Goal: Task Accomplishment & Management: Manage account settings

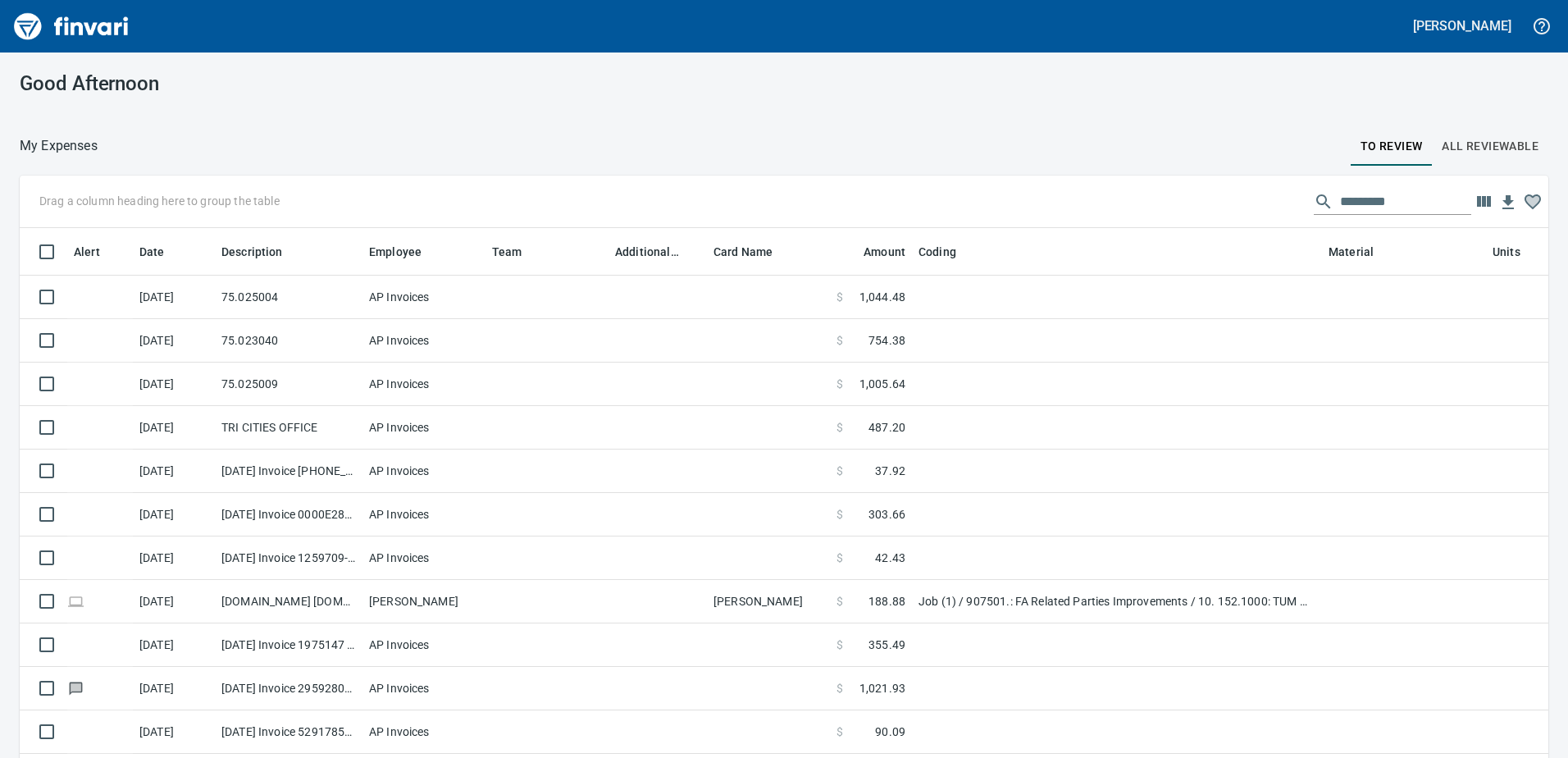
scroll to position [2, 2]
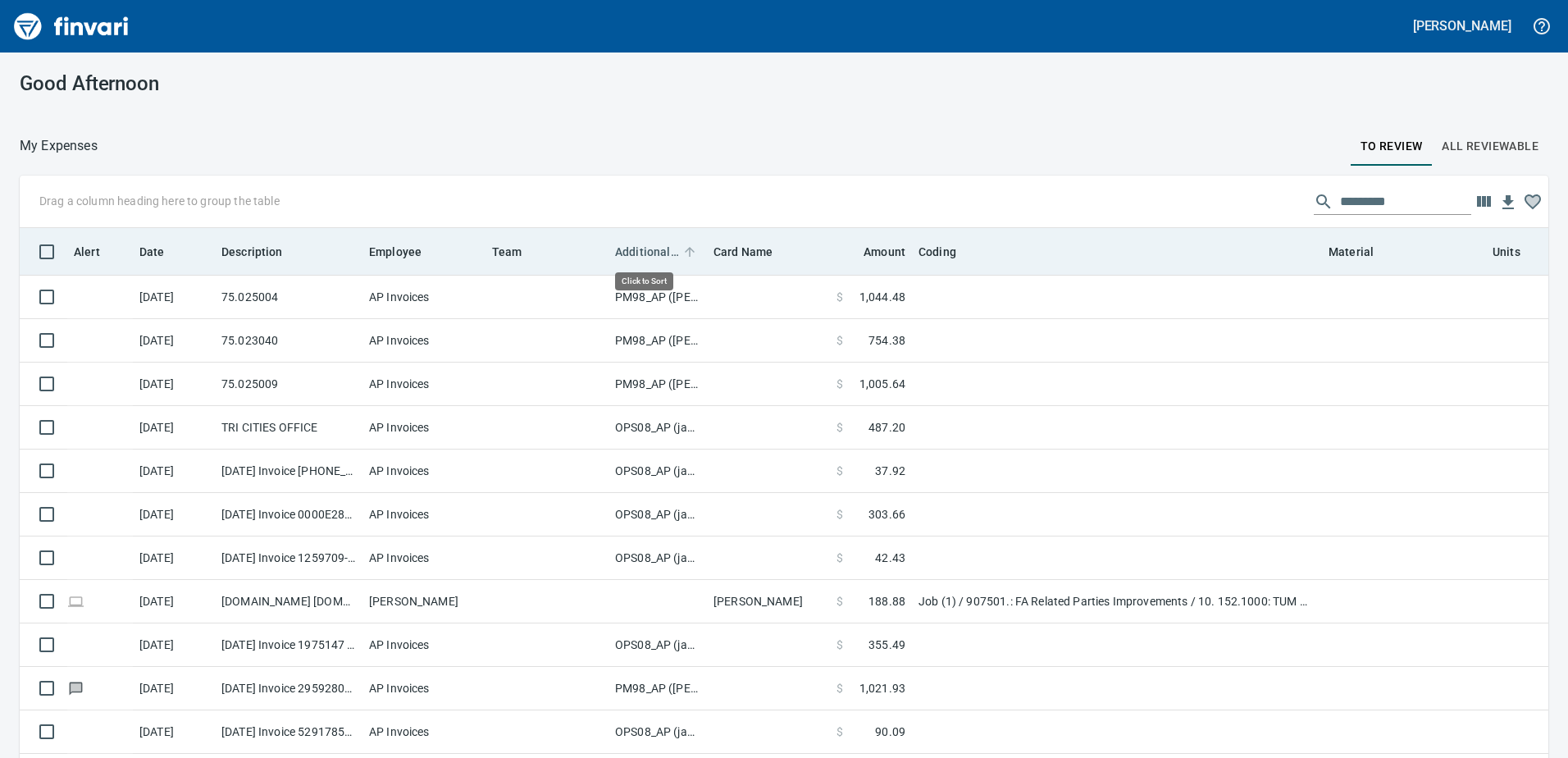
click at [648, 250] on span "Additional Reviewer" at bounding box center [646, 251] width 64 height 19
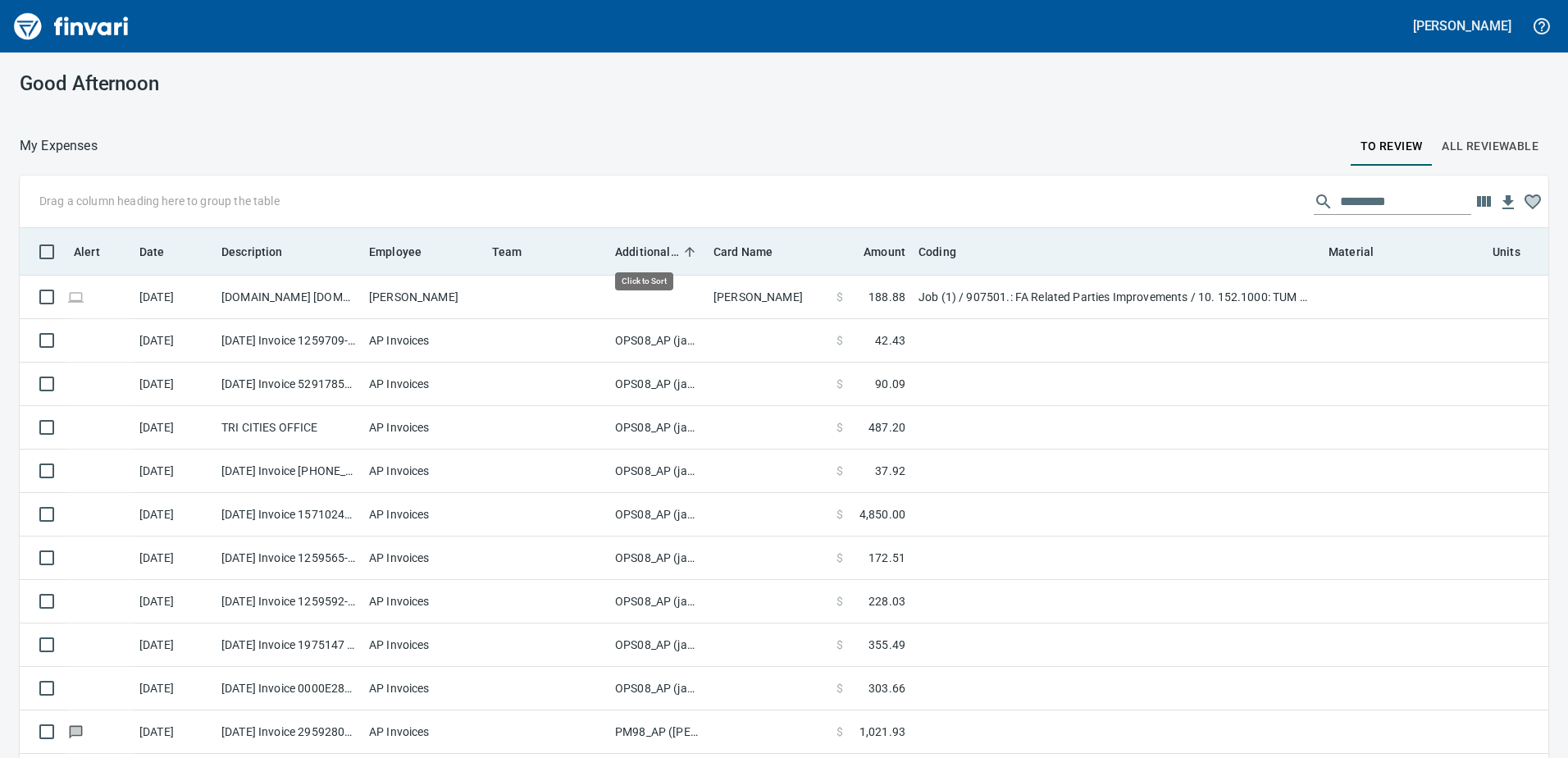
click at [648, 250] on span "Additional Reviewer" at bounding box center [646, 251] width 64 height 19
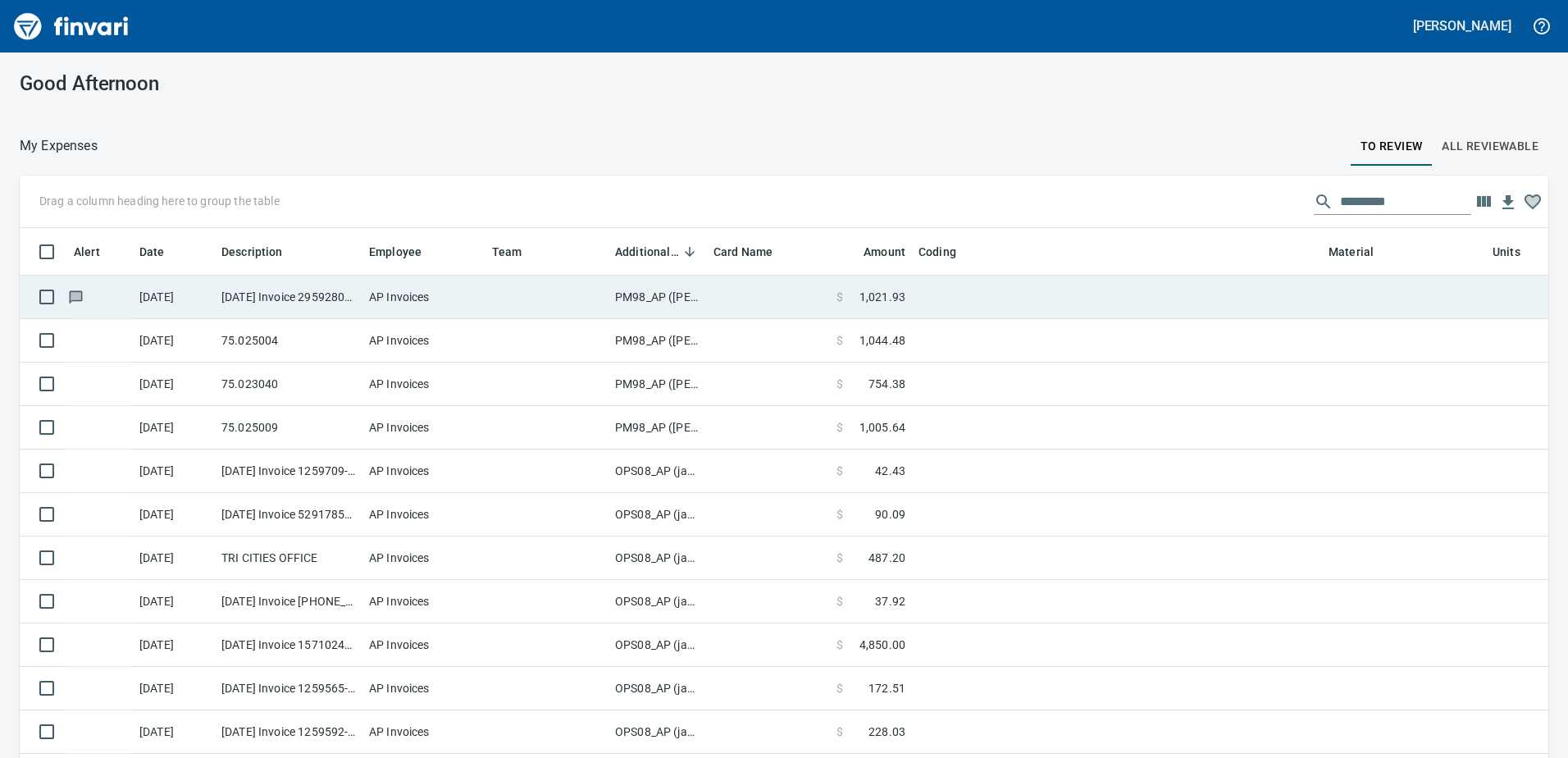
scroll to position [553, 1492]
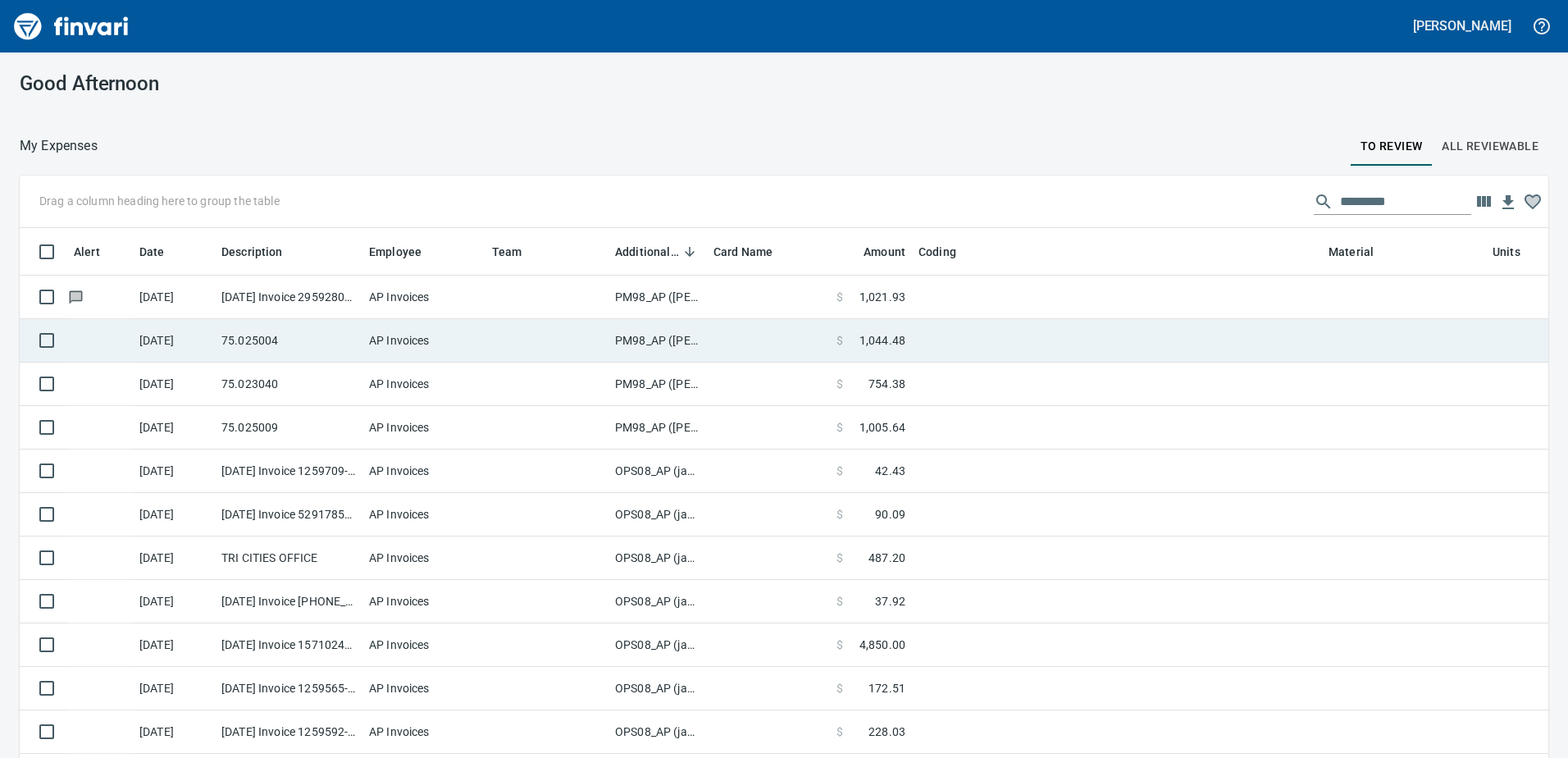
click at [650, 339] on td "PM98_AP ([PERSON_NAME], [PERSON_NAME])" at bounding box center [658, 341] width 98 height 44
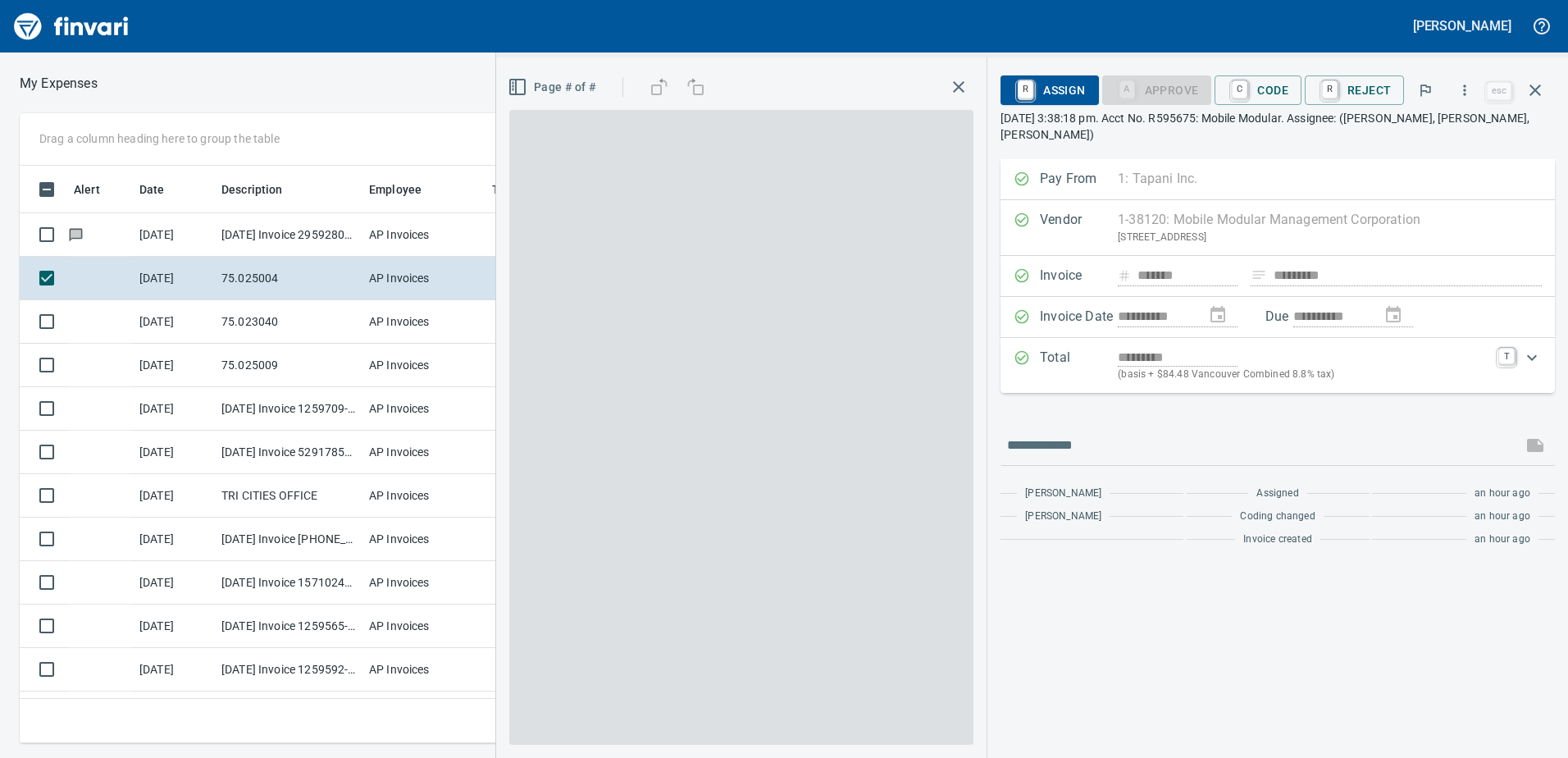
scroll to position [553, 1094]
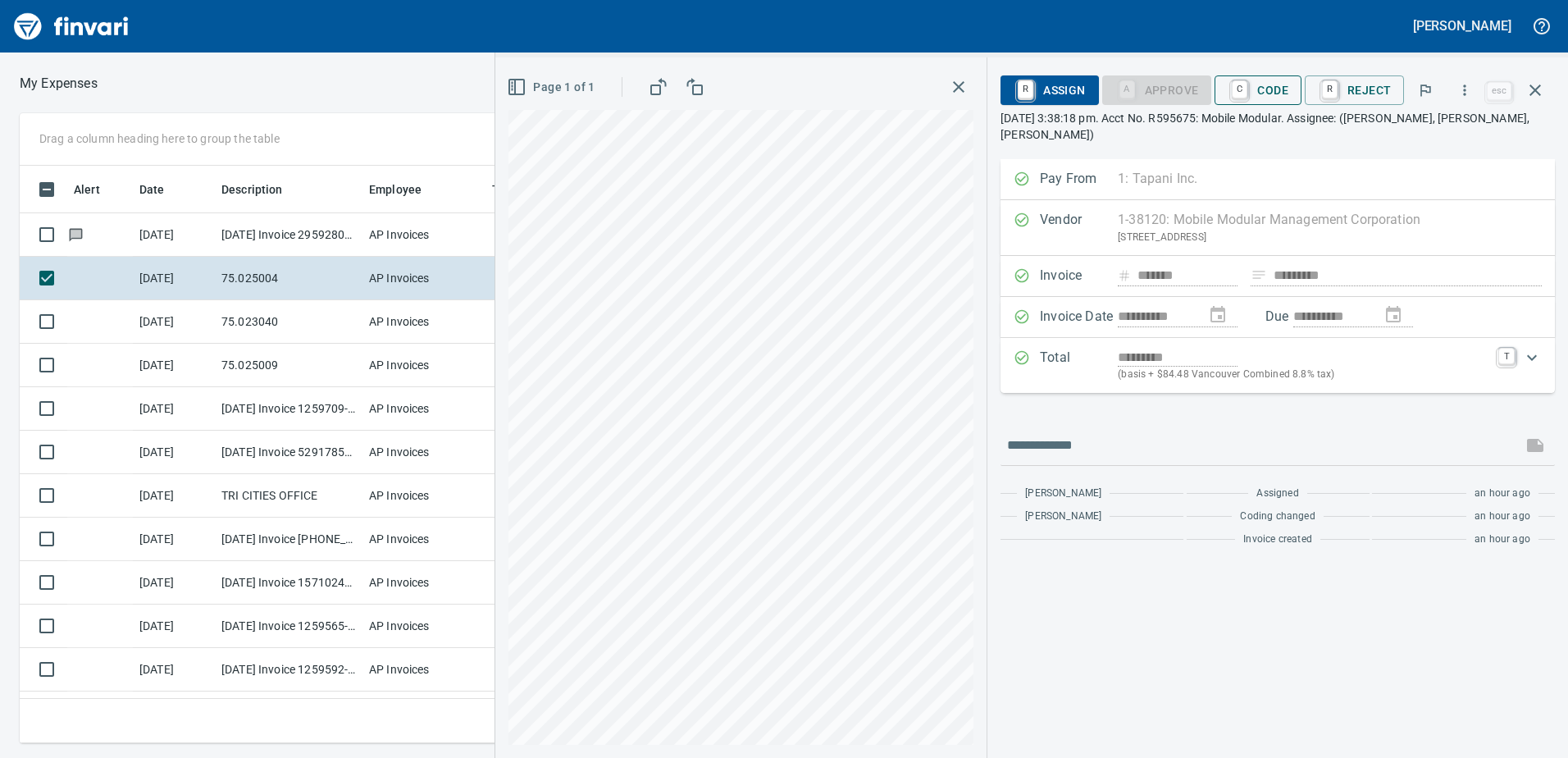
click at [1273, 92] on span "C Code" at bounding box center [1259, 90] width 61 height 28
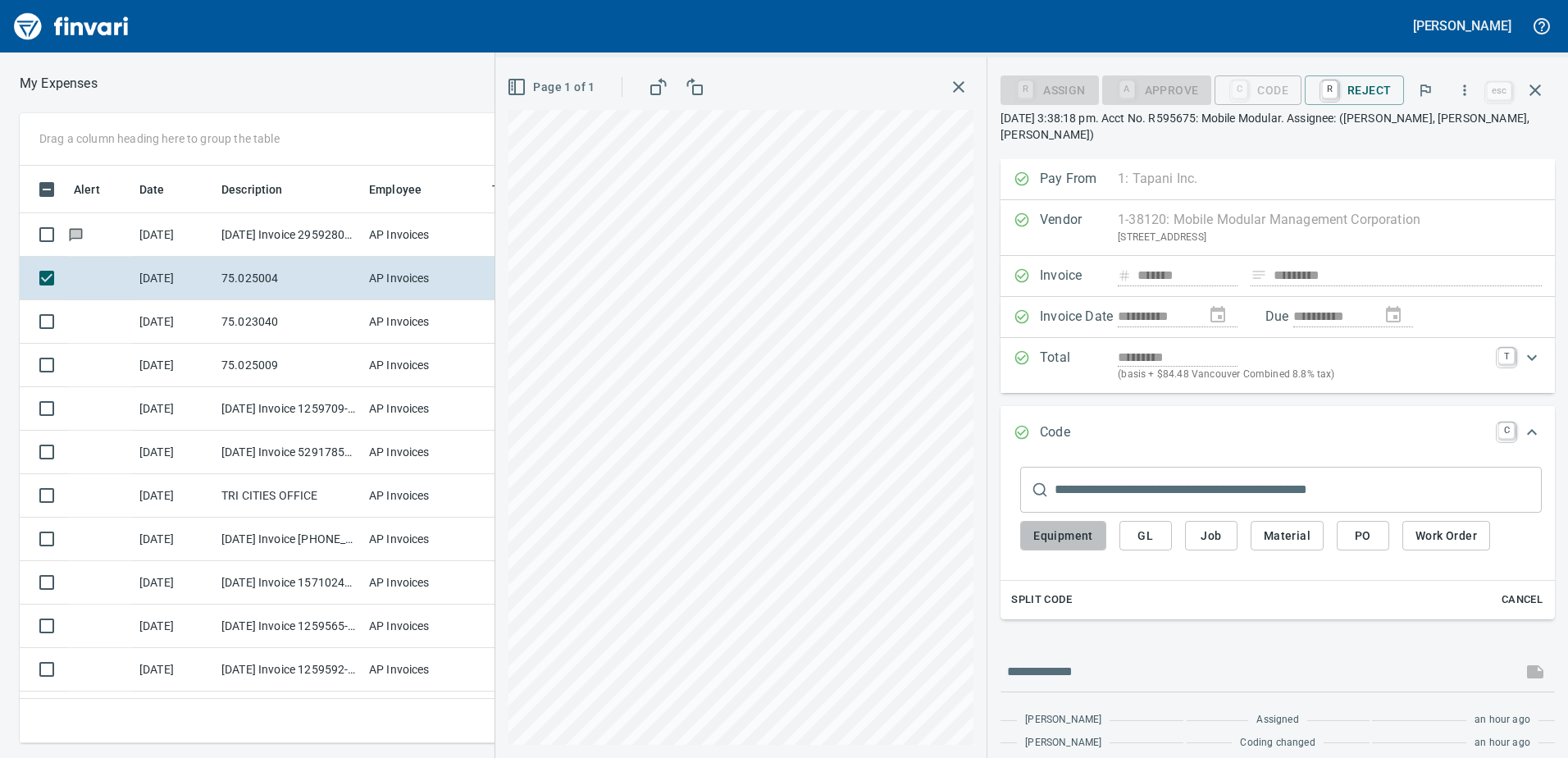
click at [1082, 526] on span "Equipment" at bounding box center [1063, 537] width 60 height 20
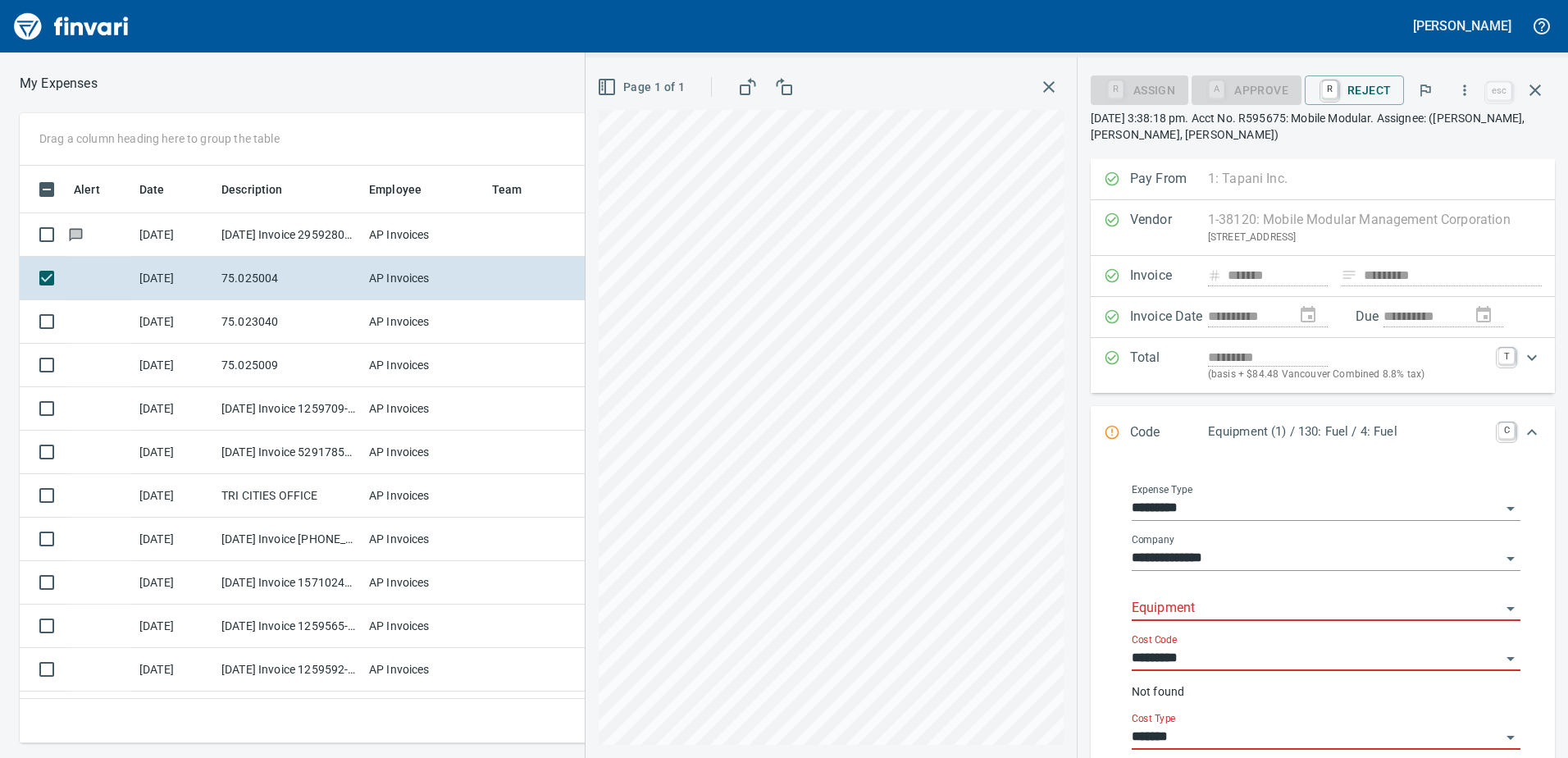
click at [1165, 605] on input "Equipment" at bounding box center [1316, 609] width 370 height 23
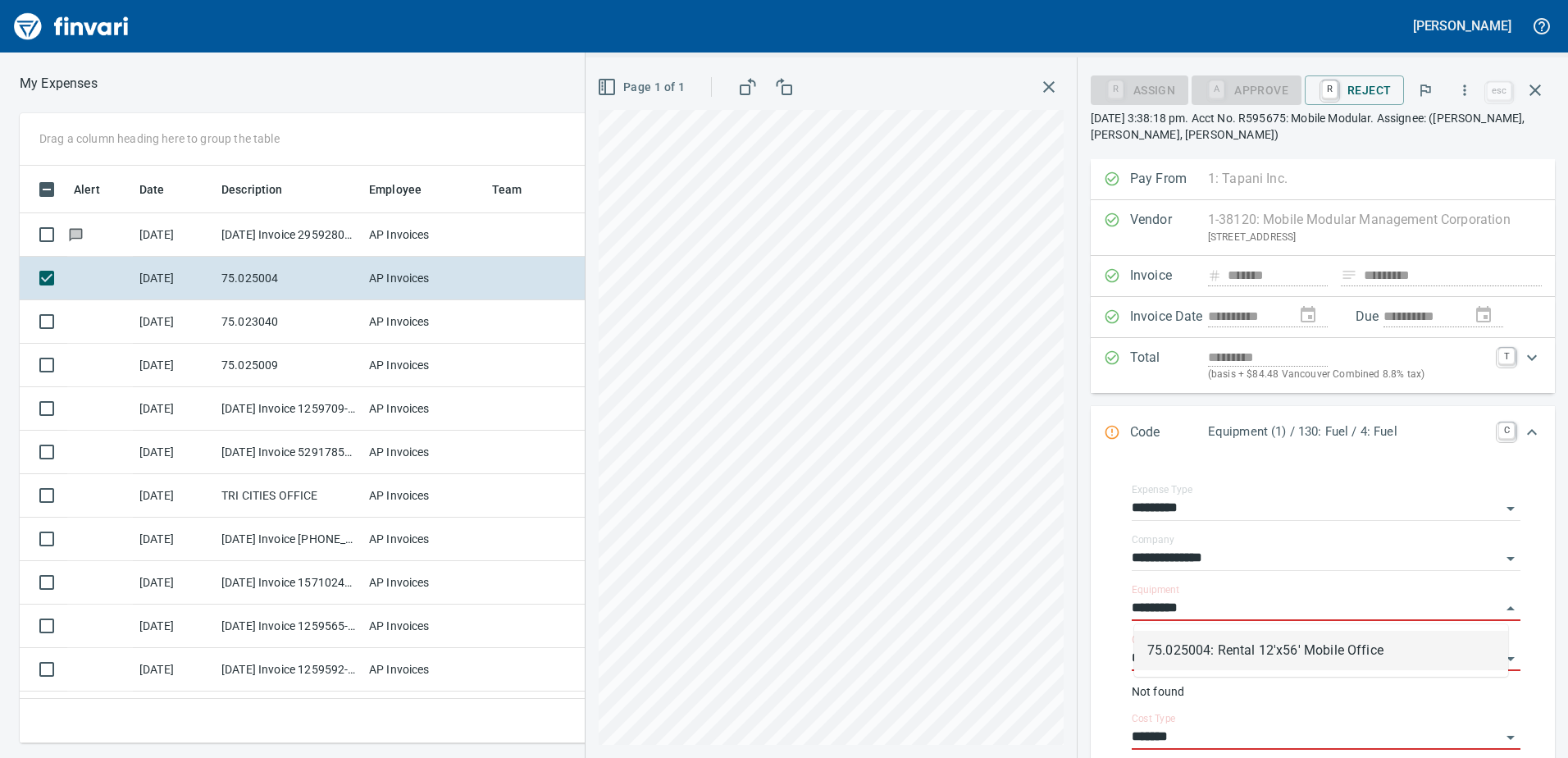
click at [1224, 655] on li "75.025004: Rental 12'x56' Mobile Office" at bounding box center [1322, 651] width 374 height 40
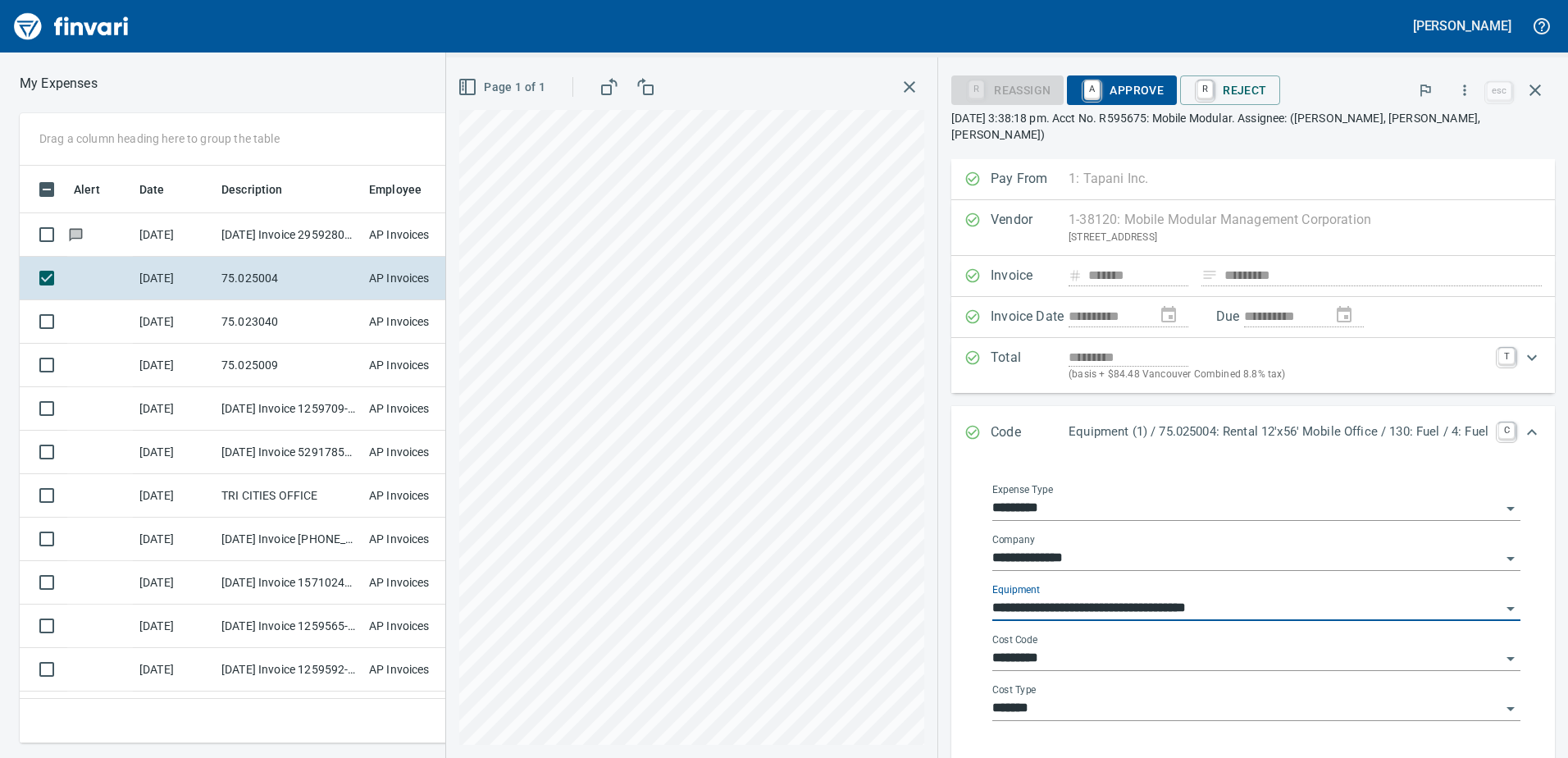
type input "**********"
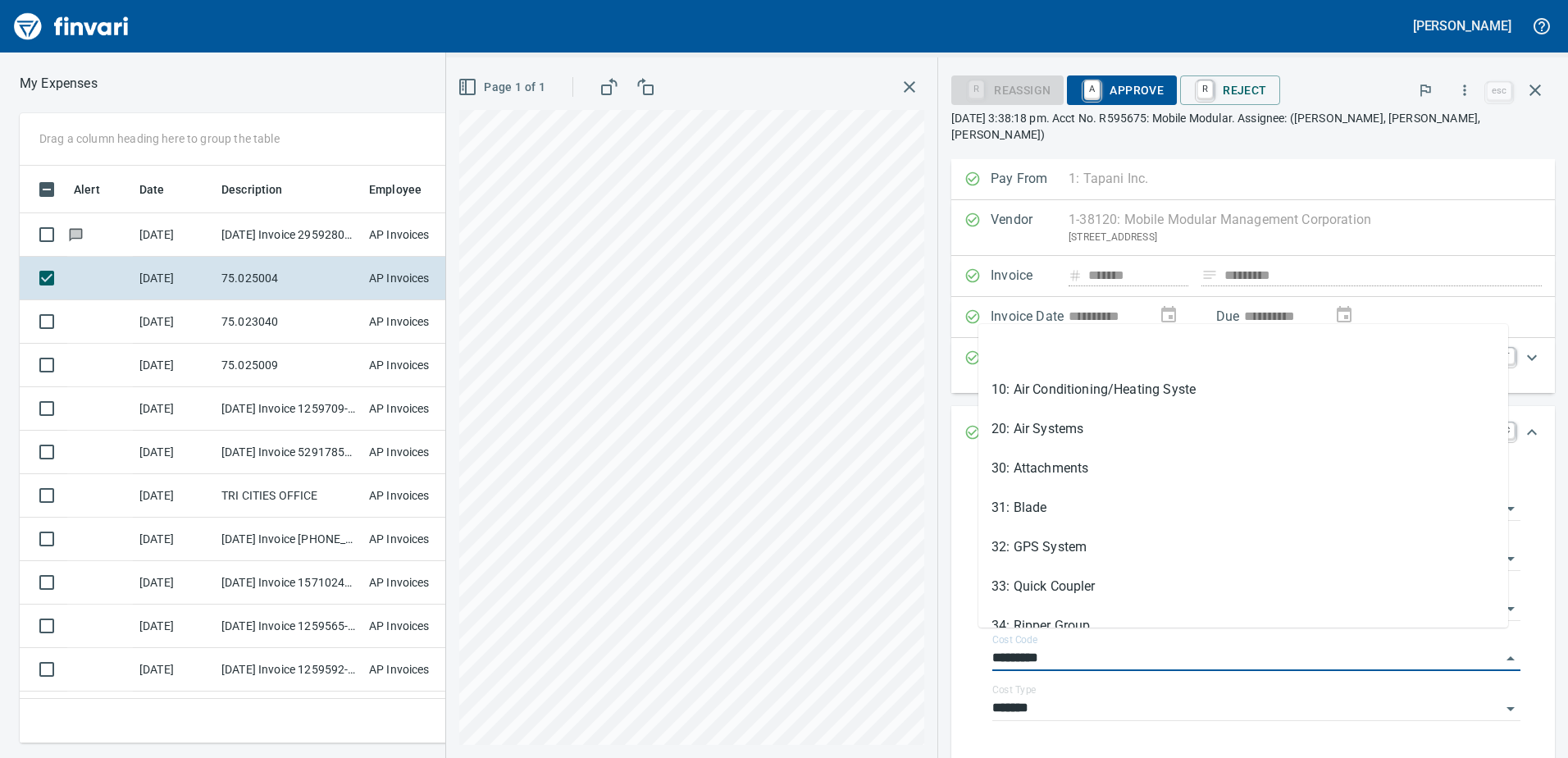
drag, startPoint x: 1073, startPoint y: 639, endPoint x: 944, endPoint y: 640, distance: 129.0
click at [951, 640] on div "**********" at bounding box center [1253, 613] width 604 height 307
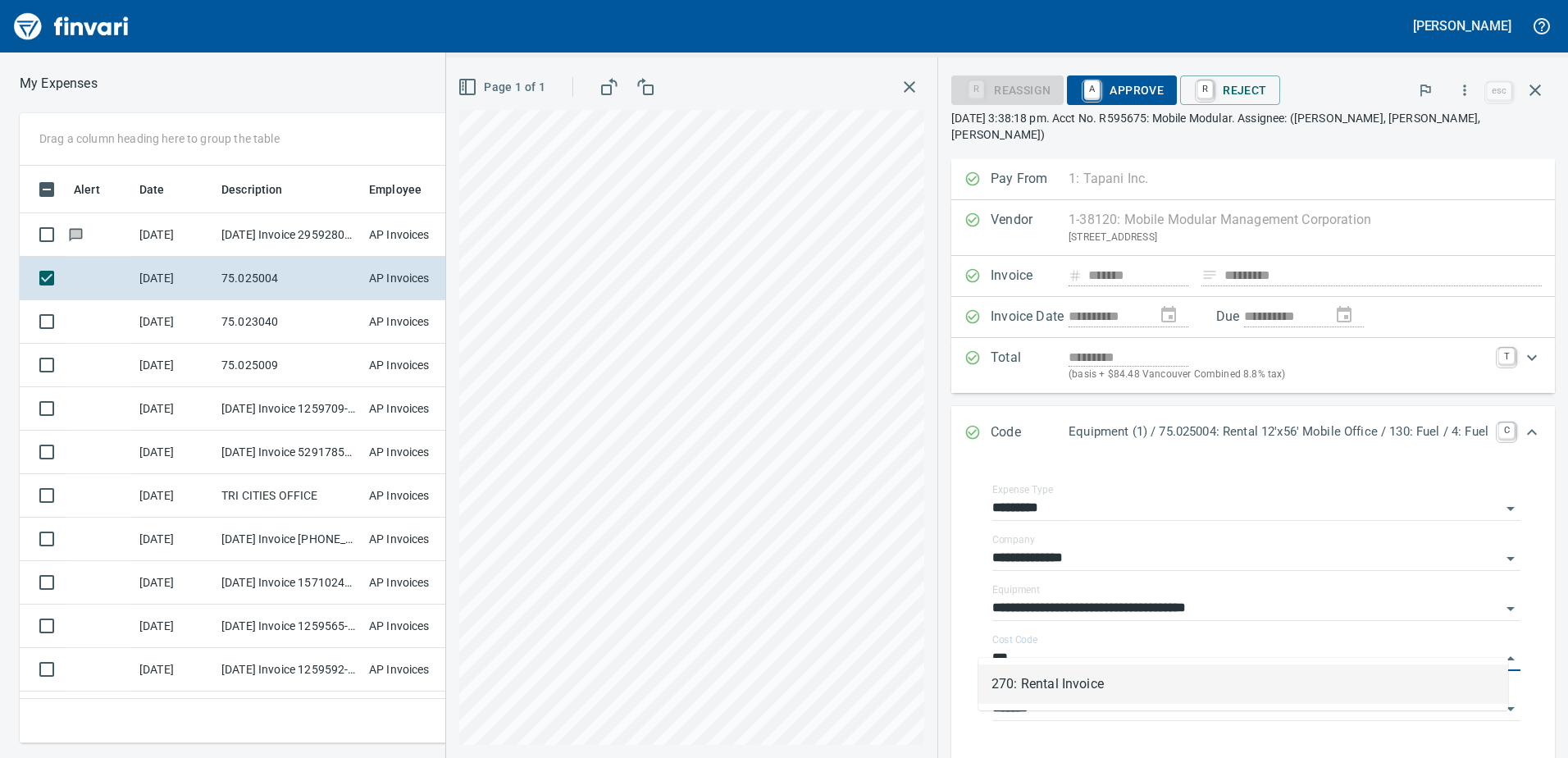
click at [1032, 679] on li "270: Rental Invoice" at bounding box center [1244, 684] width 530 height 40
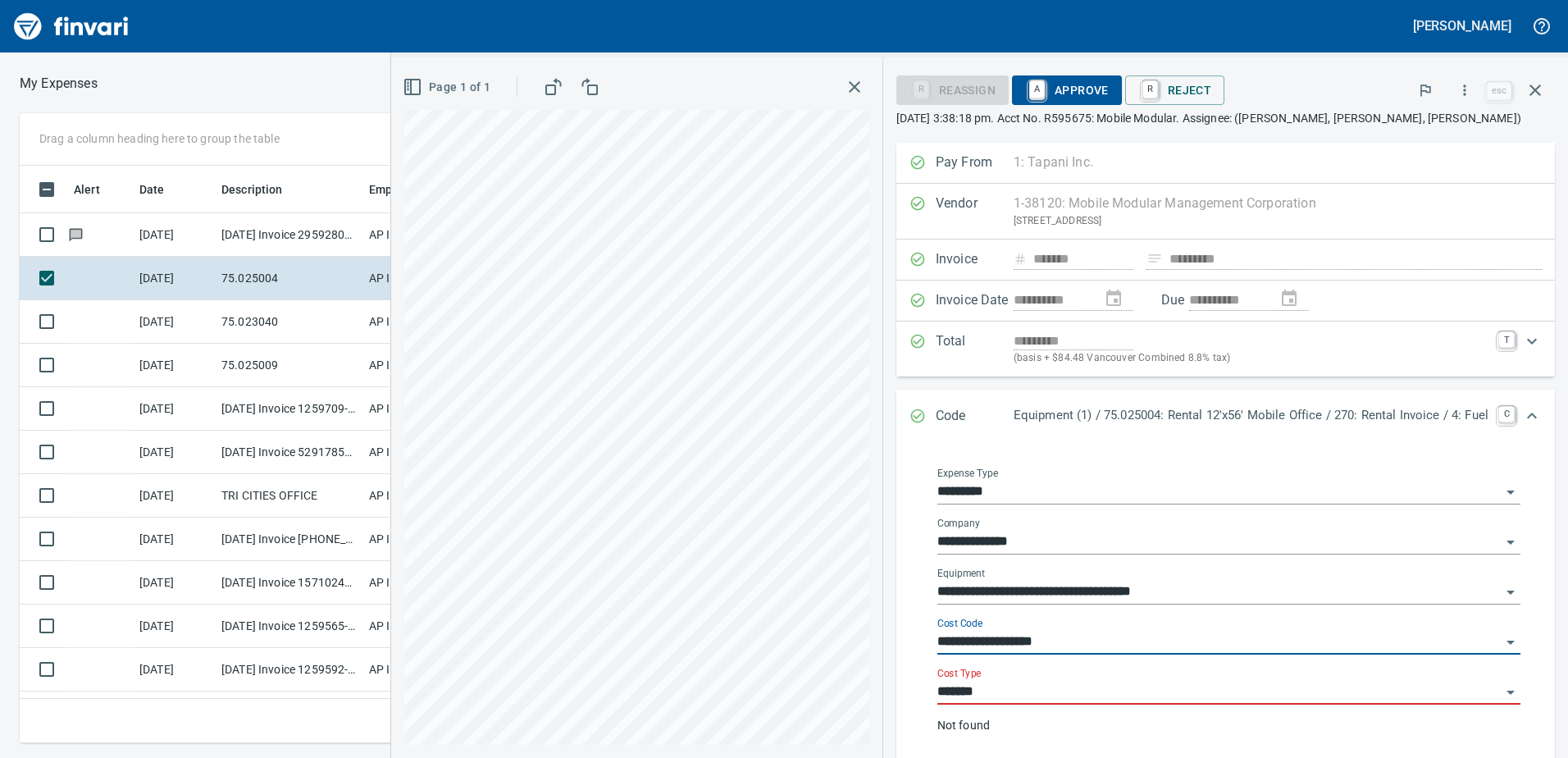
type input "**********"
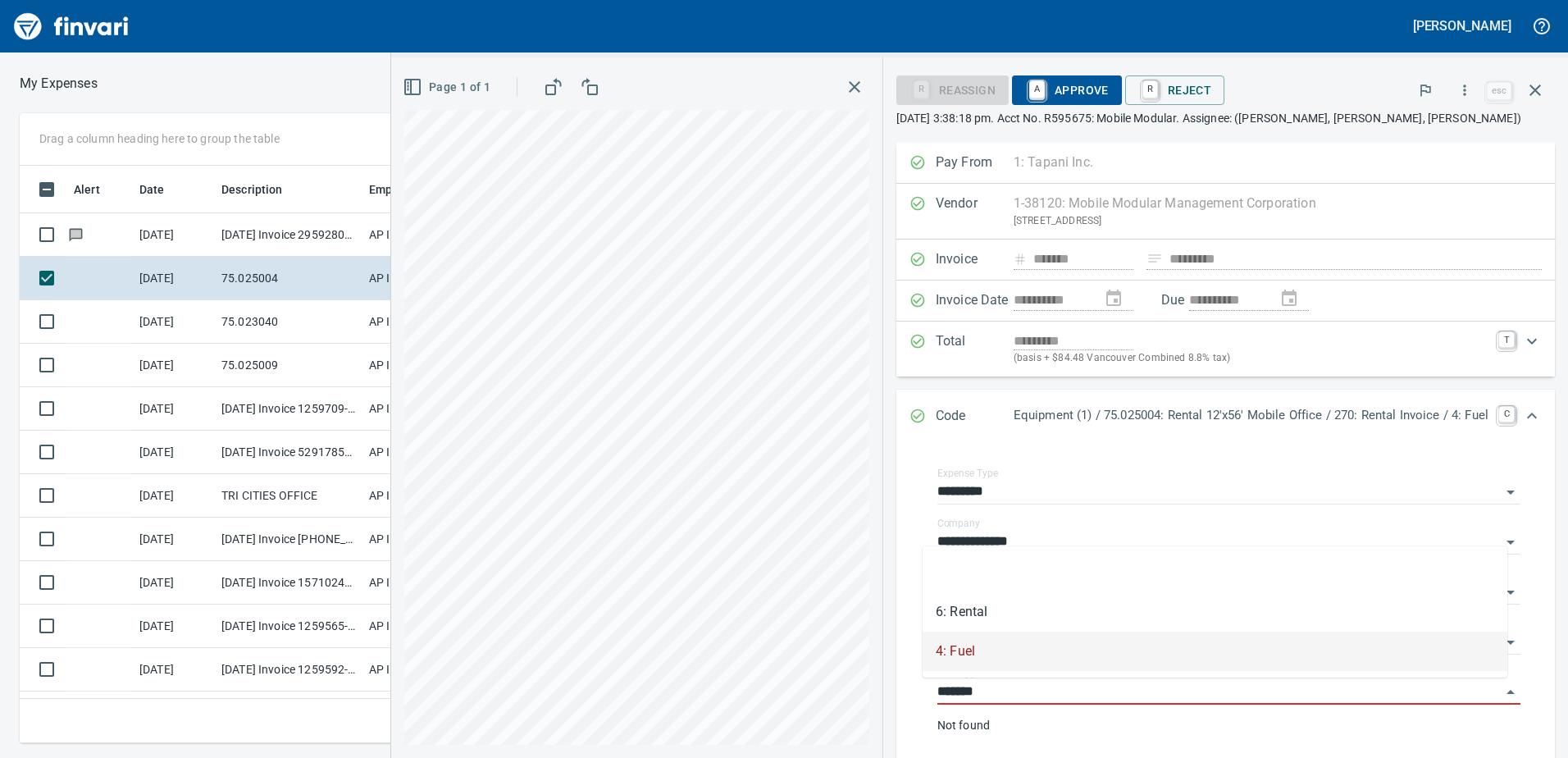
drag, startPoint x: 969, startPoint y: 693, endPoint x: 894, endPoint y: 689, distance: 75.1
click at [897, 689] on div "**********" at bounding box center [1225, 612] width 659 height 335
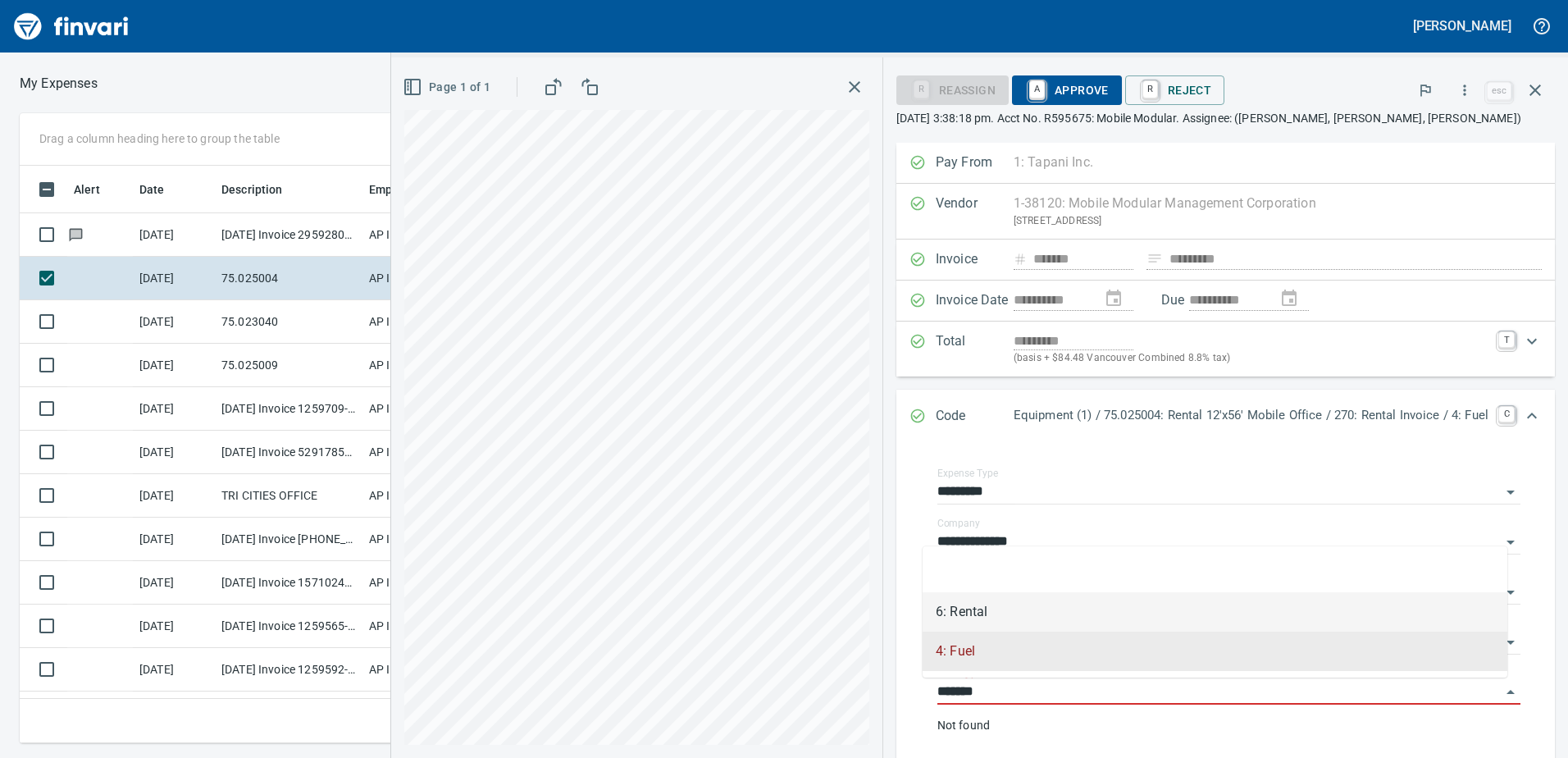
click at [970, 611] on li "6: Rental" at bounding box center [1214, 612] width 584 height 40
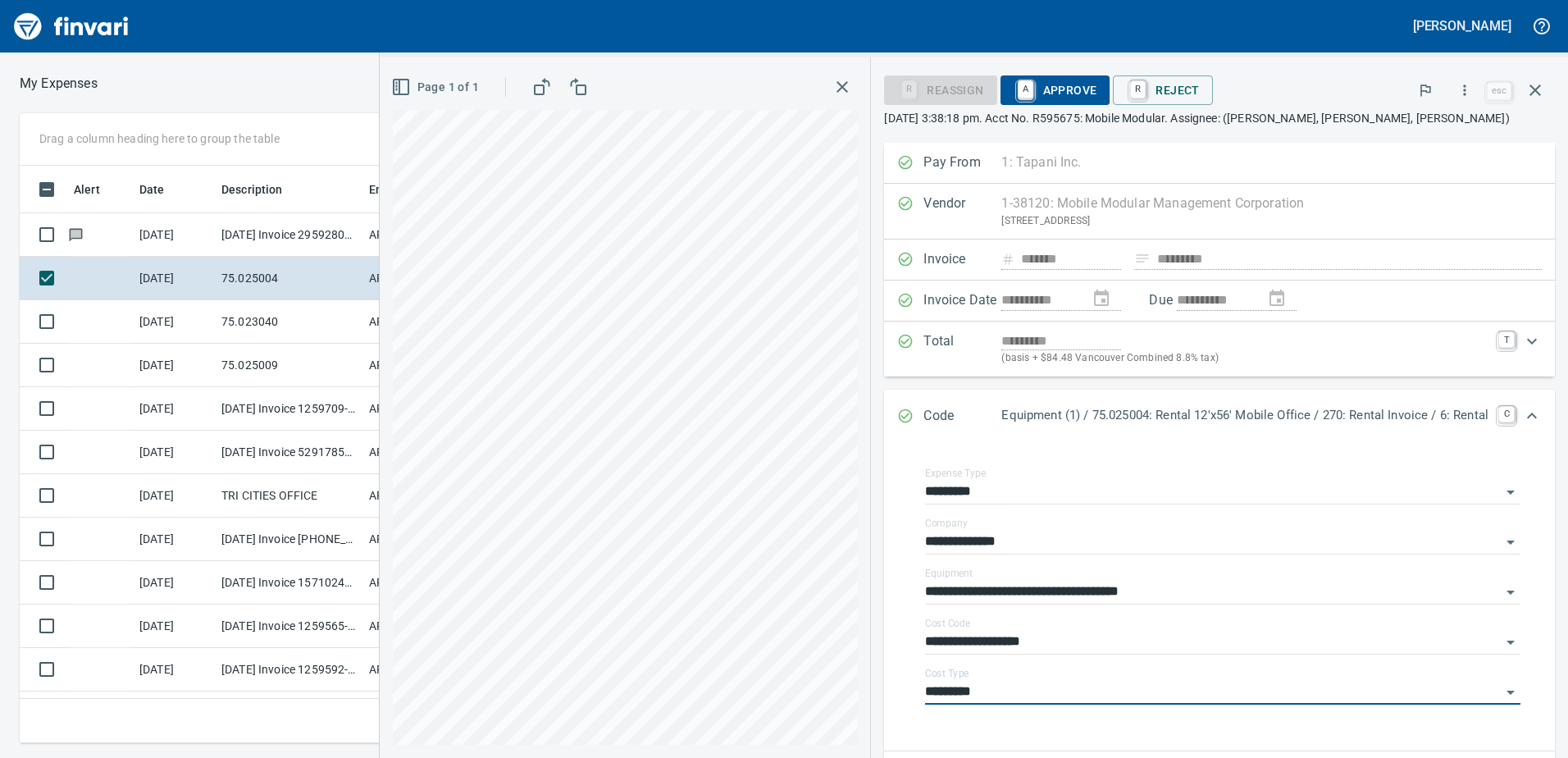
type input "*********"
click at [1059, 85] on span "A Approve" at bounding box center [1056, 90] width 83 height 28
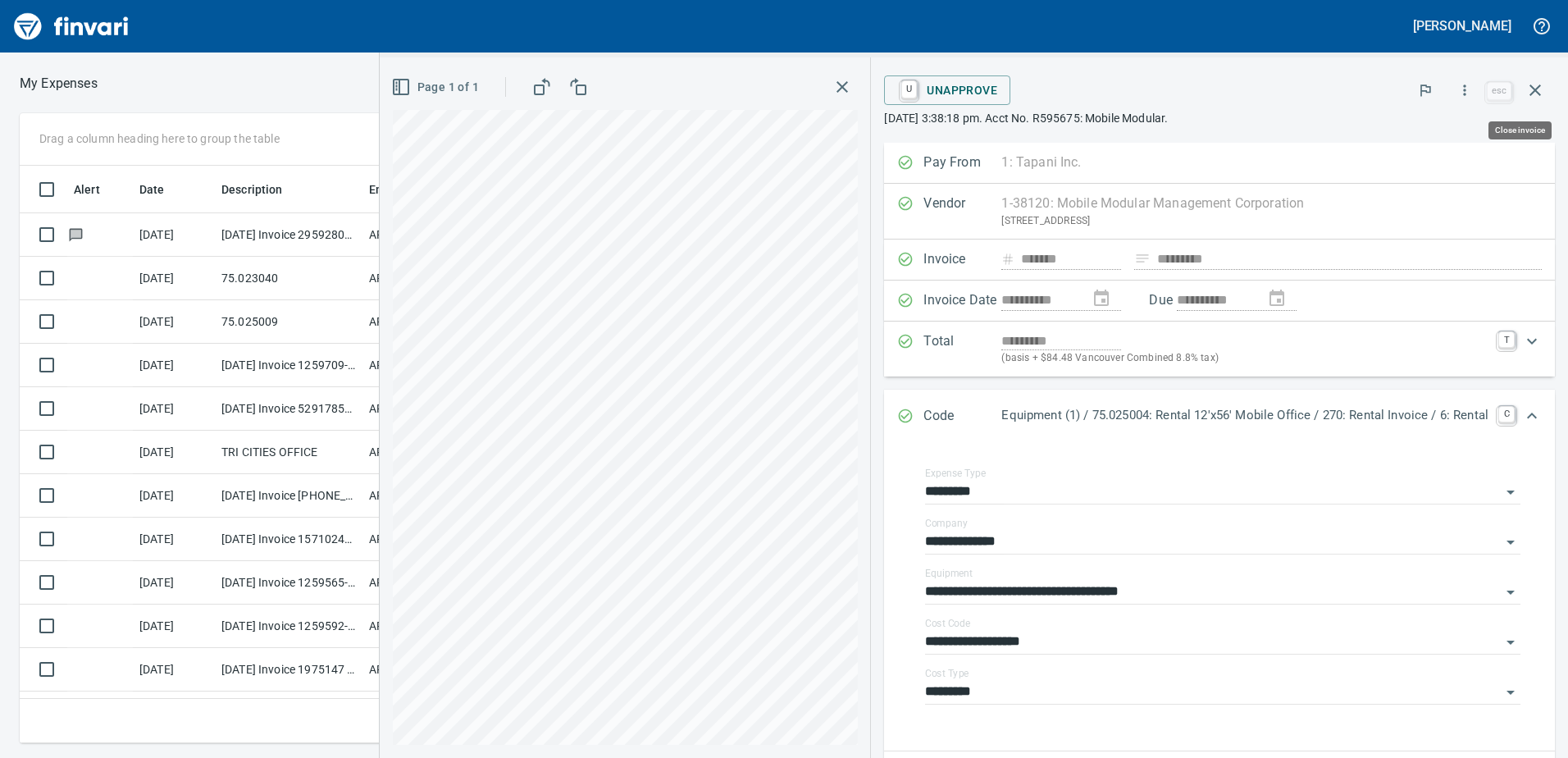
click at [1536, 84] on icon "button" at bounding box center [1535, 90] width 19 height 19
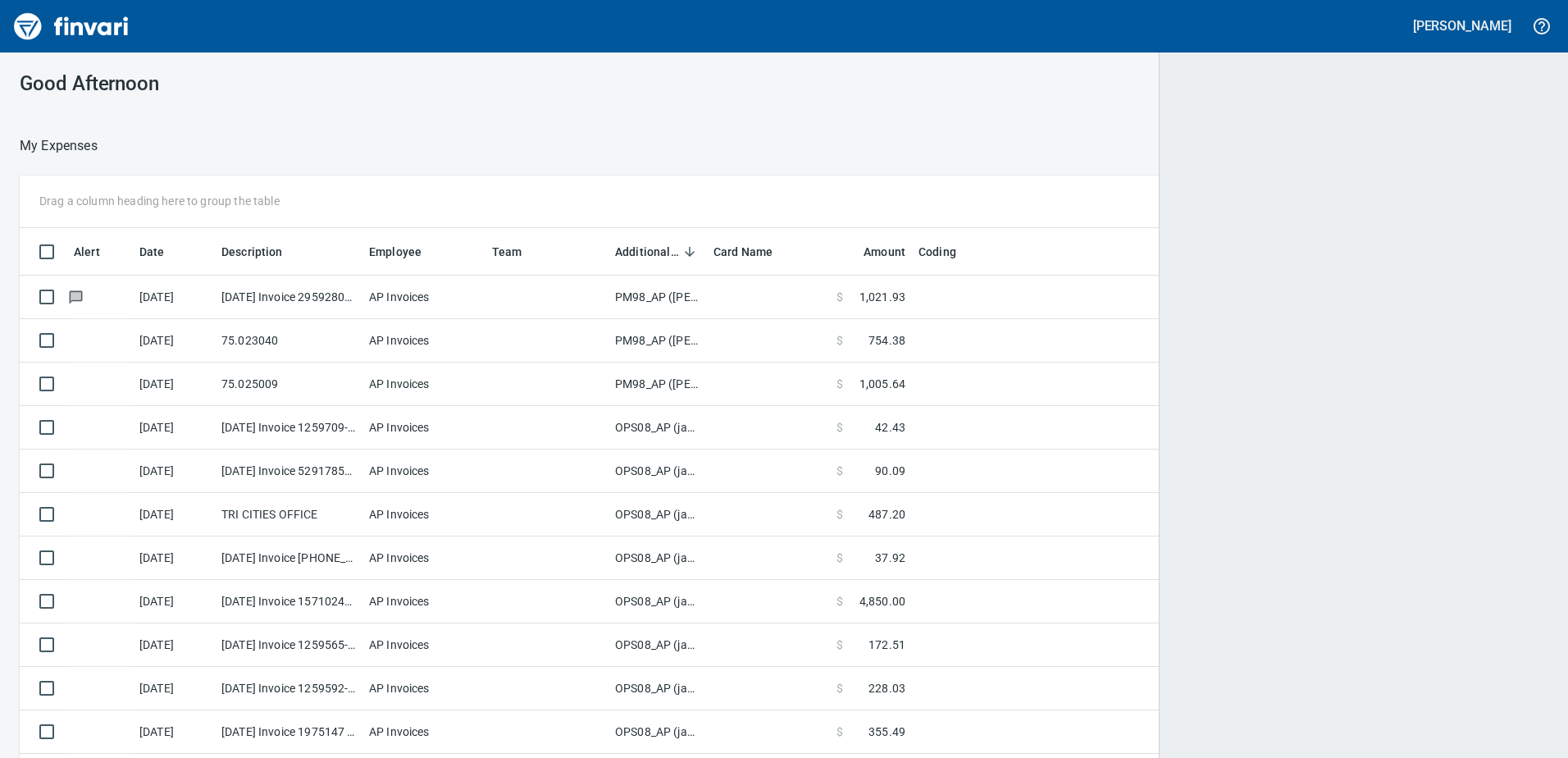
scroll to position [2, 2]
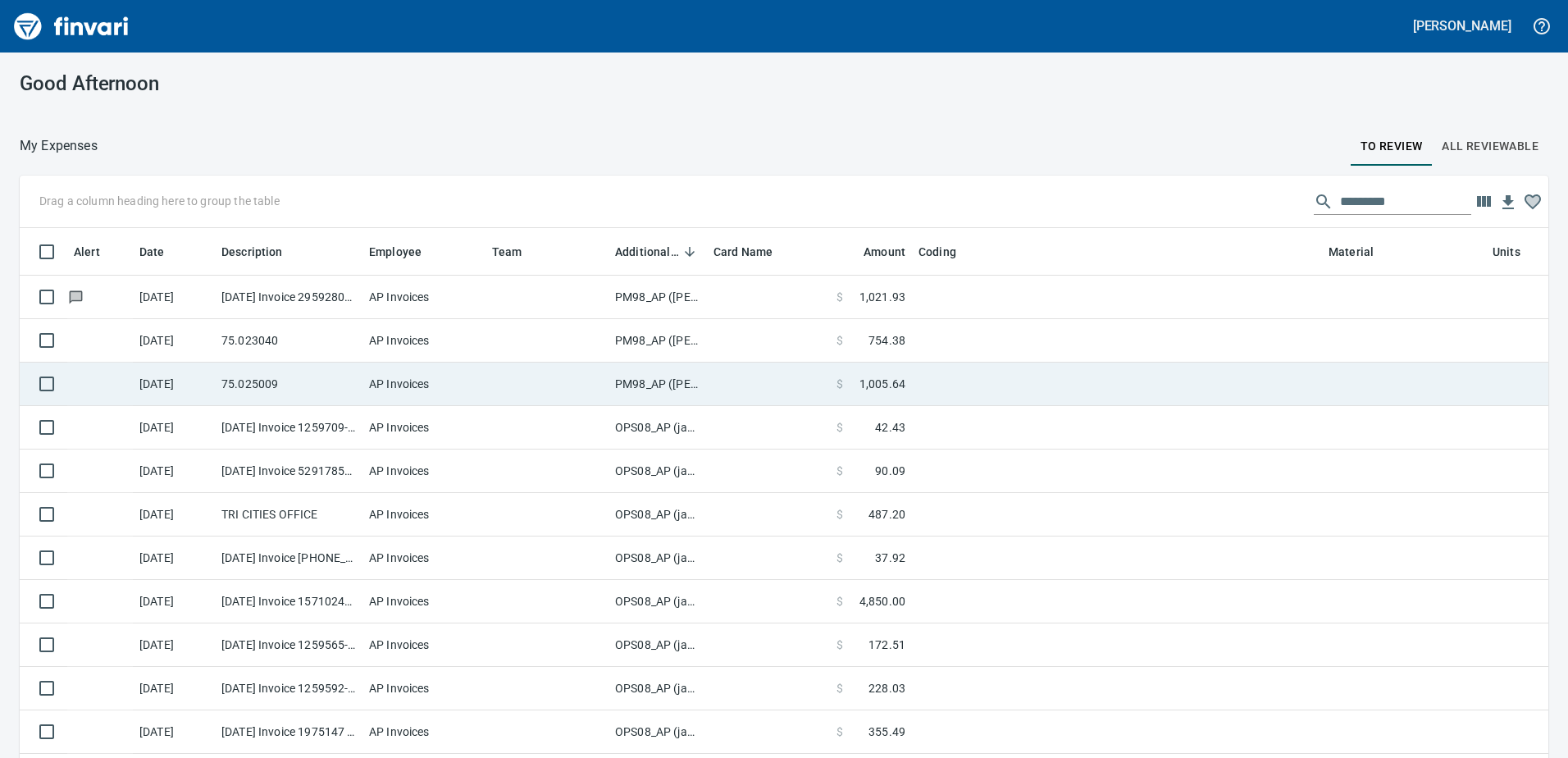
click at [642, 385] on td "PM98_AP ([PERSON_NAME], [PERSON_NAME])" at bounding box center [658, 384] width 98 height 44
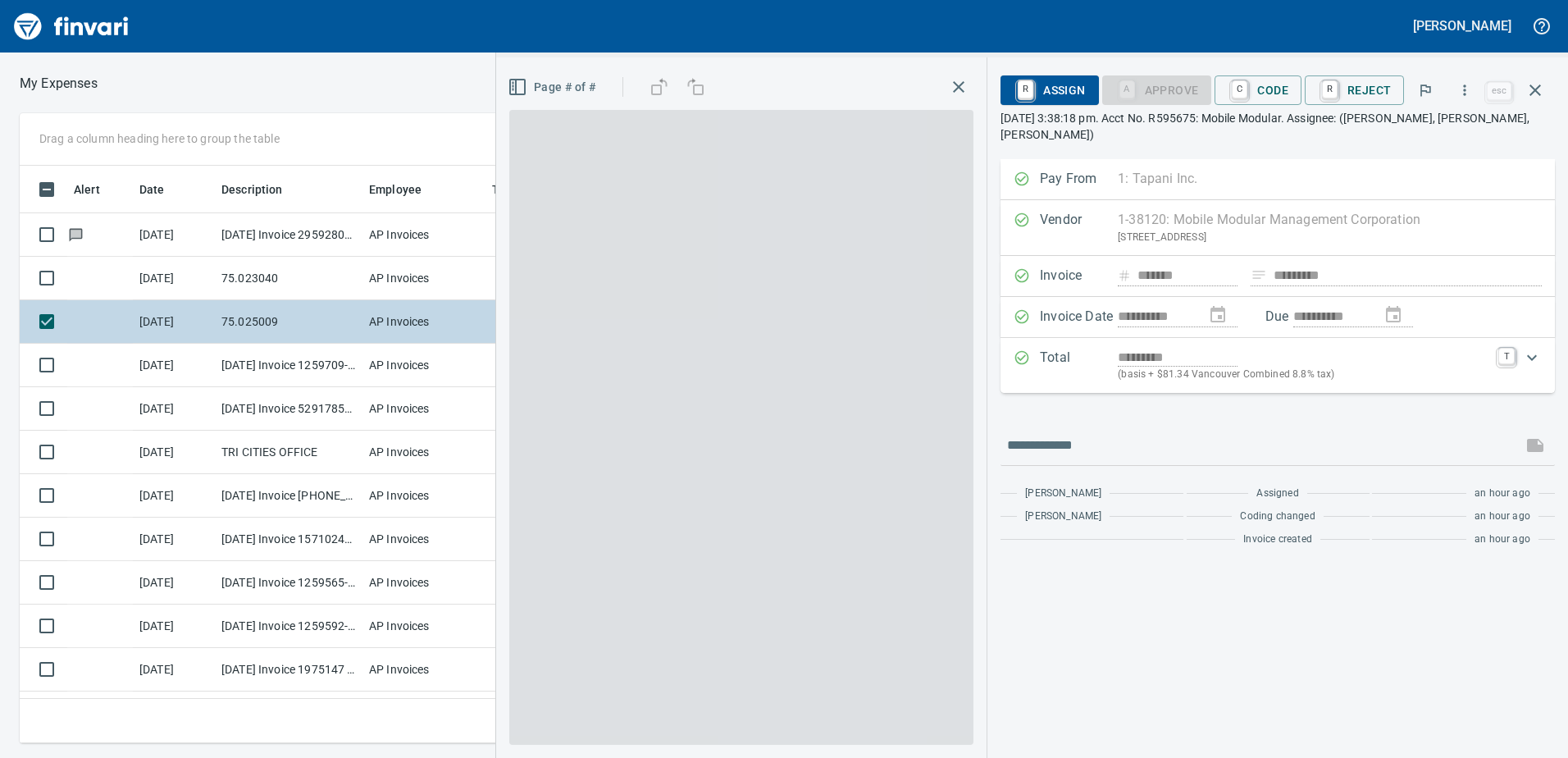
scroll to position [553, 1094]
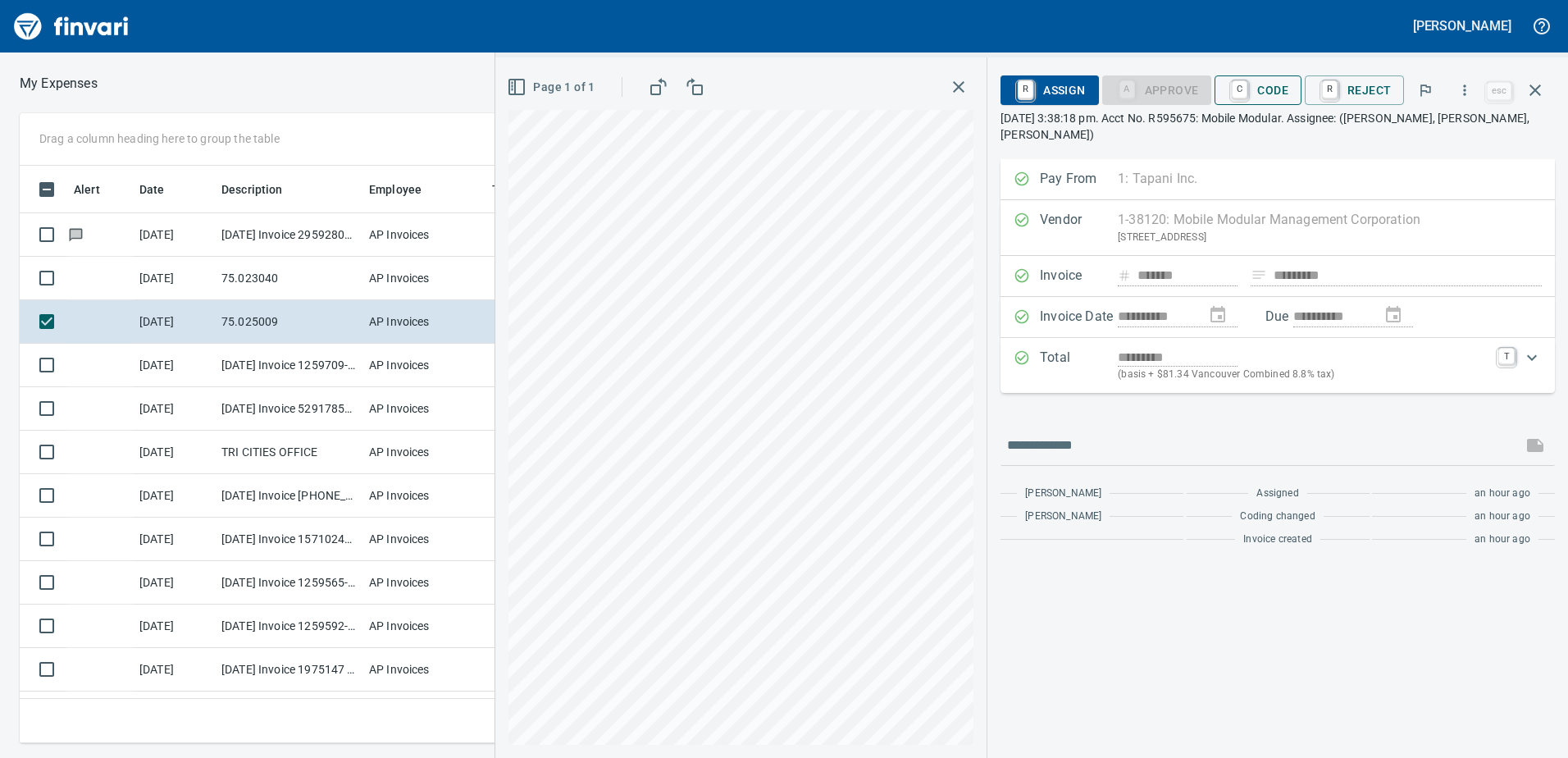
click at [1276, 90] on span "C Code" at bounding box center [1259, 90] width 61 height 28
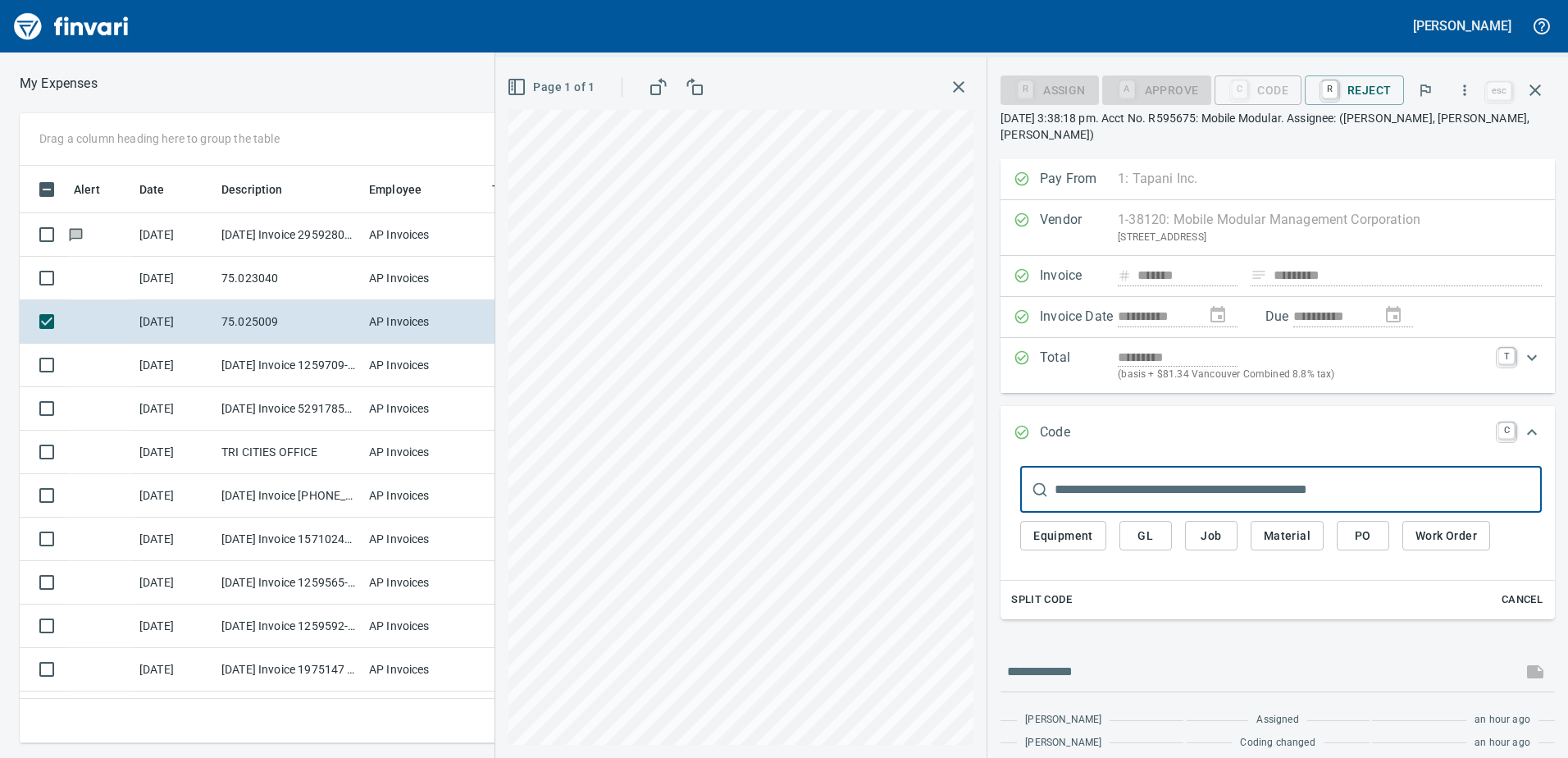
click at [1078, 526] on span "Equipment" at bounding box center [1063, 537] width 60 height 20
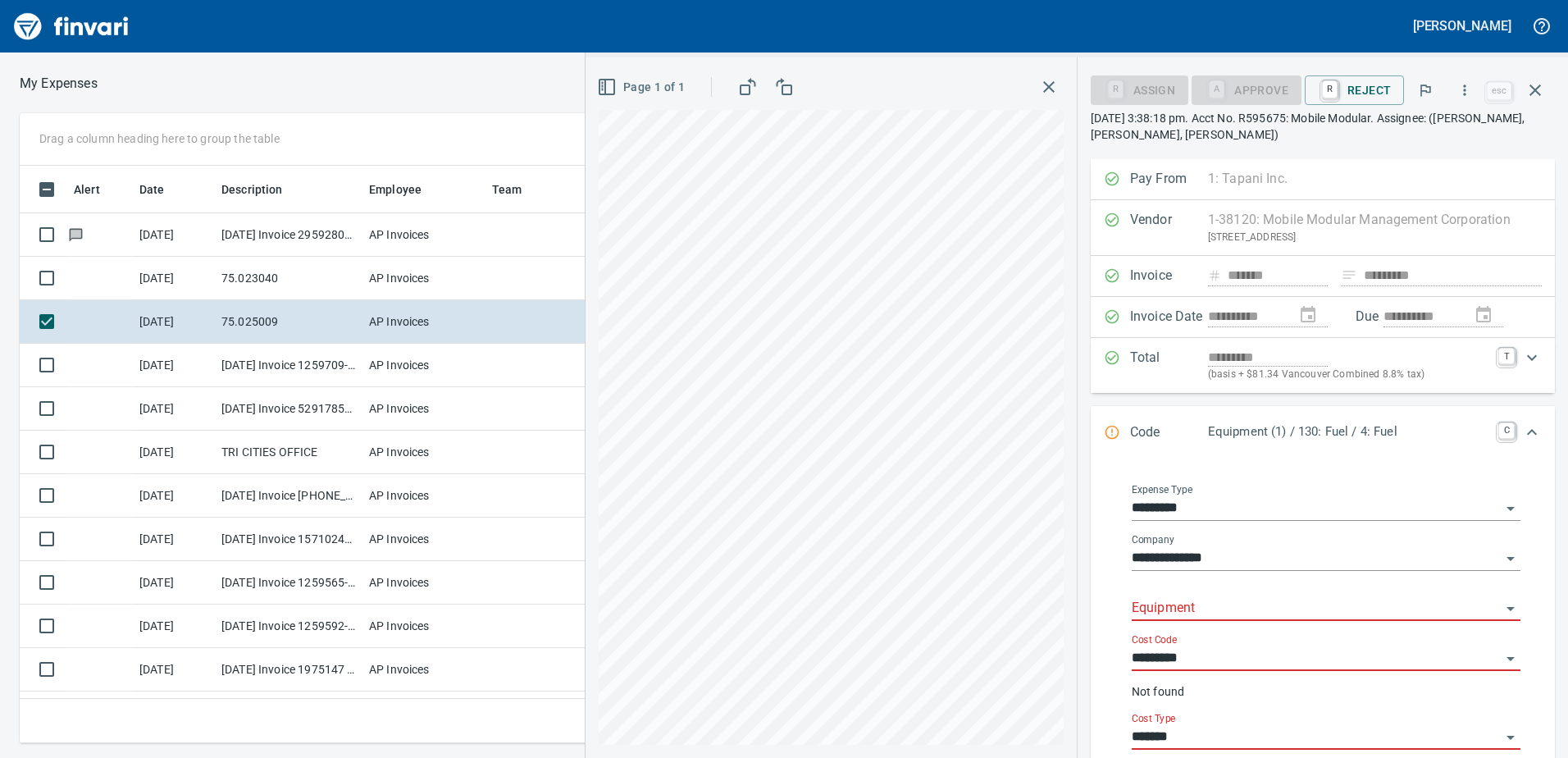
click at [1153, 609] on input "Equipment" at bounding box center [1316, 609] width 370 height 23
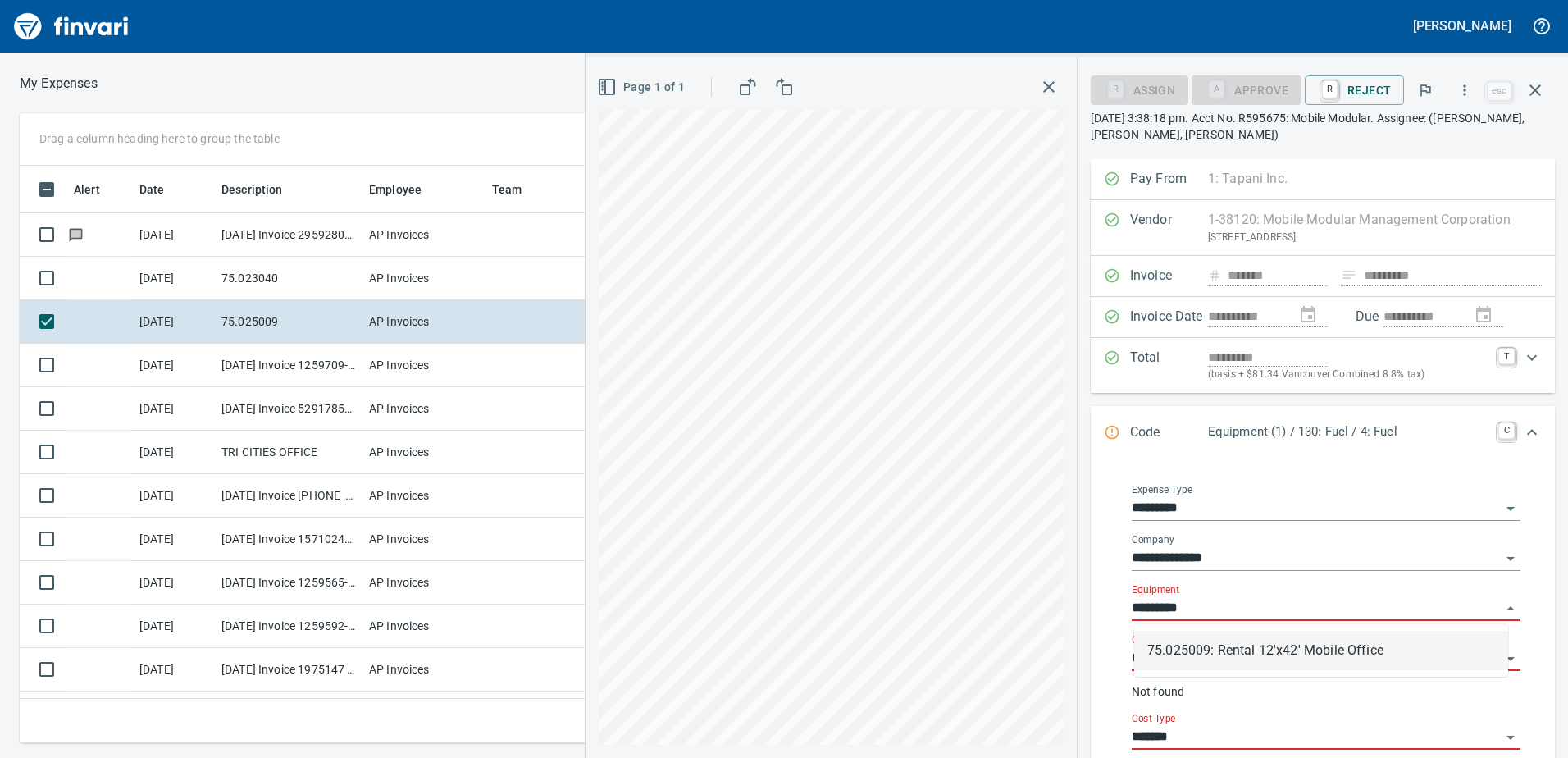
click at [1253, 645] on li "75.025009: Rental 12'x42' Mobile Office" at bounding box center [1322, 651] width 374 height 40
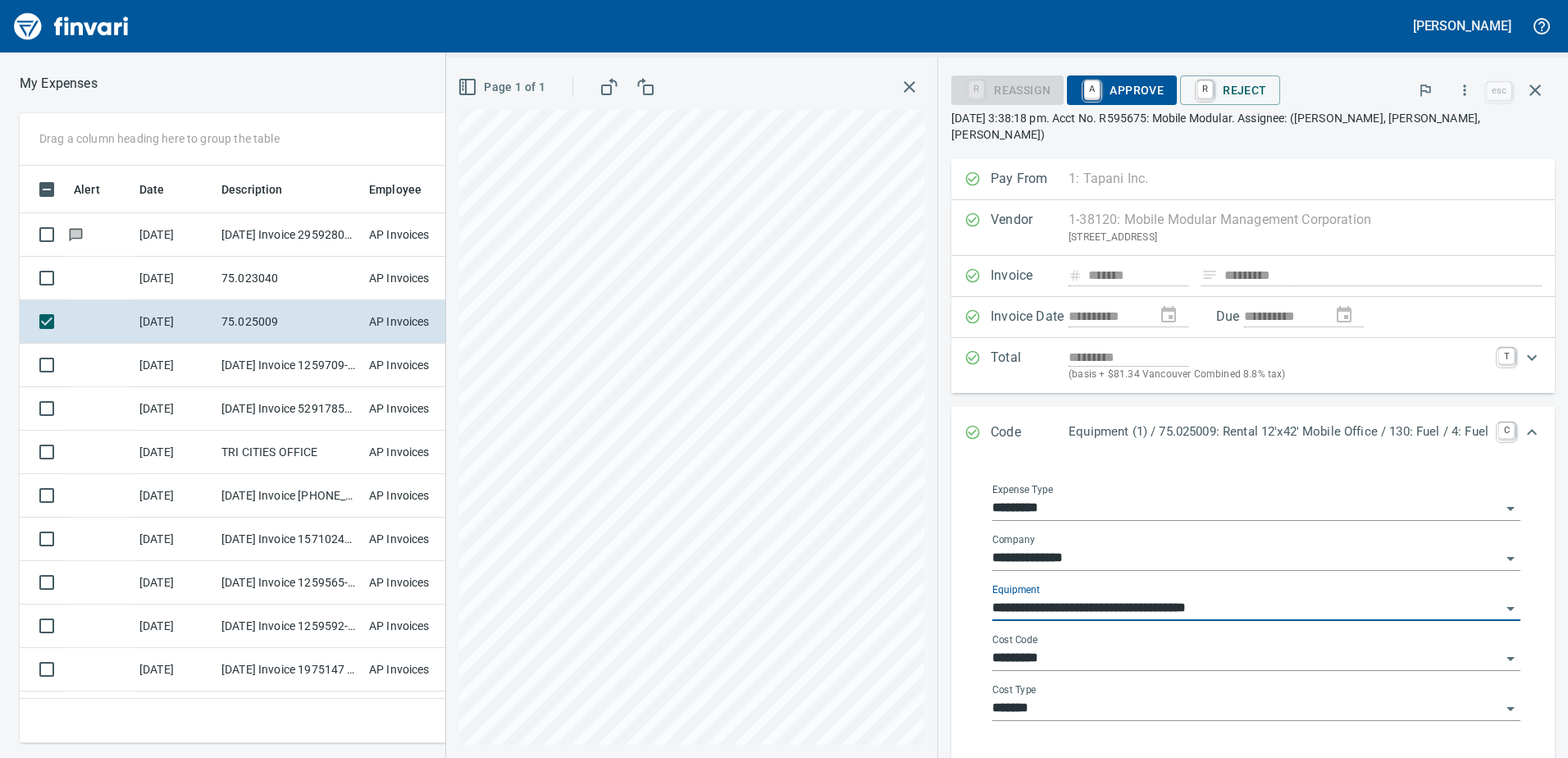
type input "**********"
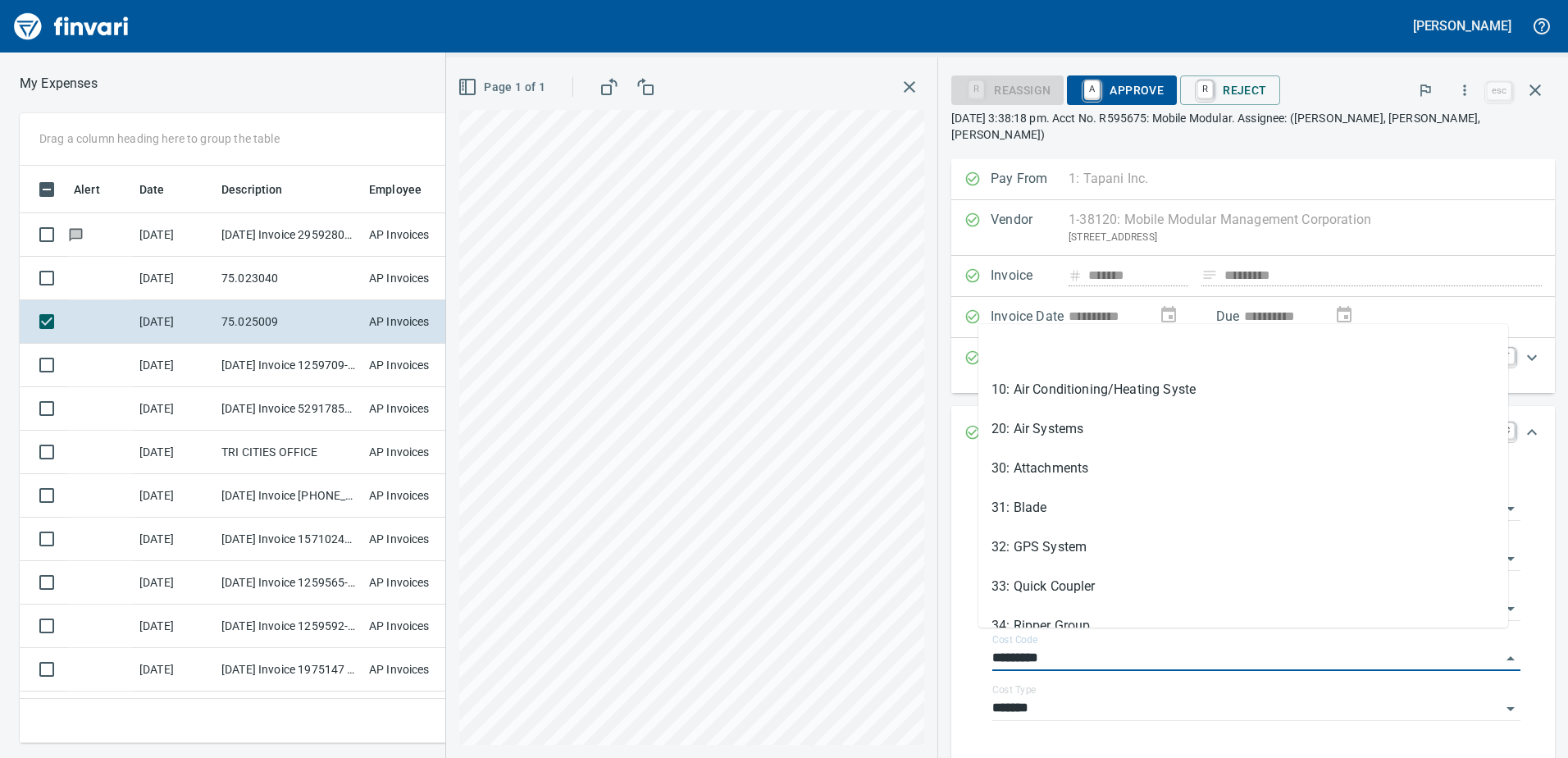
drag, startPoint x: 1061, startPoint y: 646, endPoint x: 944, endPoint y: 638, distance: 117.3
click at [951, 638] on div "**********" at bounding box center [1253, 613] width 604 height 307
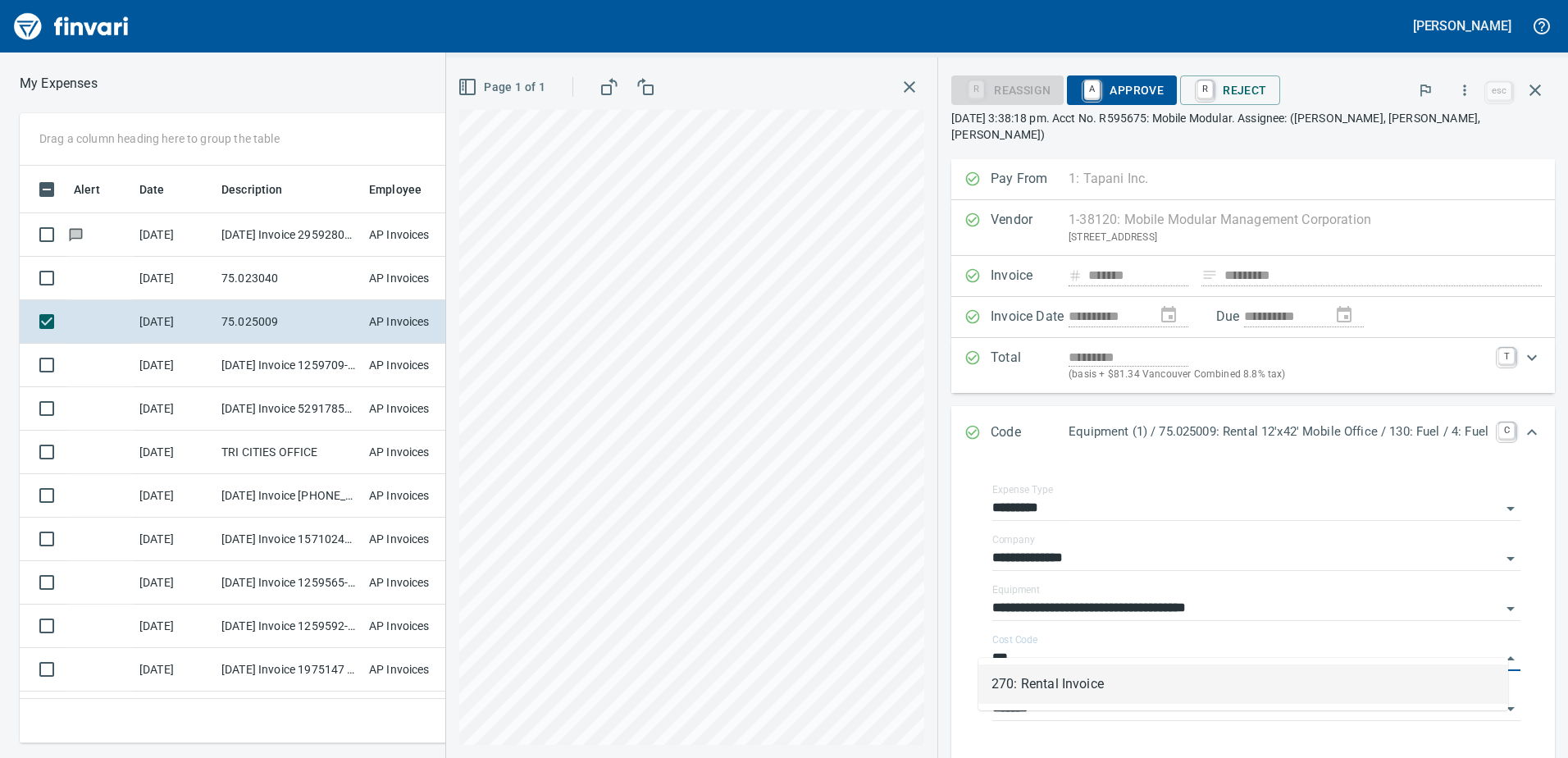
click at [1035, 678] on li "270: Rental Invoice" at bounding box center [1244, 684] width 530 height 40
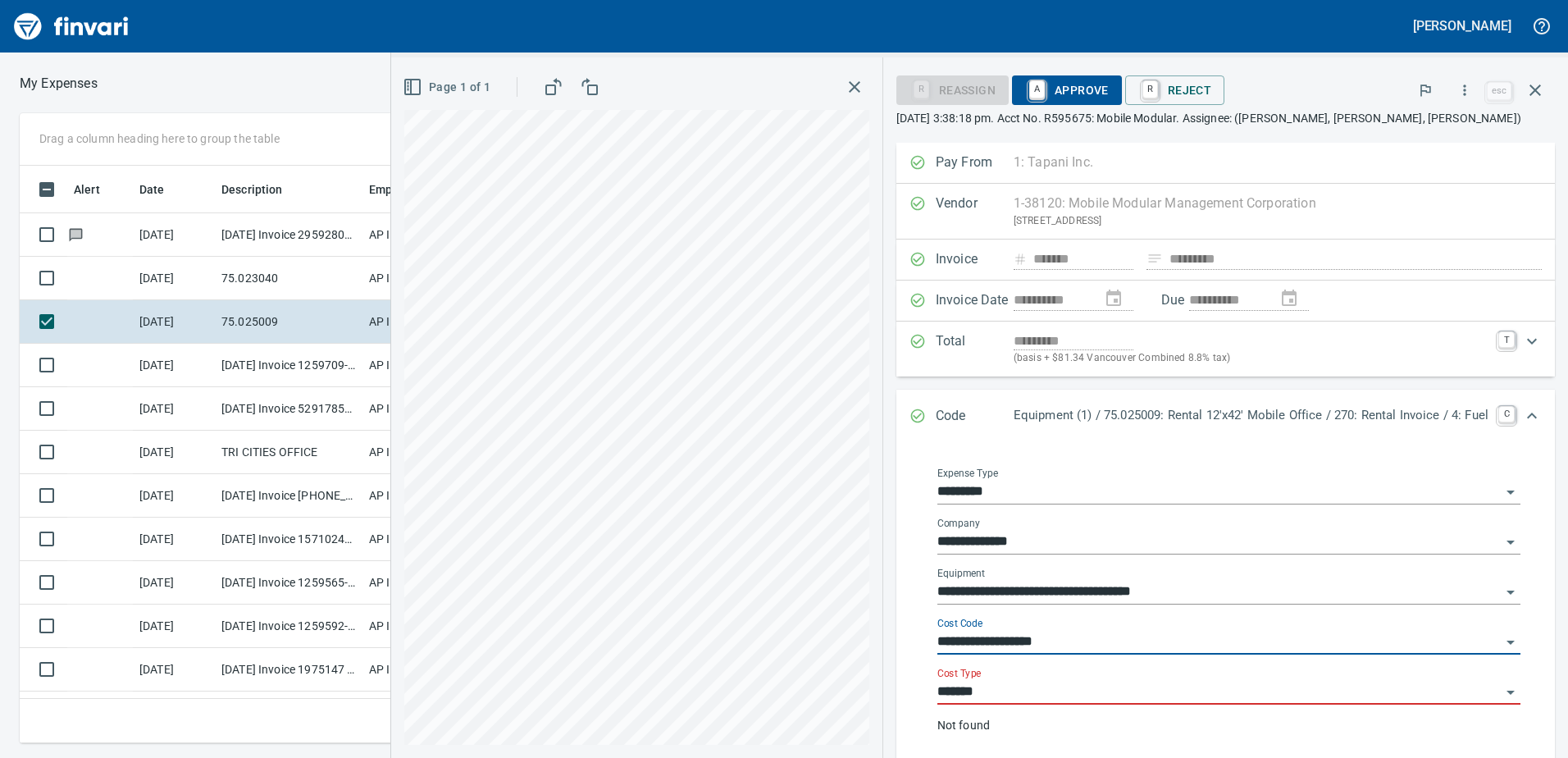
type input "**********"
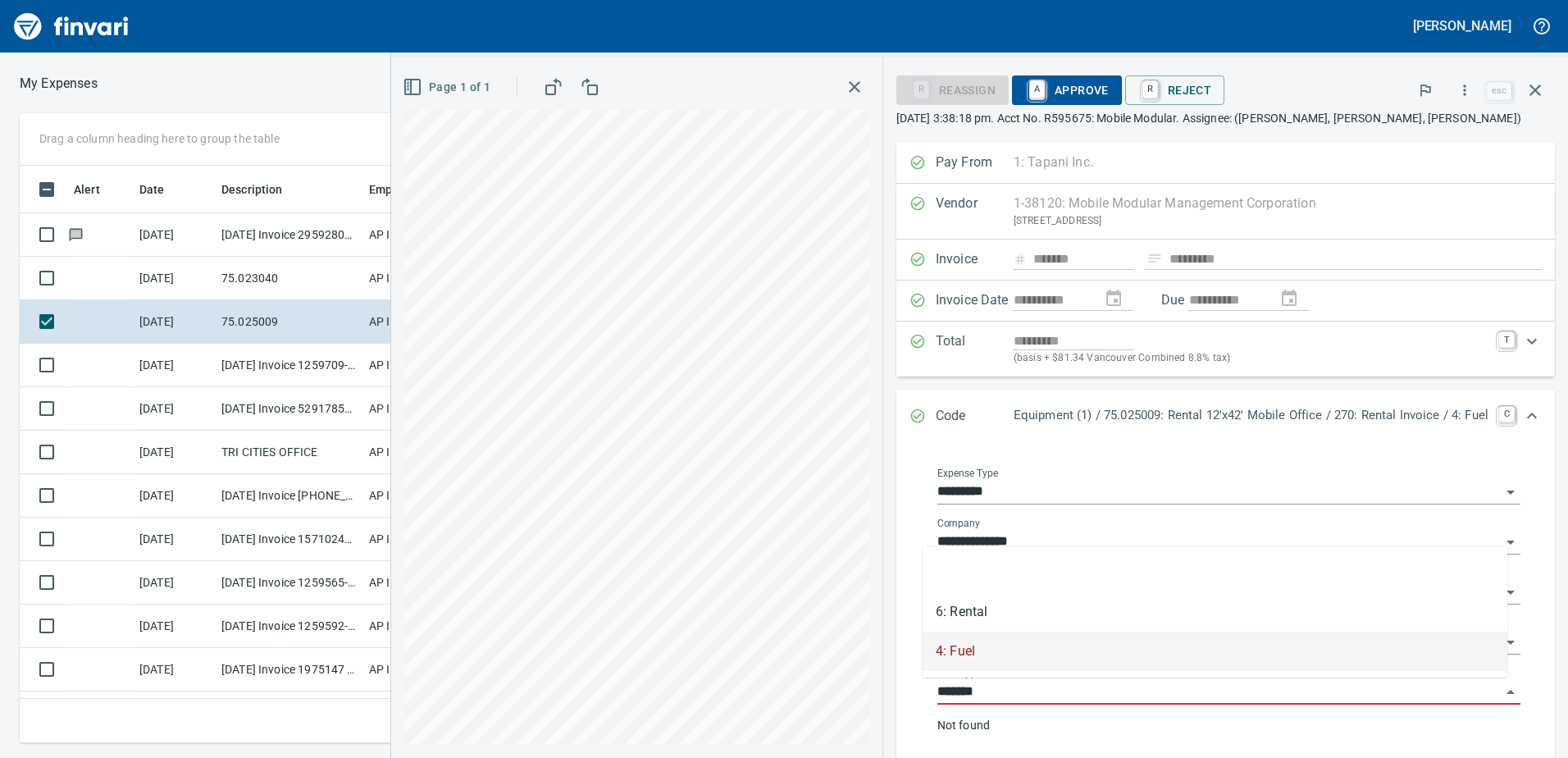
click at [989, 689] on input "*******" at bounding box center [1219, 692] width 563 height 23
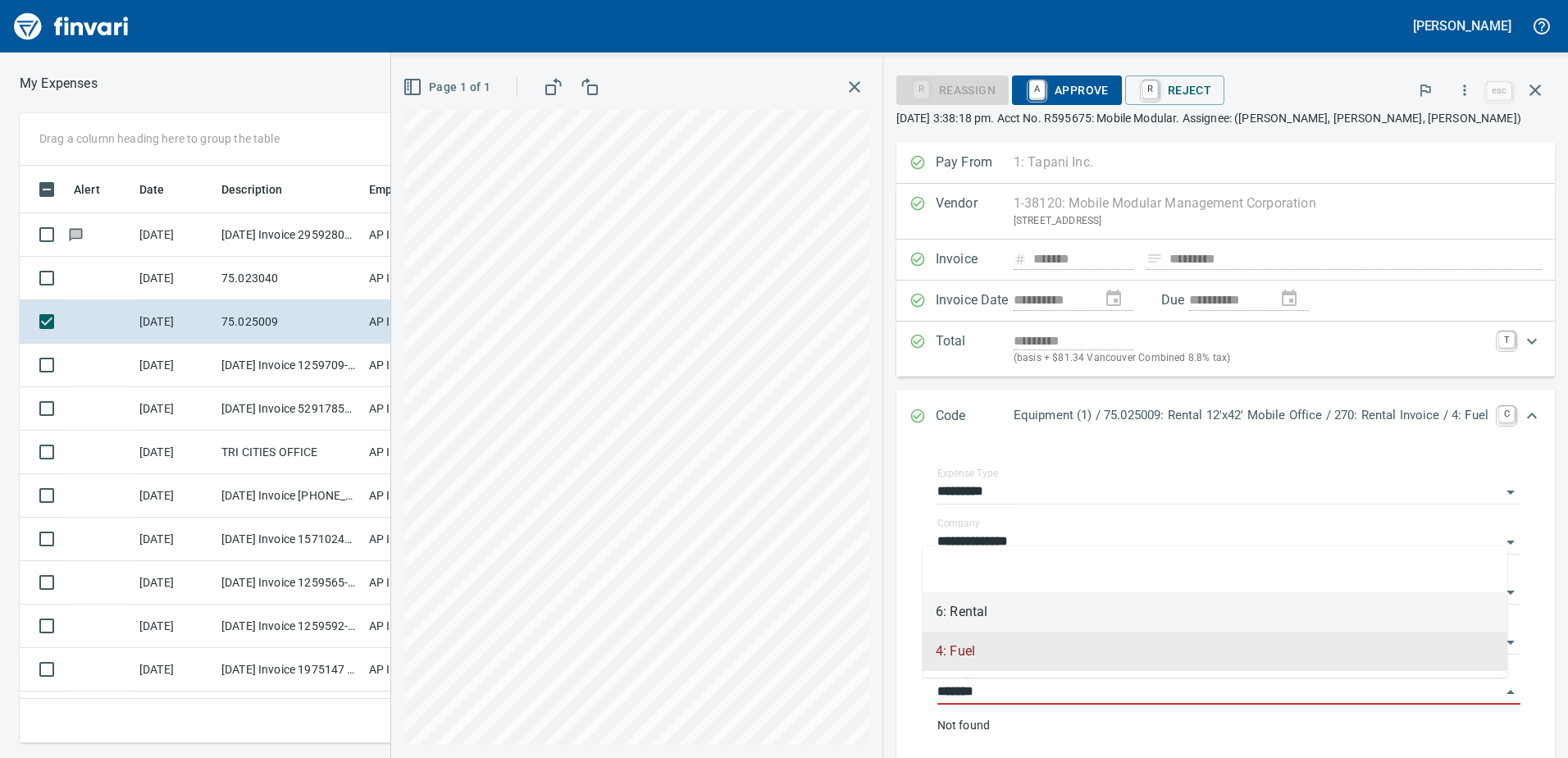
click at [976, 609] on li "6: Rental" at bounding box center [1214, 612] width 584 height 40
type input "*********"
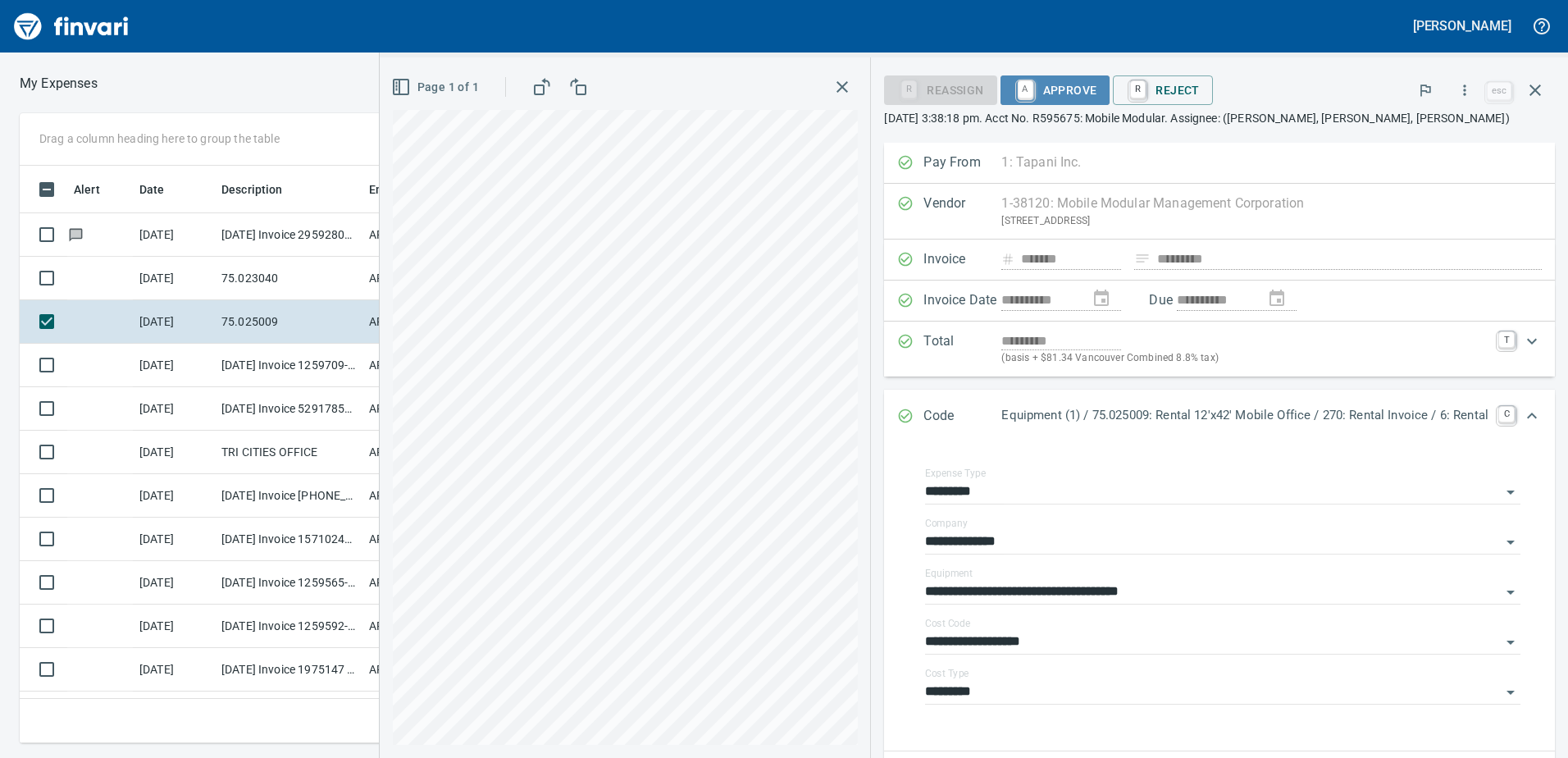
click at [1060, 87] on span "A Approve" at bounding box center [1056, 90] width 83 height 28
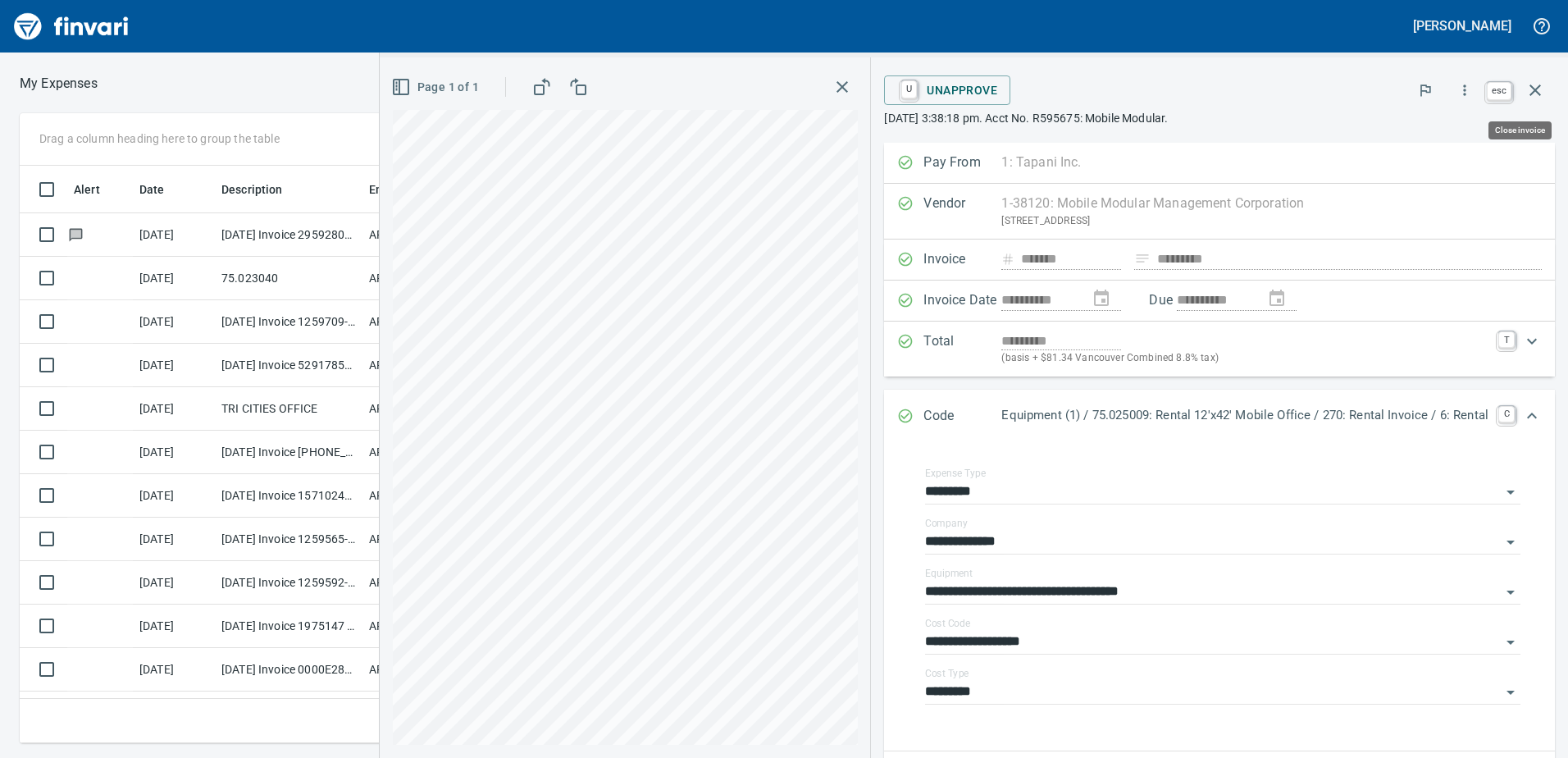
click at [1535, 86] on icon "button" at bounding box center [1535, 90] width 19 height 19
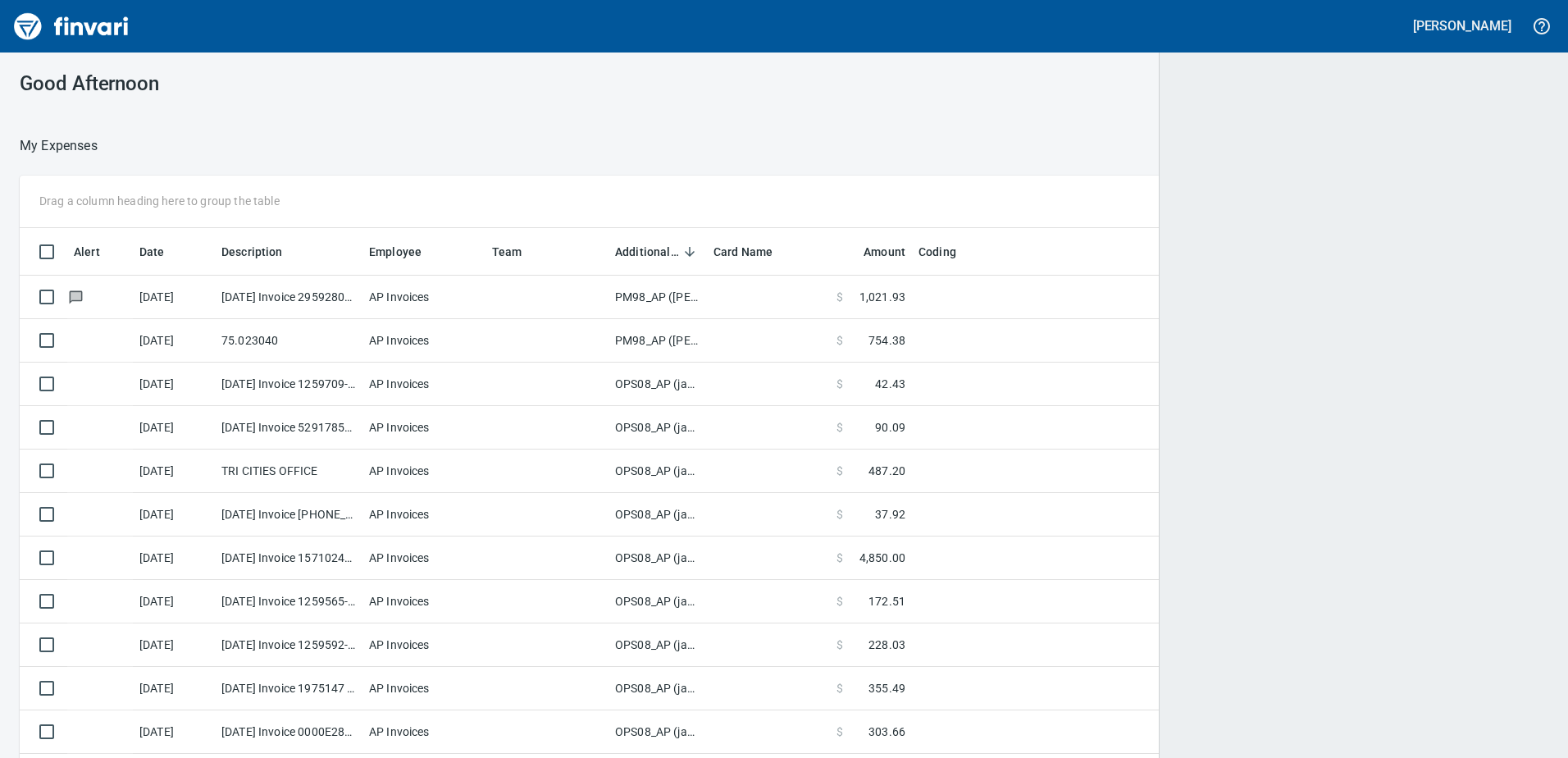
scroll to position [553, 1492]
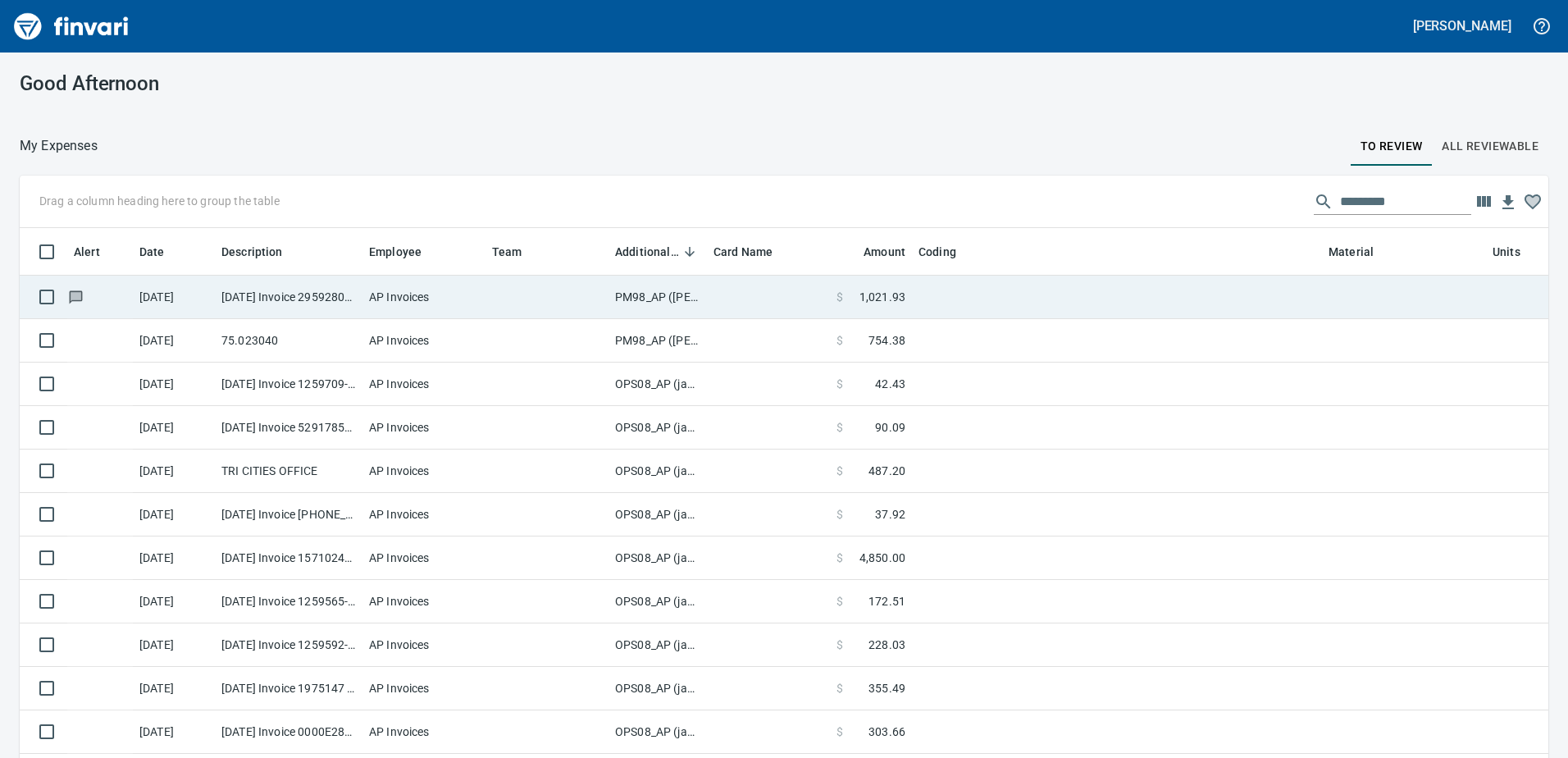
click at [634, 296] on td "PM98_AP ([PERSON_NAME], [PERSON_NAME])" at bounding box center [658, 297] width 98 height 44
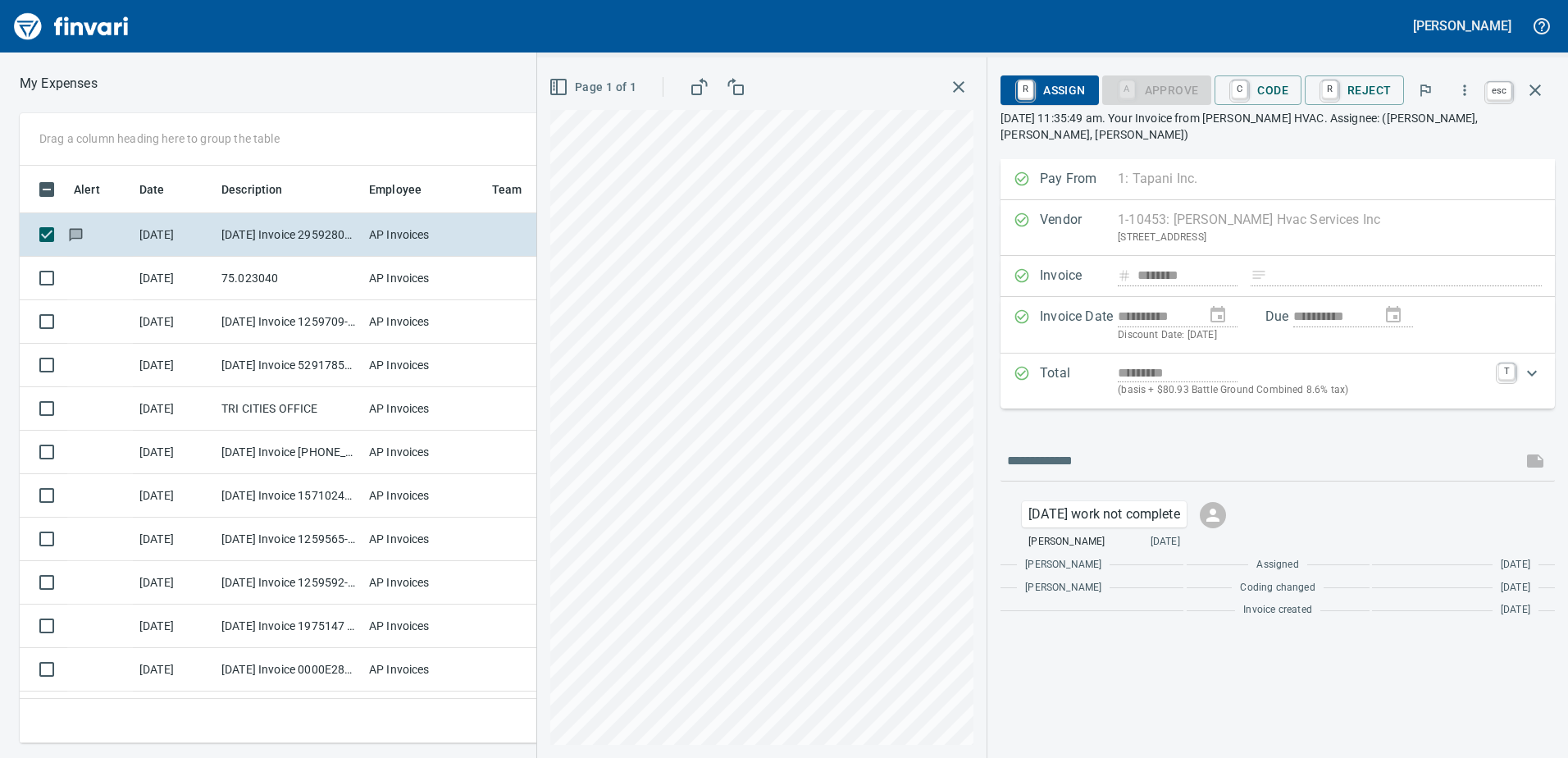
scroll to position [553, 1094]
click at [1534, 86] on icon "button" at bounding box center [1535, 90] width 19 height 19
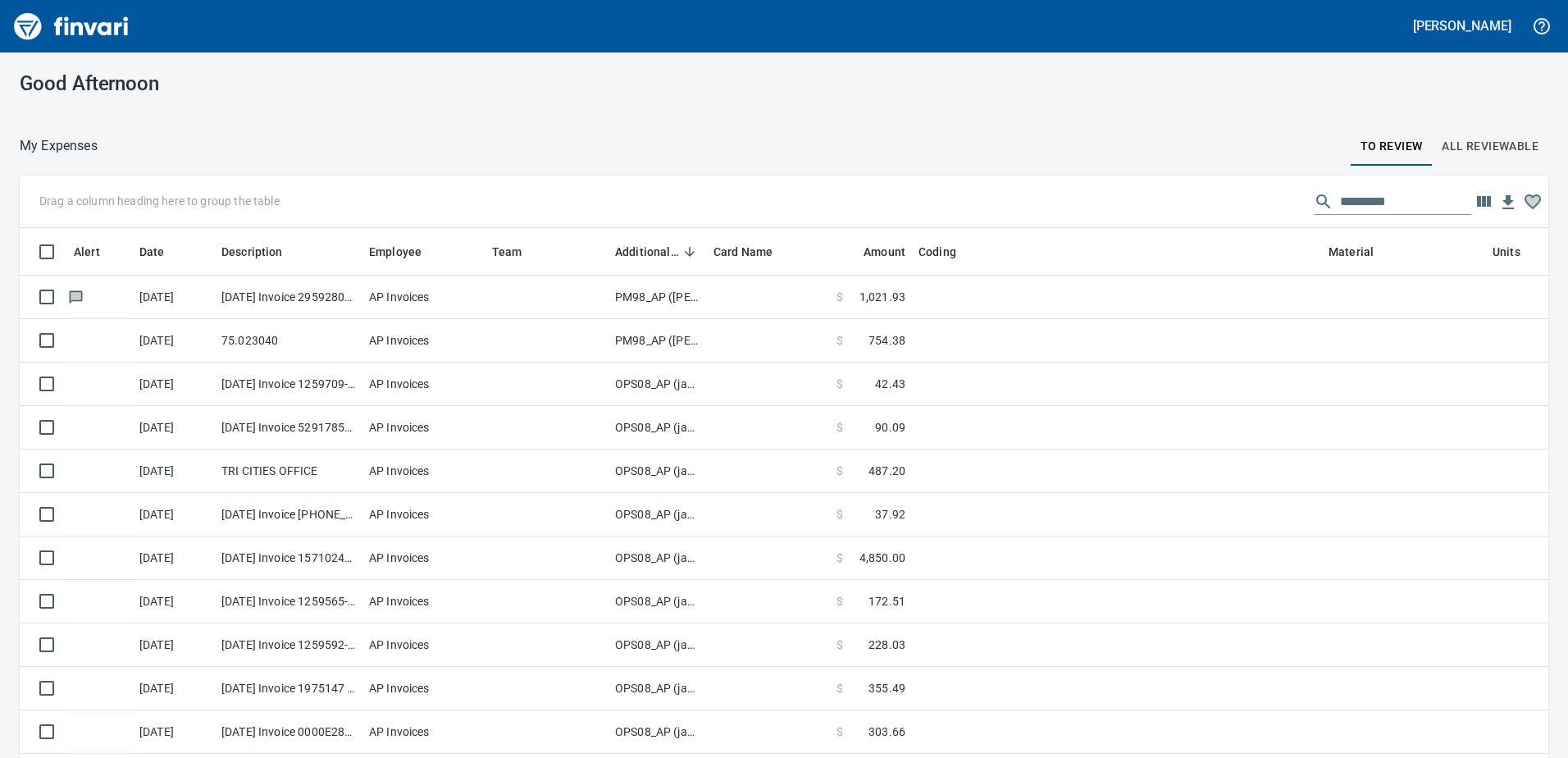
scroll to position [553, 1492]
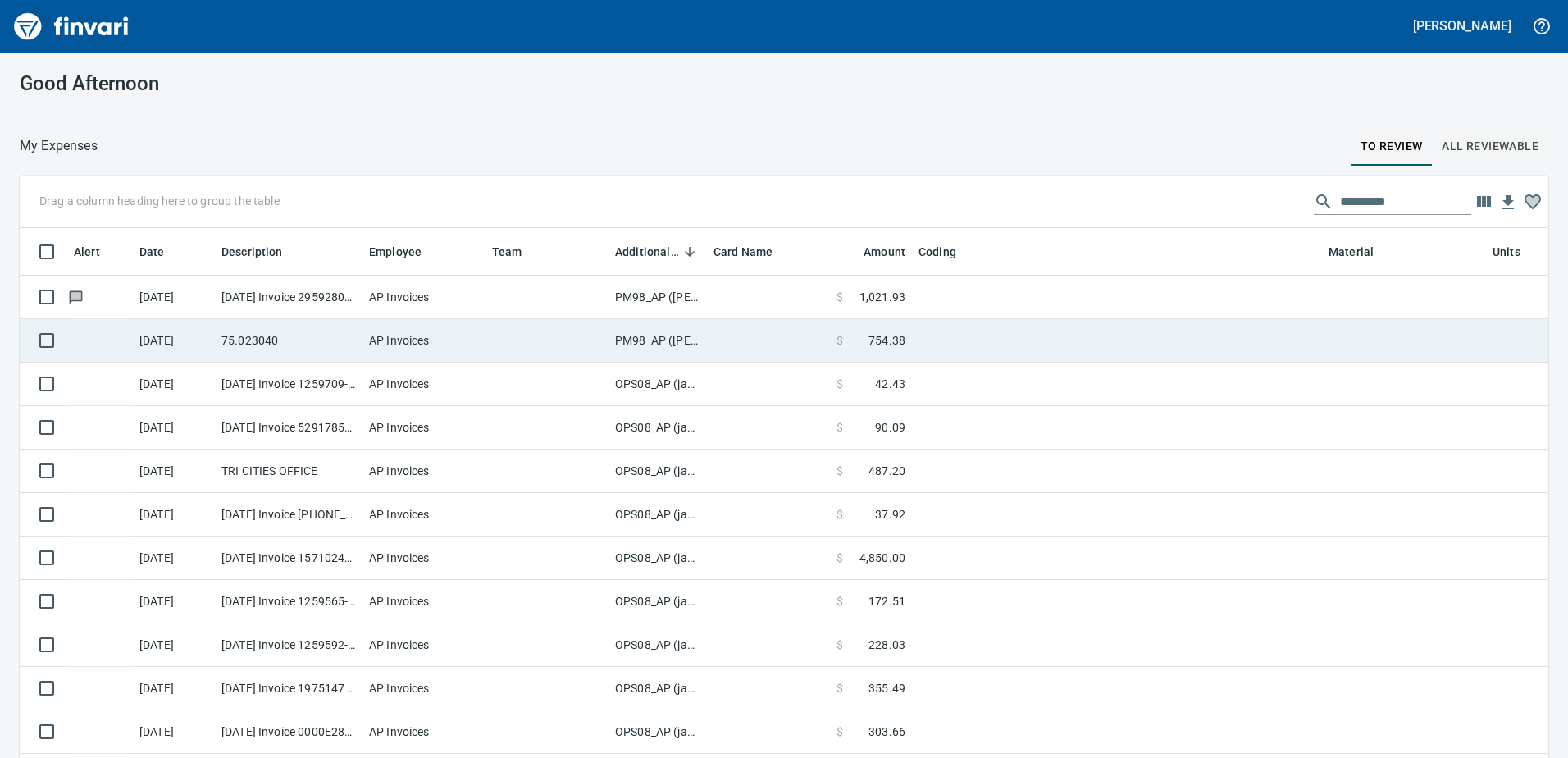
click at [640, 338] on td "PM98_AP ([PERSON_NAME], [PERSON_NAME])" at bounding box center [658, 341] width 98 height 44
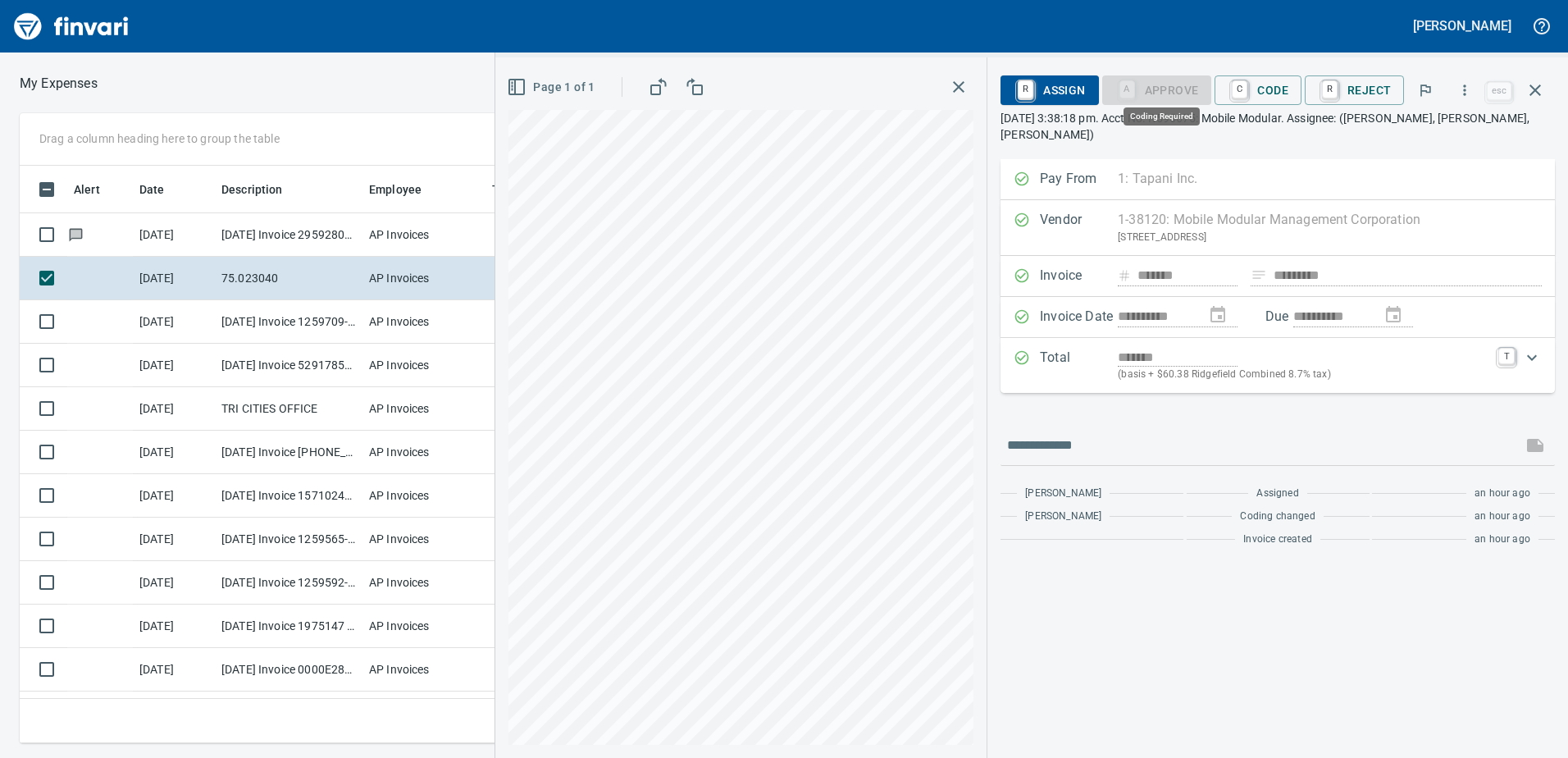
scroll to position [553, 1094]
click at [1269, 88] on span "C Code" at bounding box center [1259, 90] width 61 height 28
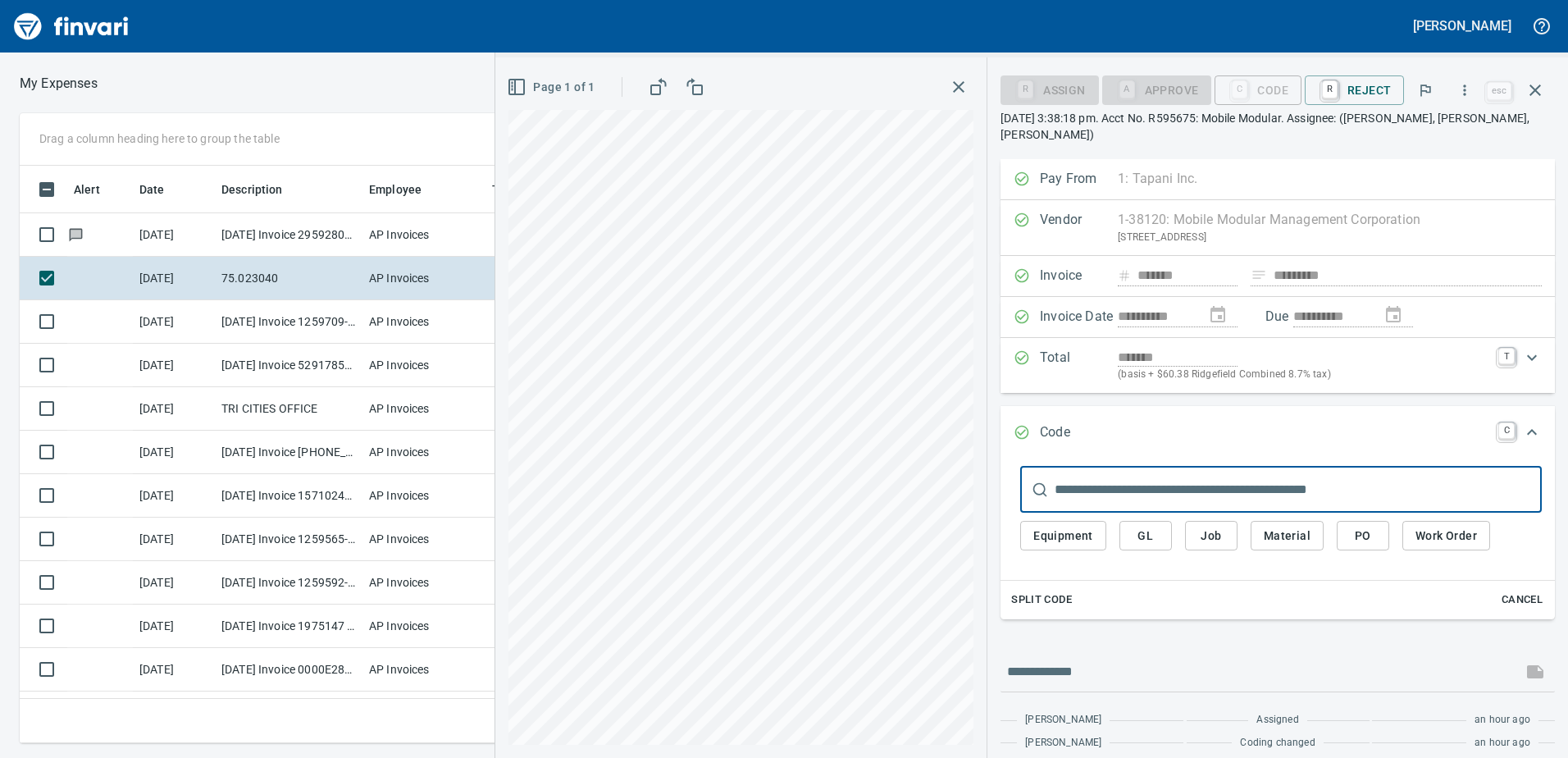
click at [1063, 526] on span "Equipment" at bounding box center [1063, 537] width 60 height 20
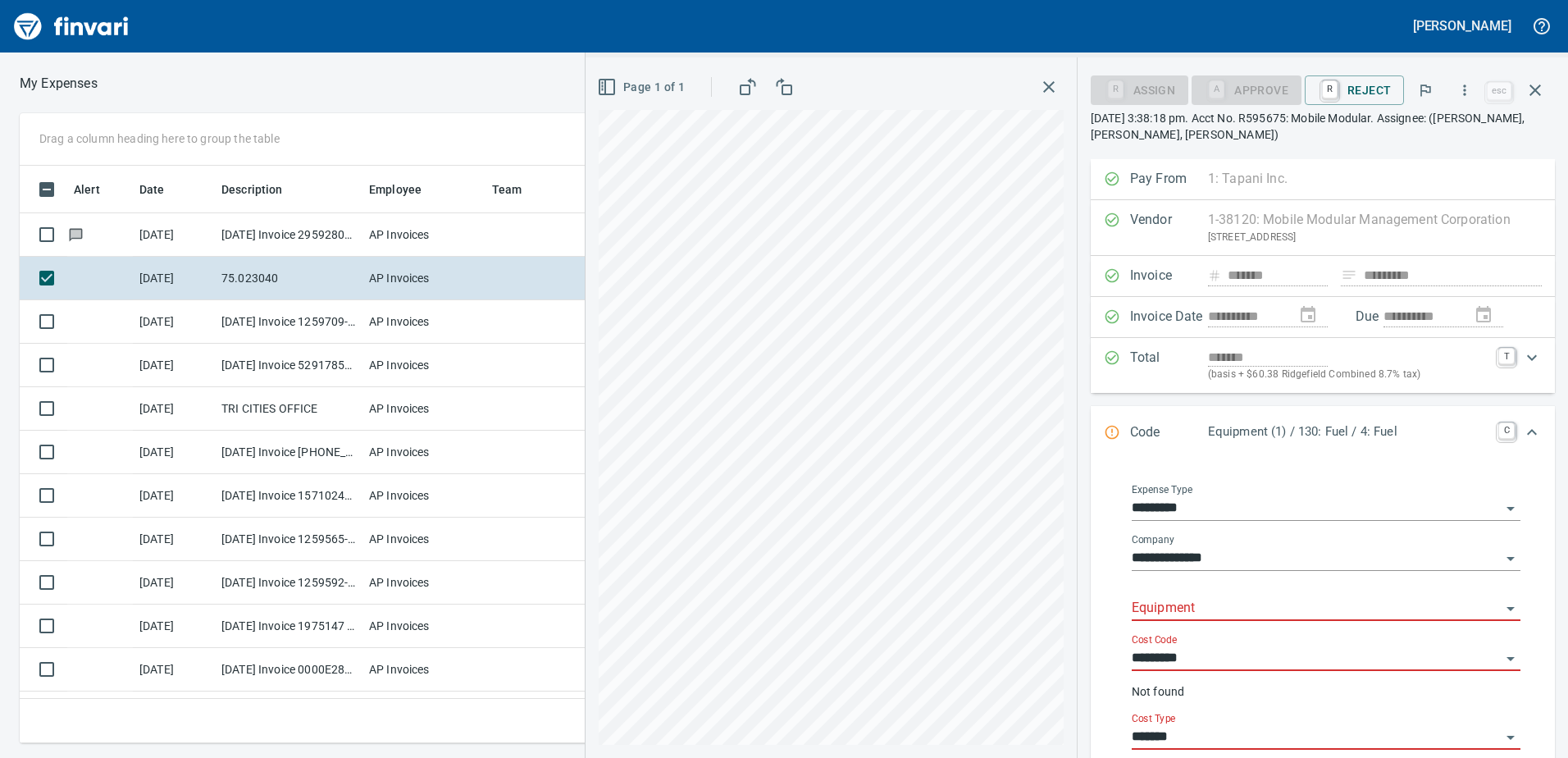
click at [1170, 614] on input "Equipment" at bounding box center [1316, 609] width 370 height 23
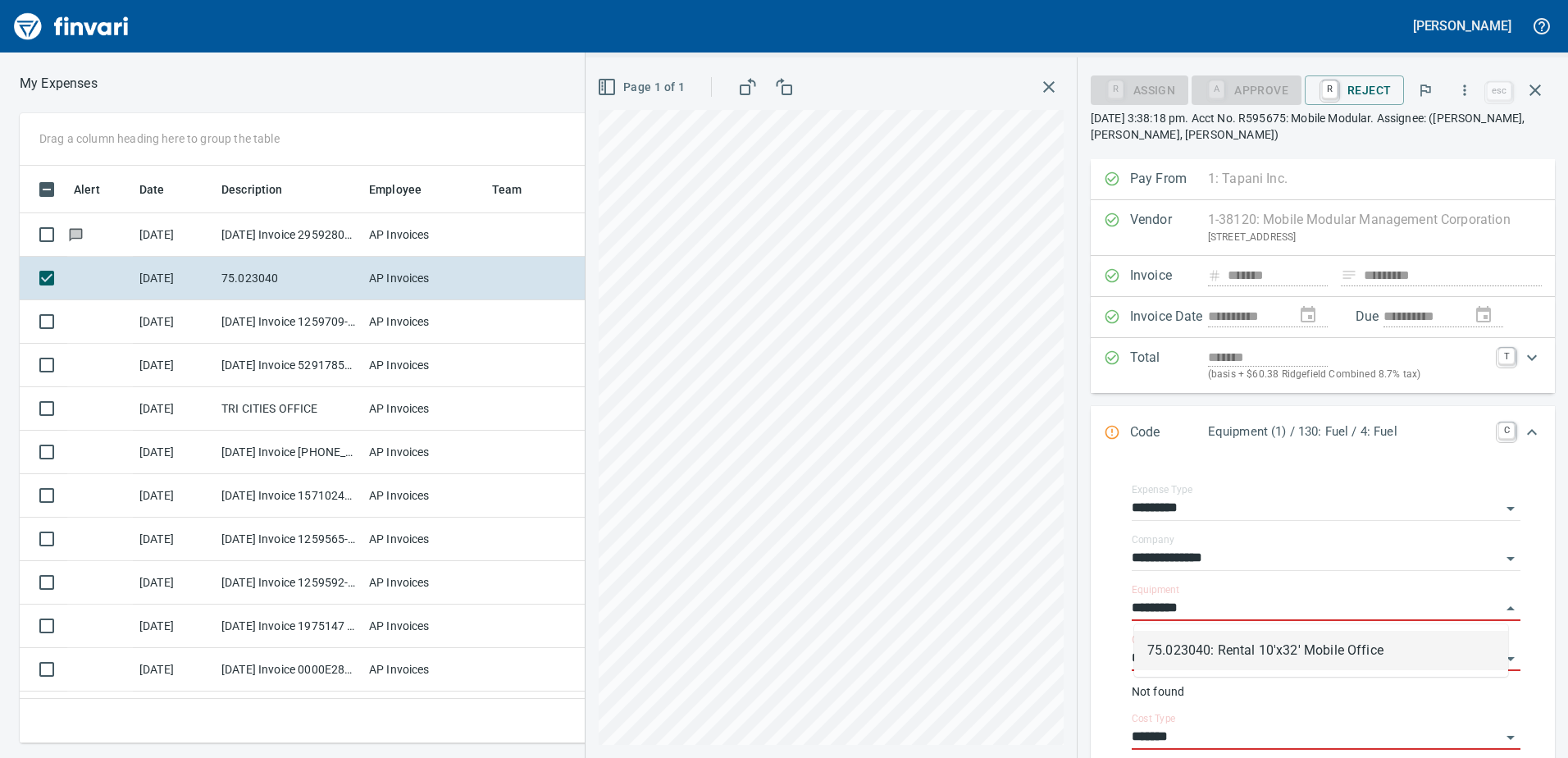
click at [1210, 648] on li "75.023040: Rental 10'x32' Mobile Office" at bounding box center [1322, 651] width 374 height 40
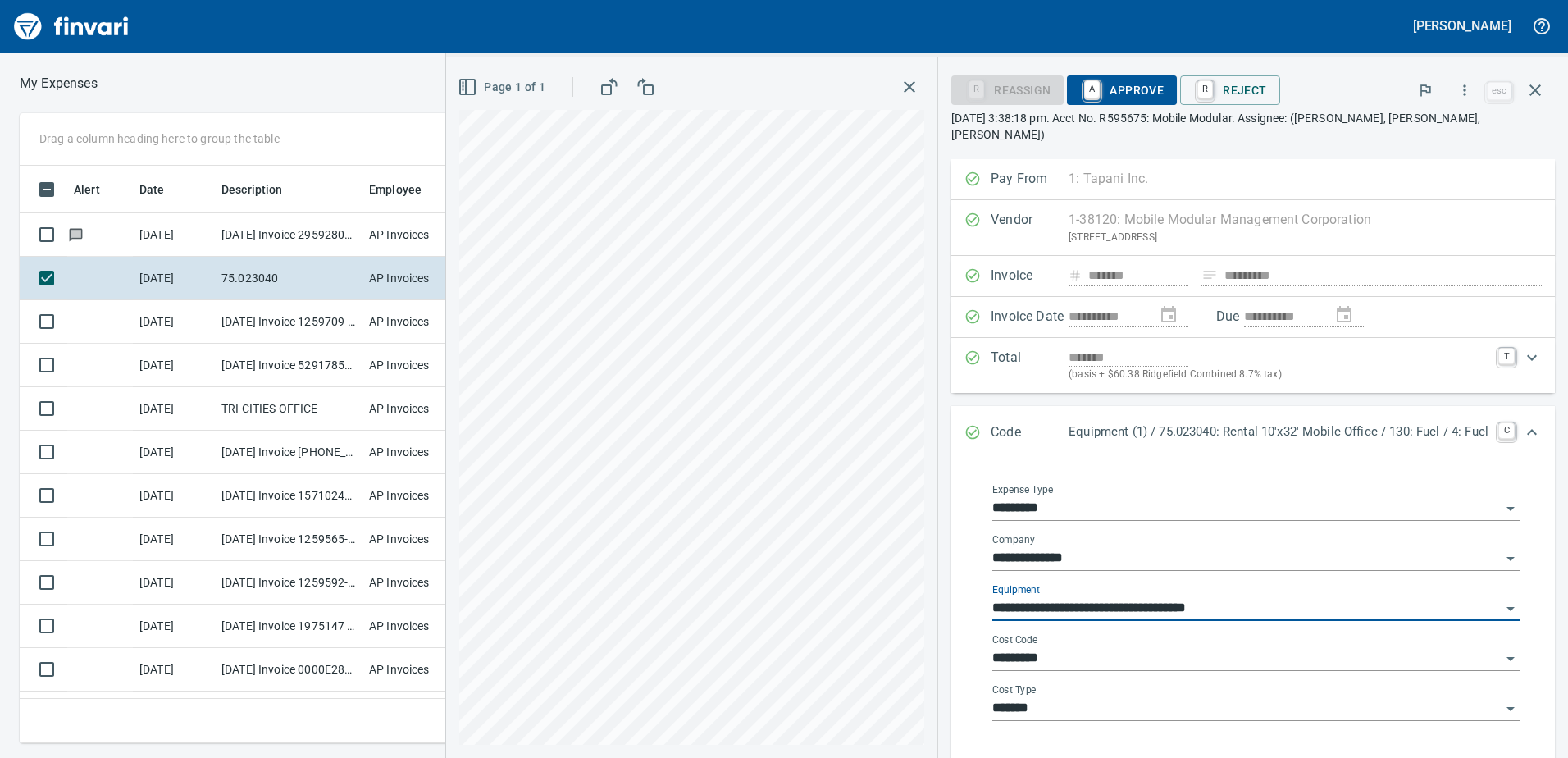
type input "**********"
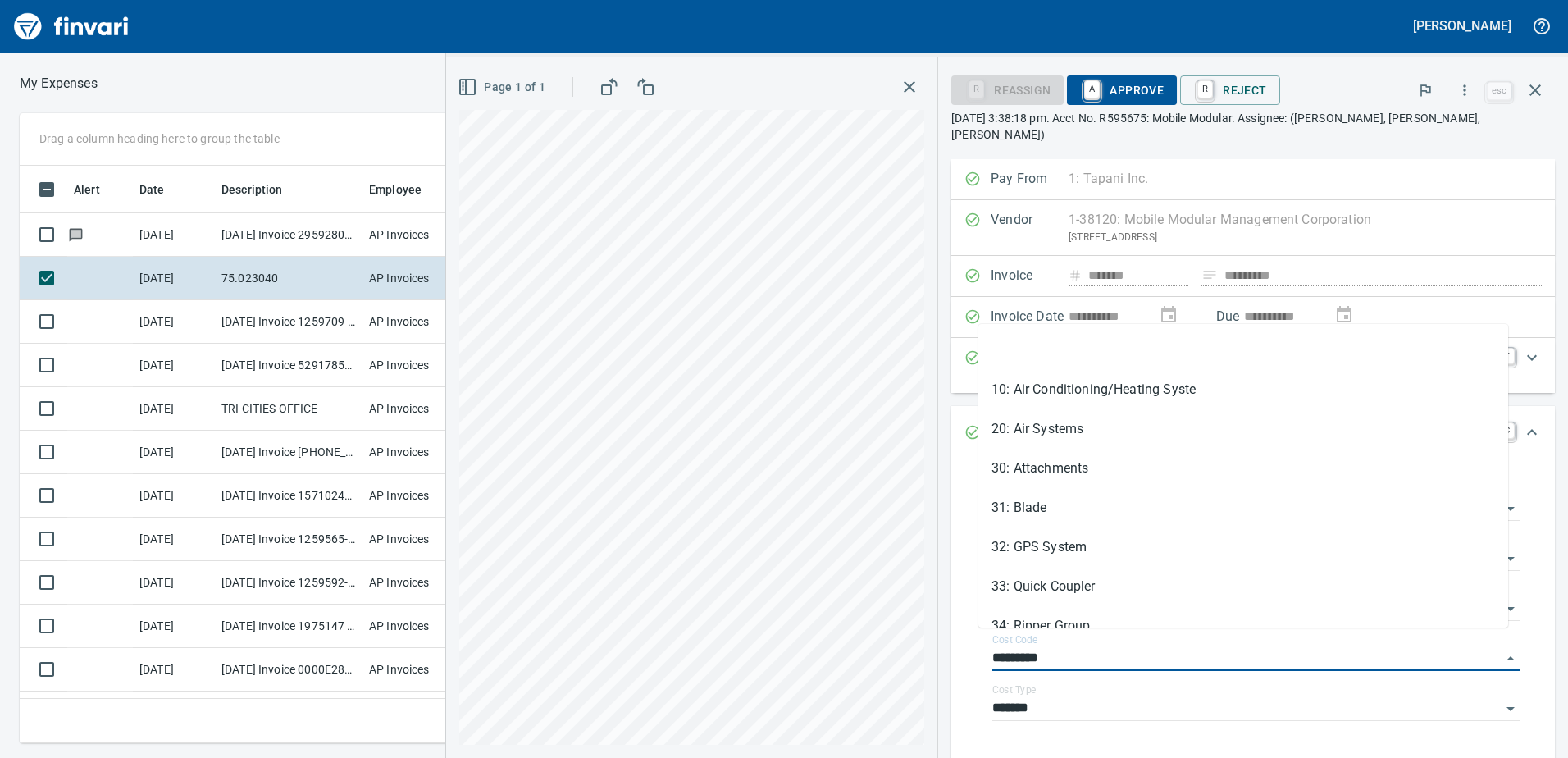
drag, startPoint x: 1044, startPoint y: 640, endPoint x: 917, endPoint y: 642, distance: 127.0
click at [921, 642] on div "**********" at bounding box center [1008, 408] width 1123 height 701
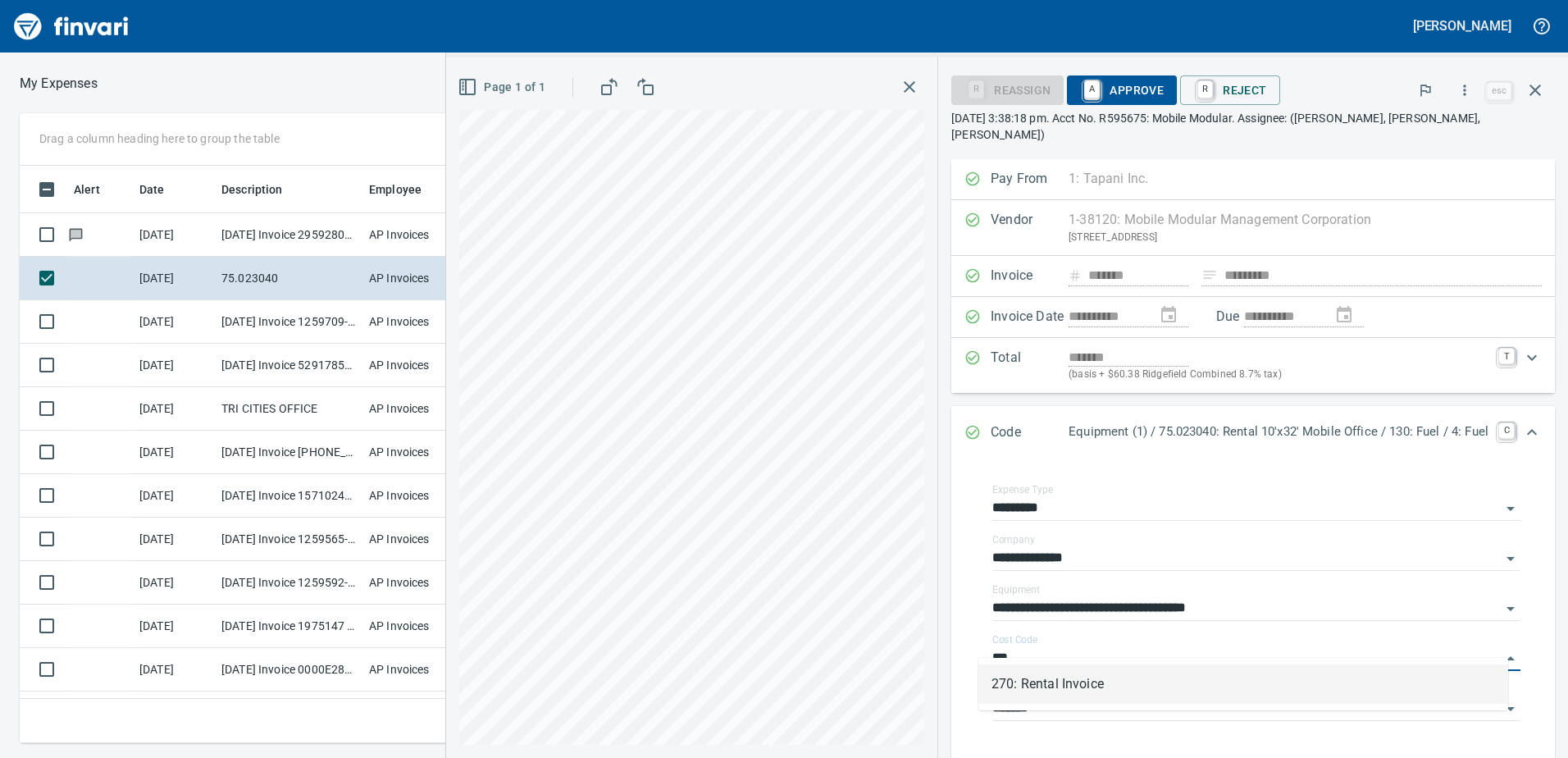
click at [1008, 676] on li "270: Rental Invoice" at bounding box center [1244, 684] width 530 height 40
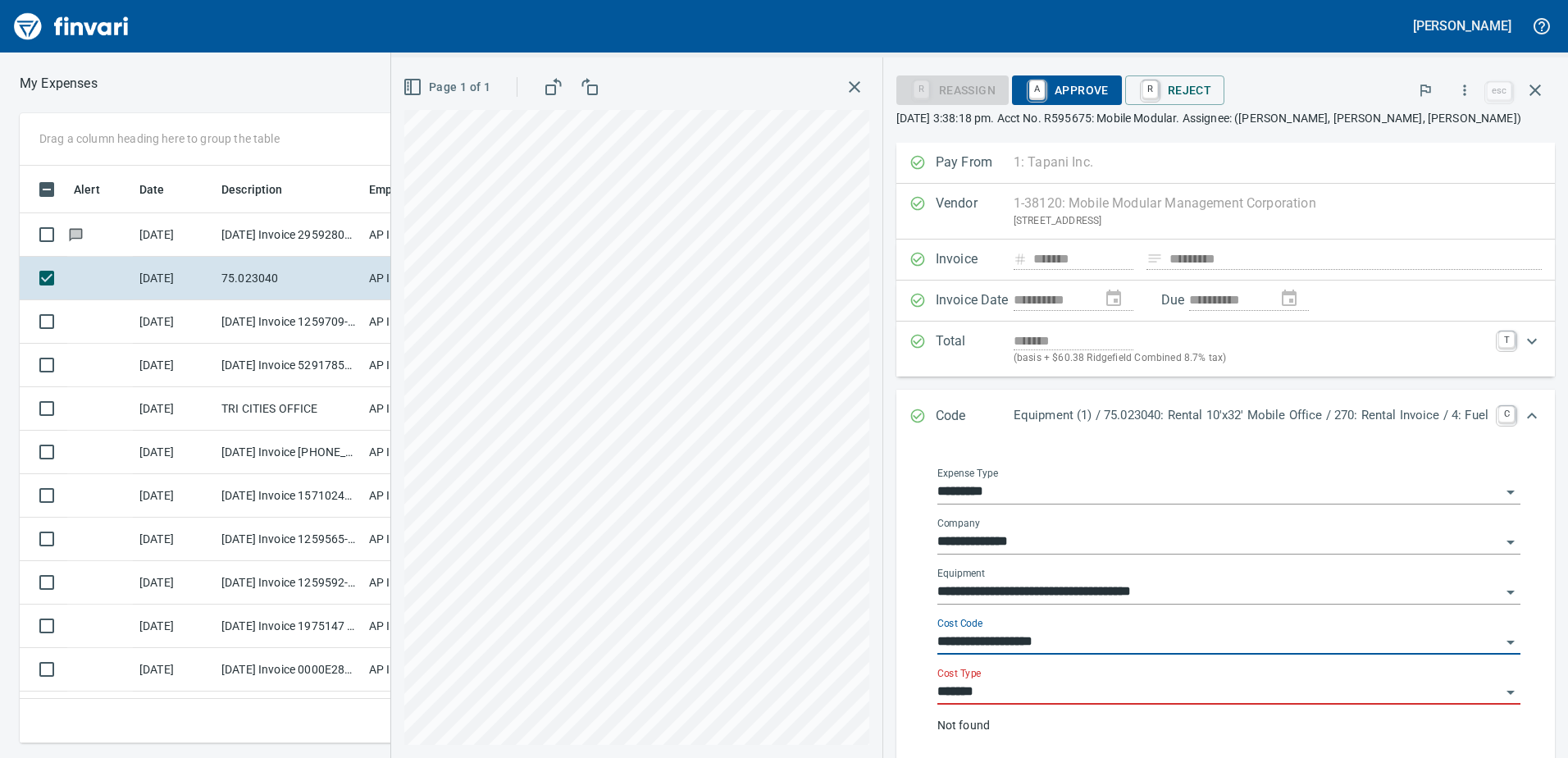
type input "**********"
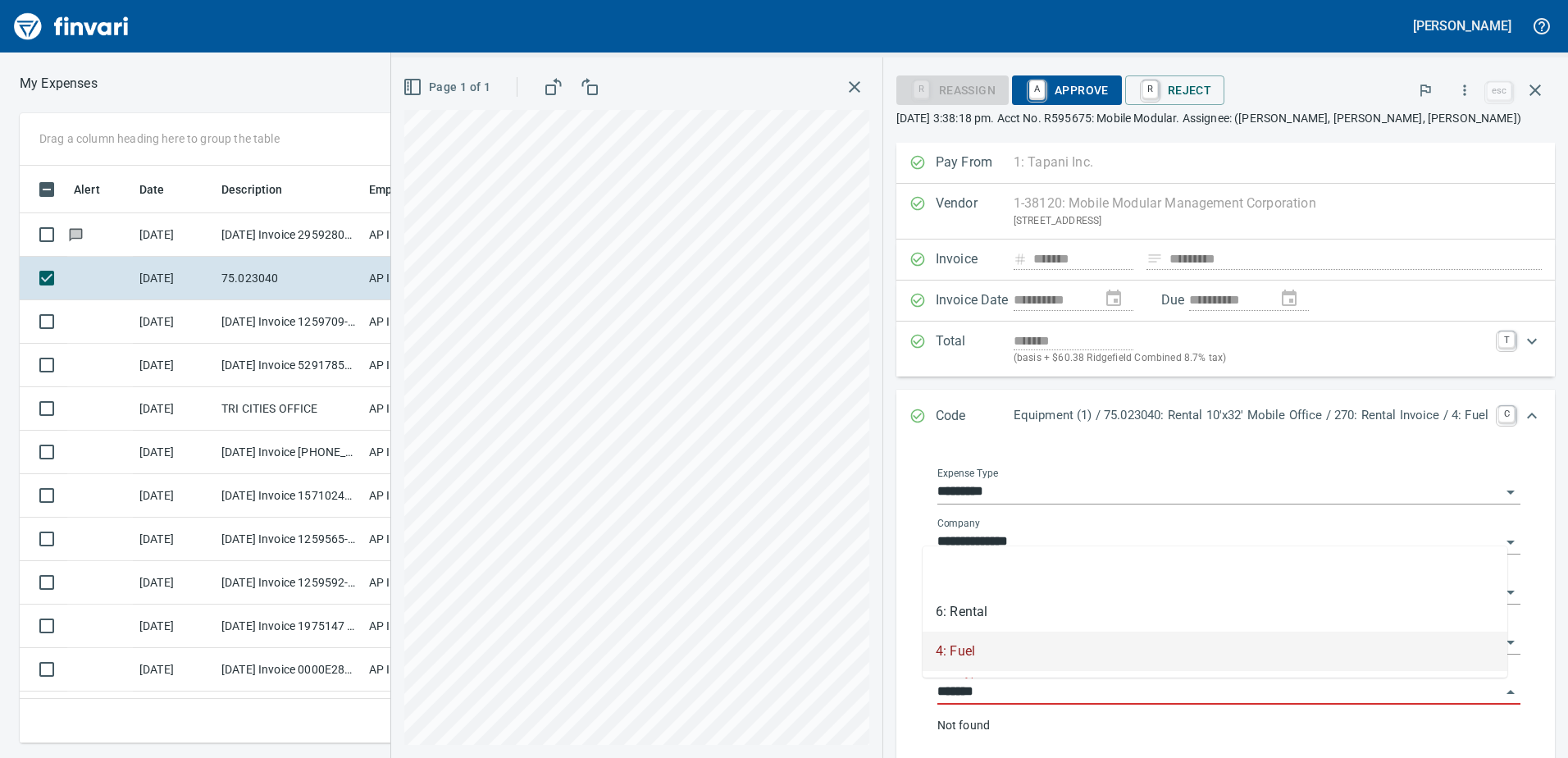
click at [984, 692] on input "*******" at bounding box center [1219, 692] width 563 height 23
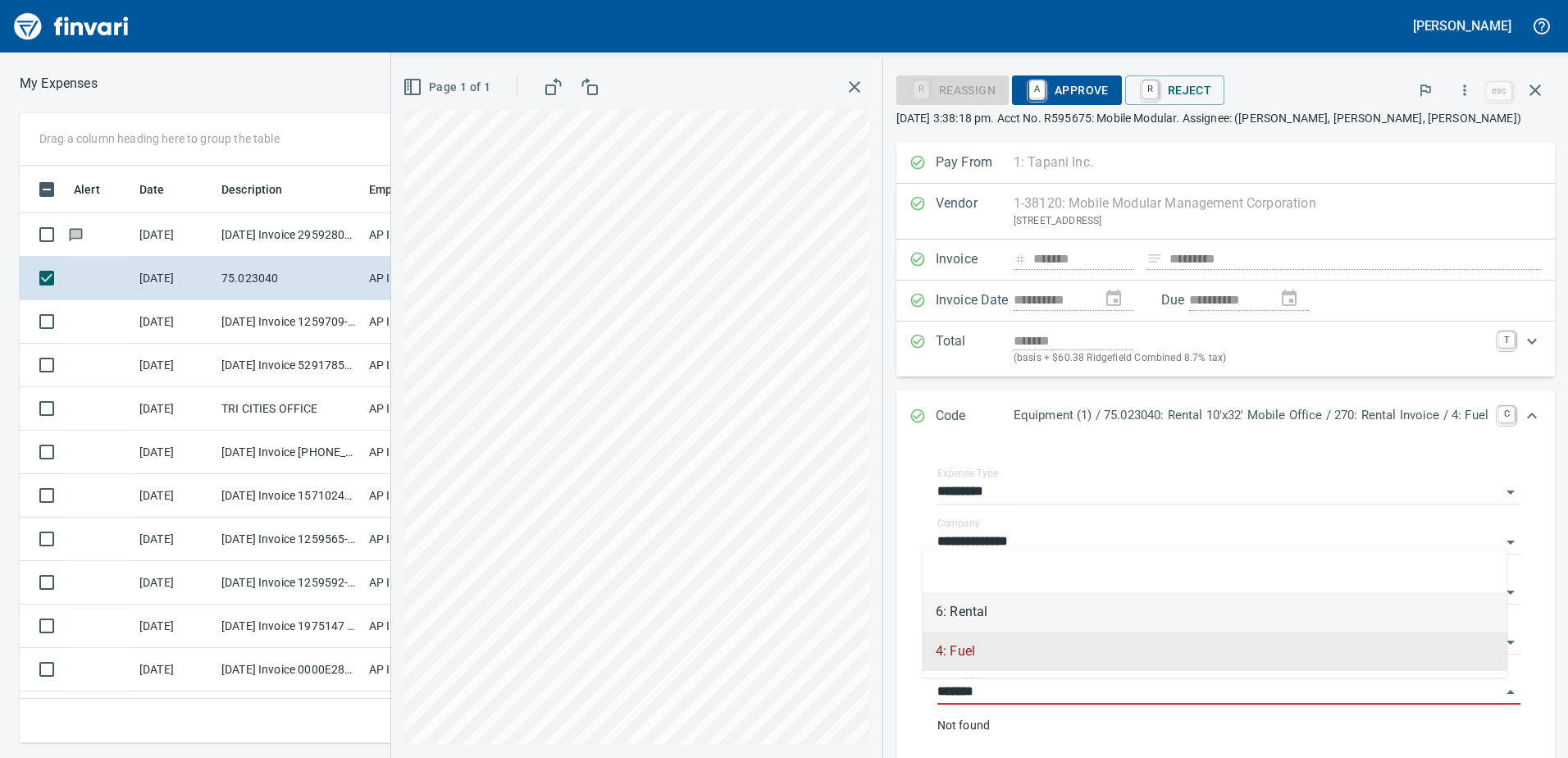
click at [961, 612] on li "6: Rental" at bounding box center [1214, 612] width 584 height 40
type input "*********"
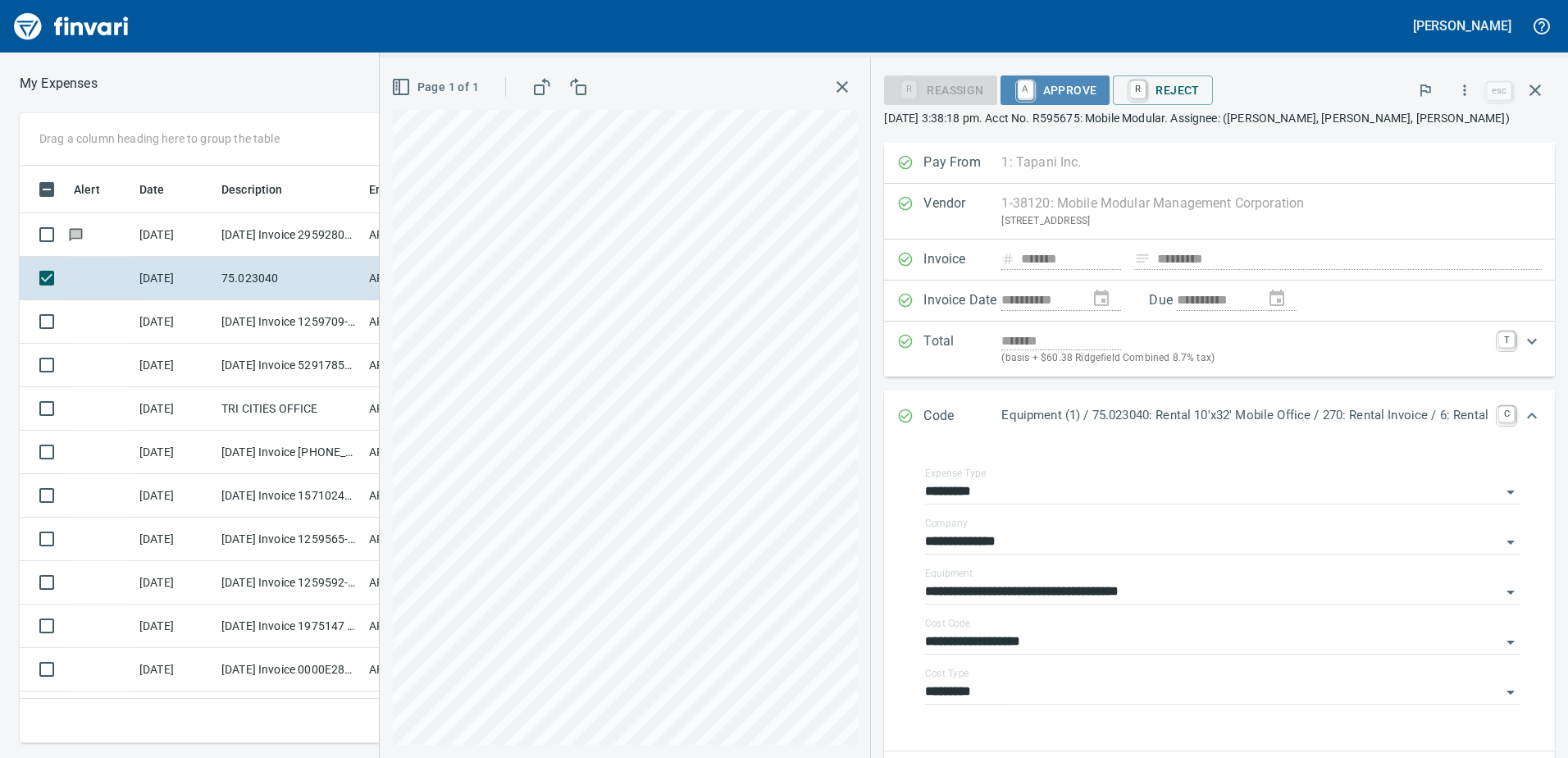
click at [1065, 91] on span "A Approve" at bounding box center [1056, 90] width 83 height 28
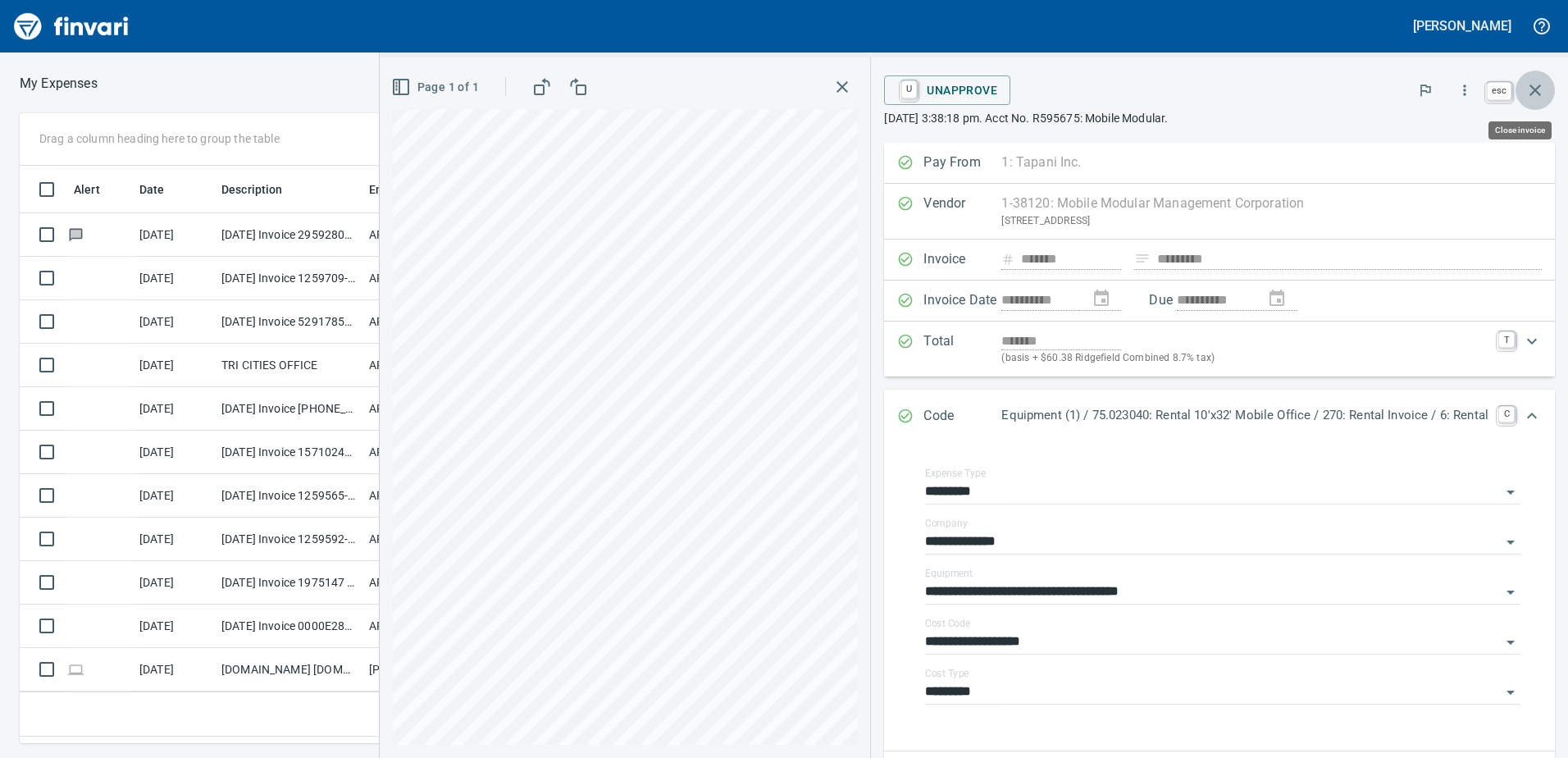
click at [1530, 87] on icon "button" at bounding box center [1535, 90] width 19 height 19
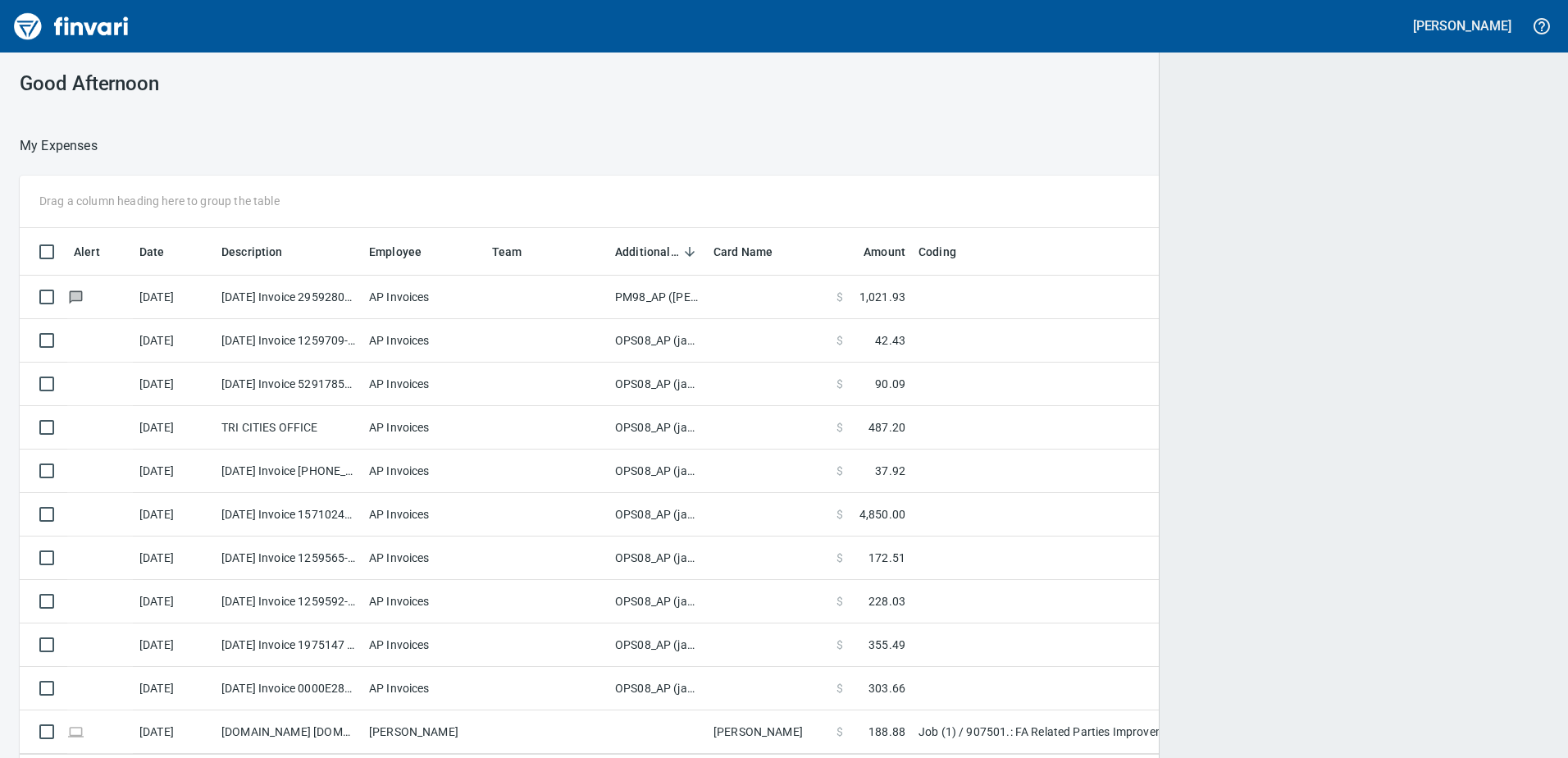
scroll to position [2, 2]
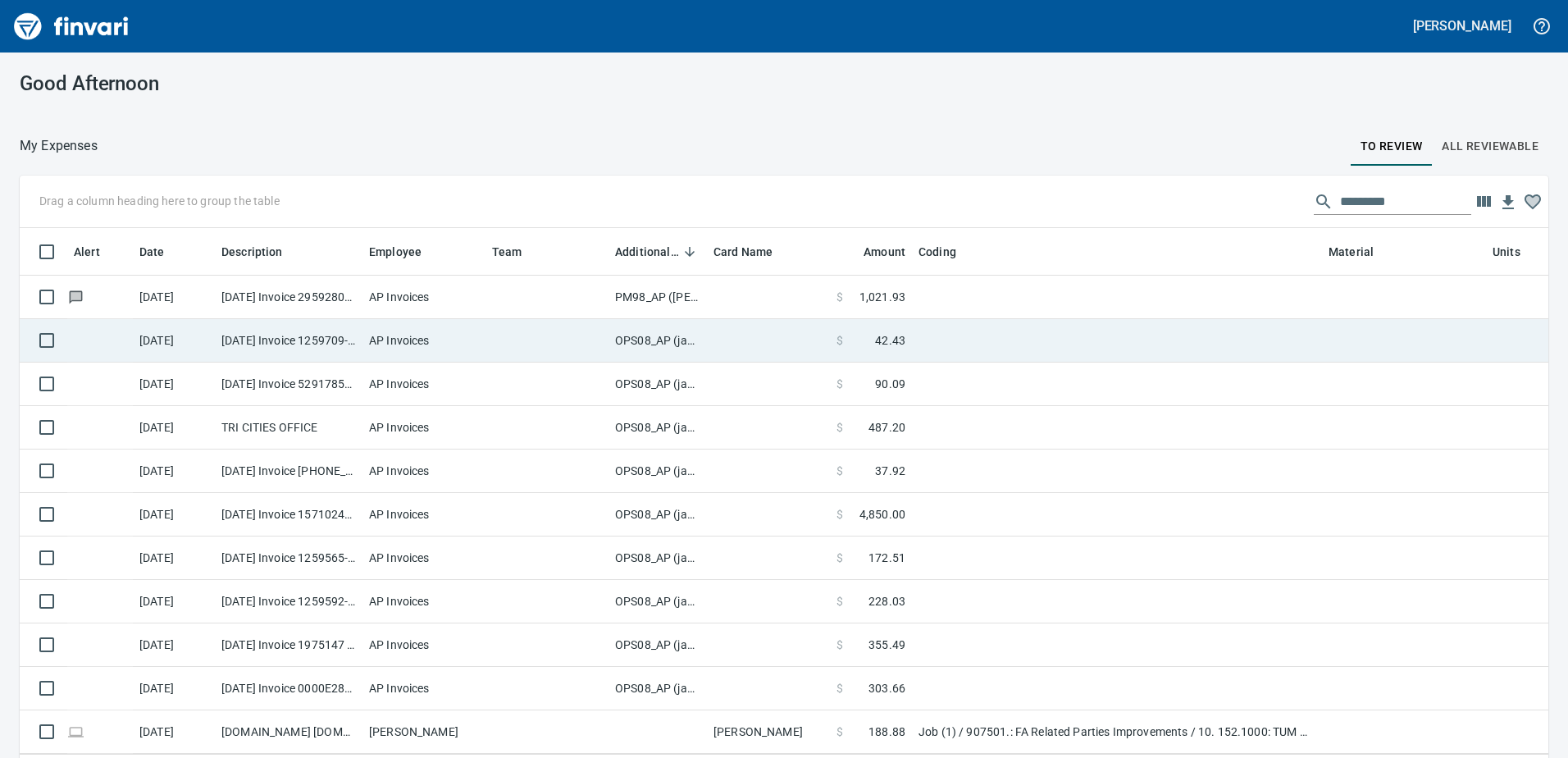
click at [654, 337] on td "OPS08_AP (janettep, samr)" at bounding box center [658, 341] width 98 height 44
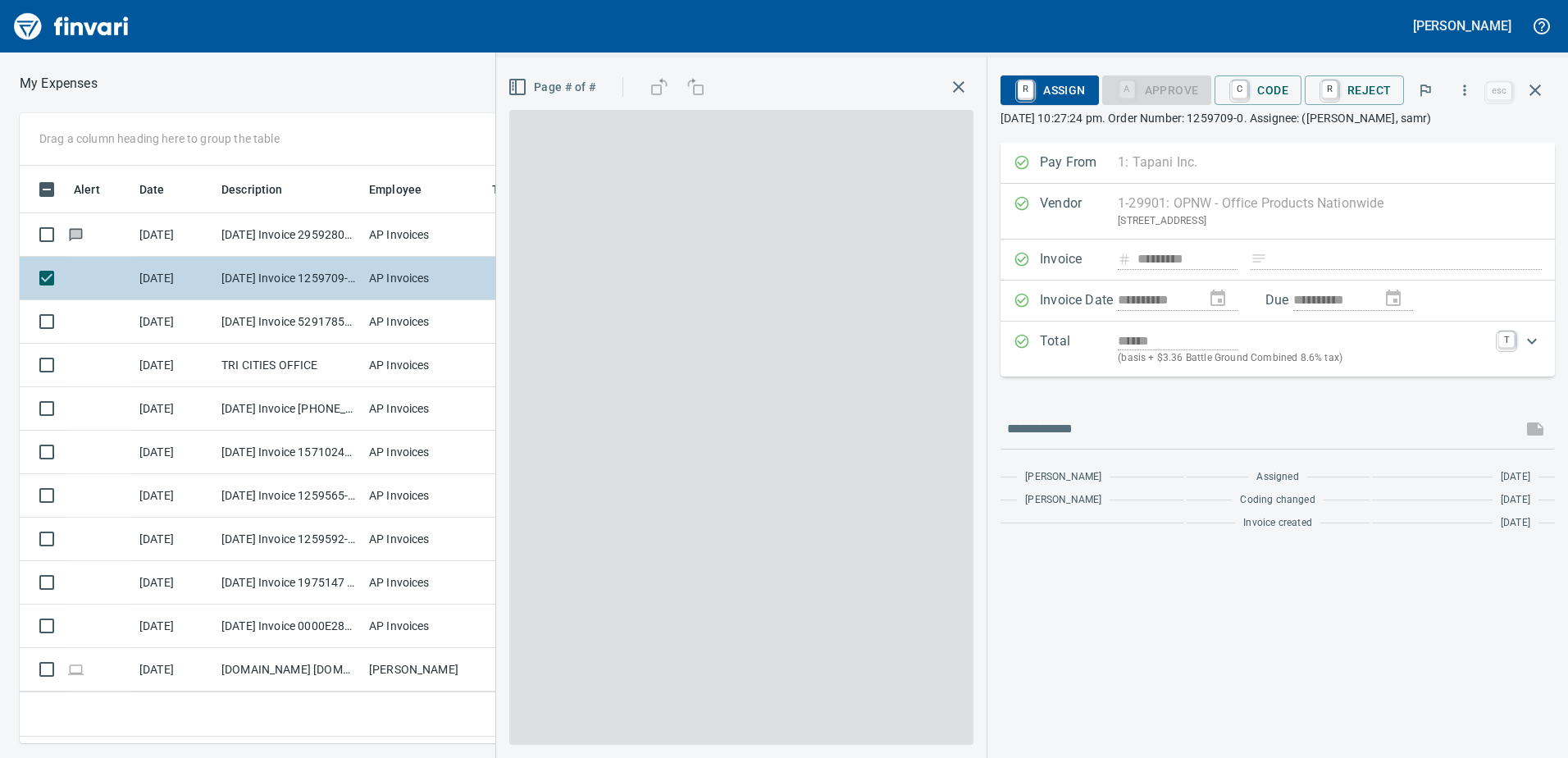
scroll to position [553, 1094]
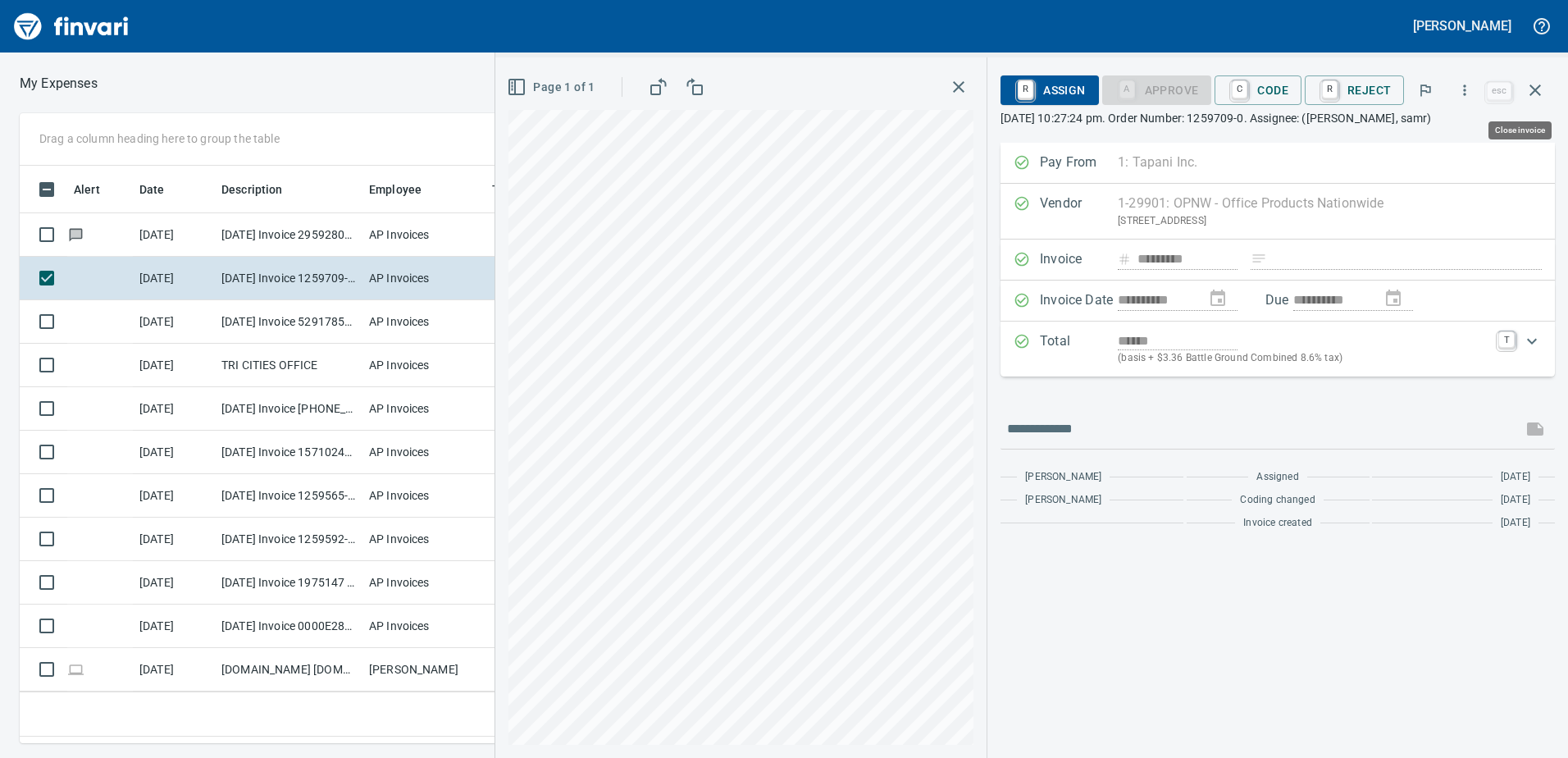
drag, startPoint x: 1533, startPoint y: 83, endPoint x: 1524, endPoint y: 89, distance: 10.8
click at [1532, 83] on icon "button" at bounding box center [1535, 90] width 19 height 19
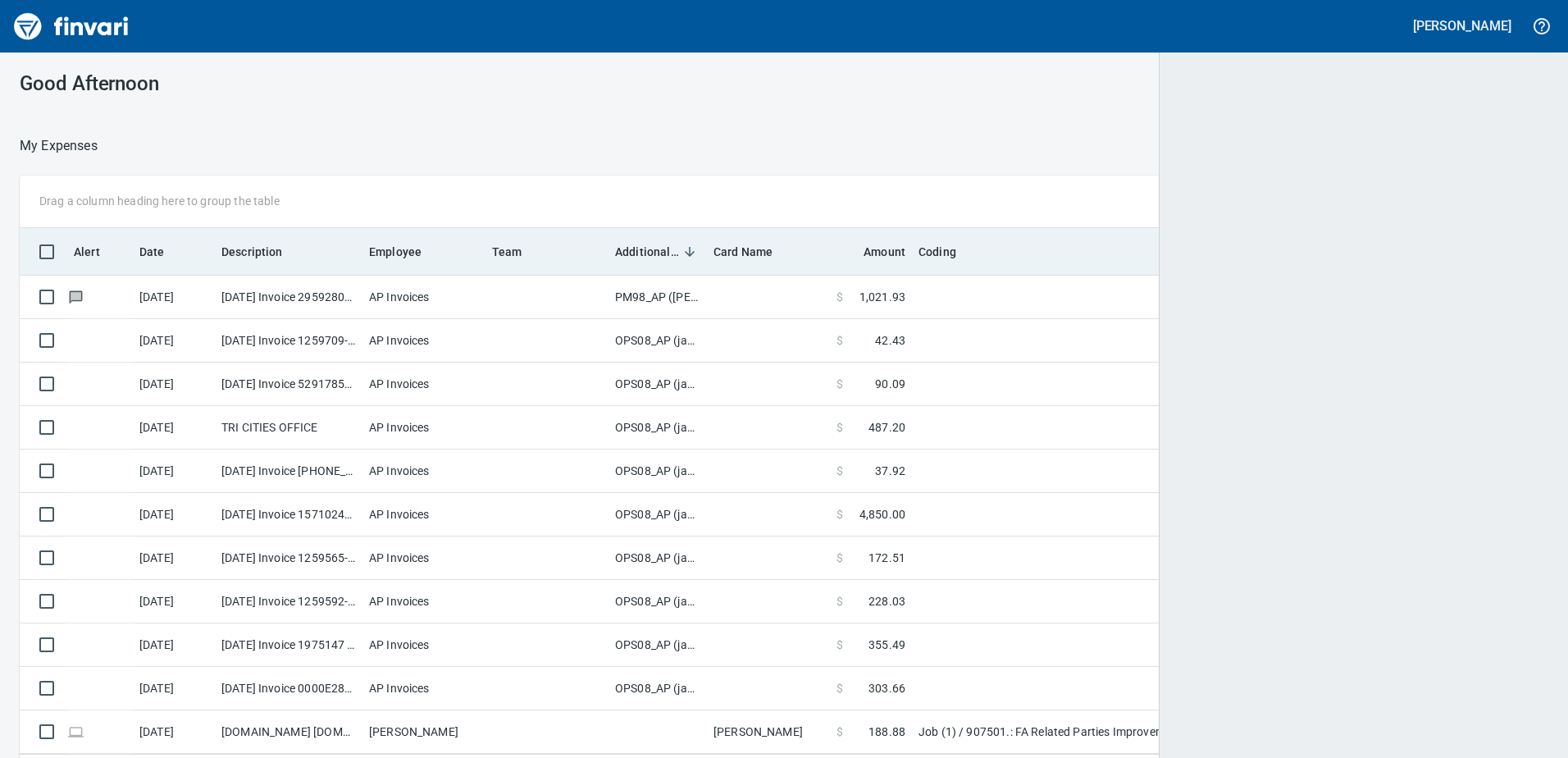
scroll to position [2, 2]
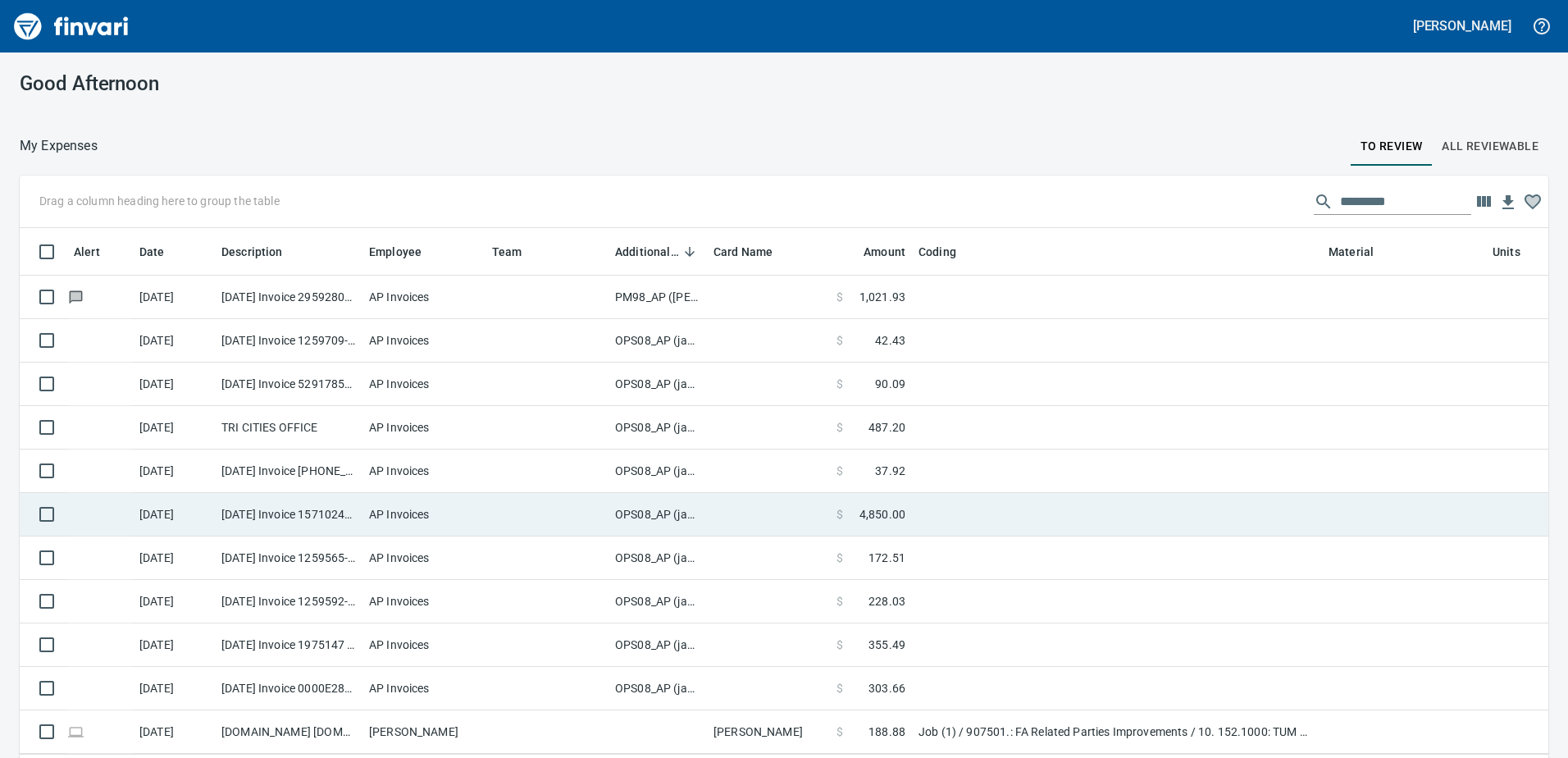
click at [659, 513] on td "OPS08_AP (janettep, samr)" at bounding box center [658, 514] width 98 height 44
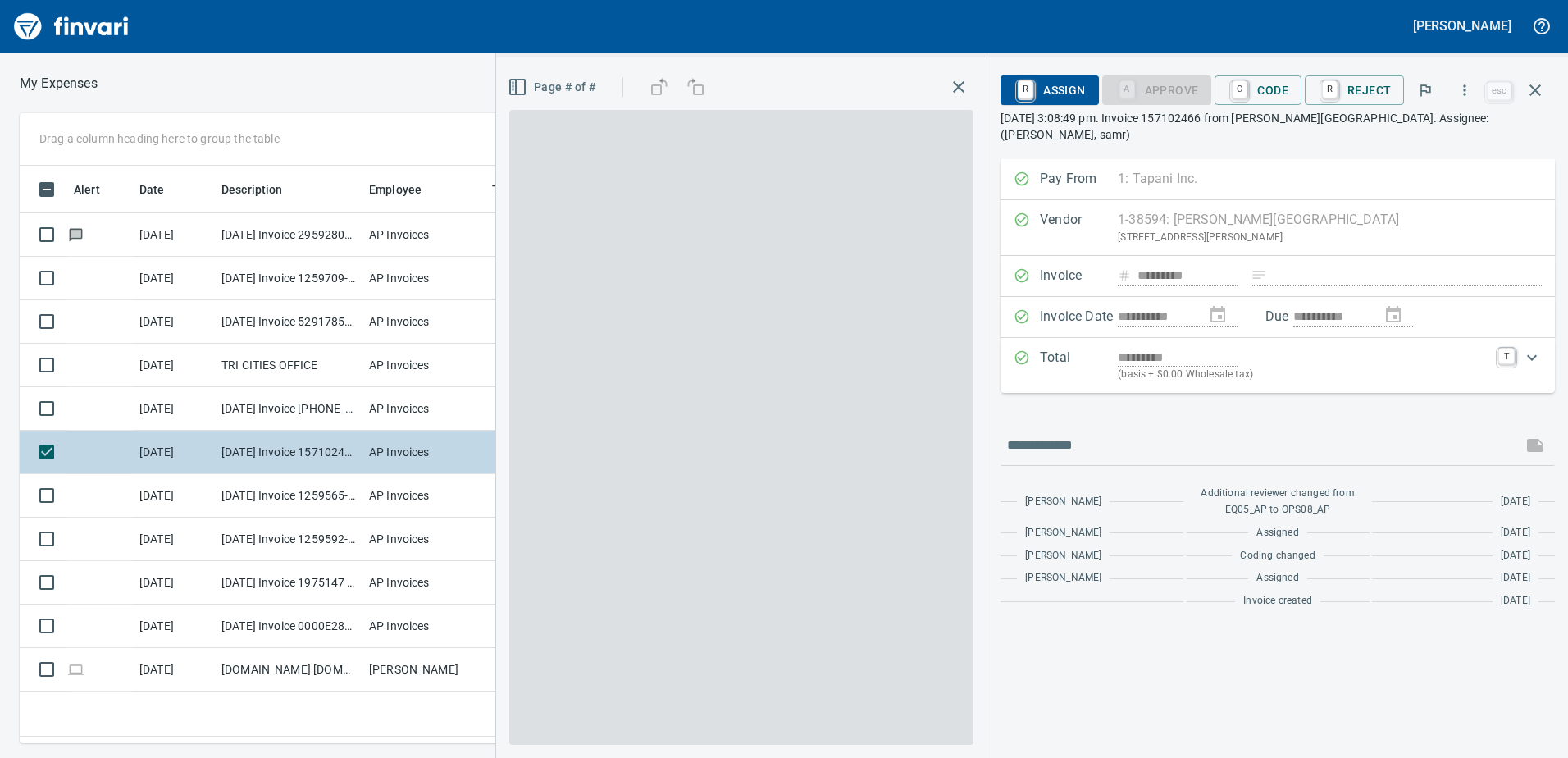
scroll to position [553, 1094]
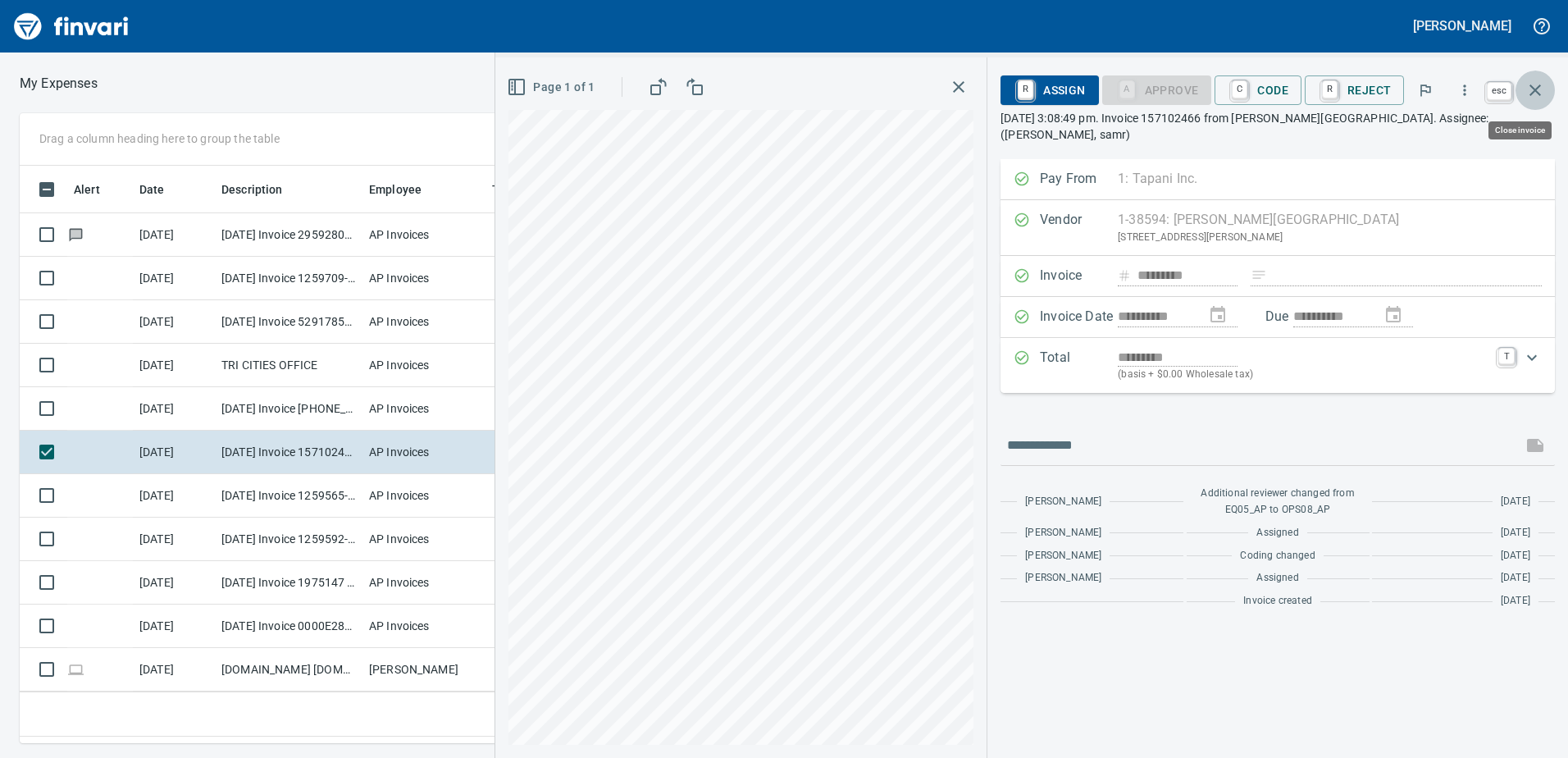
click at [1536, 84] on icon "button" at bounding box center [1535, 90] width 19 height 19
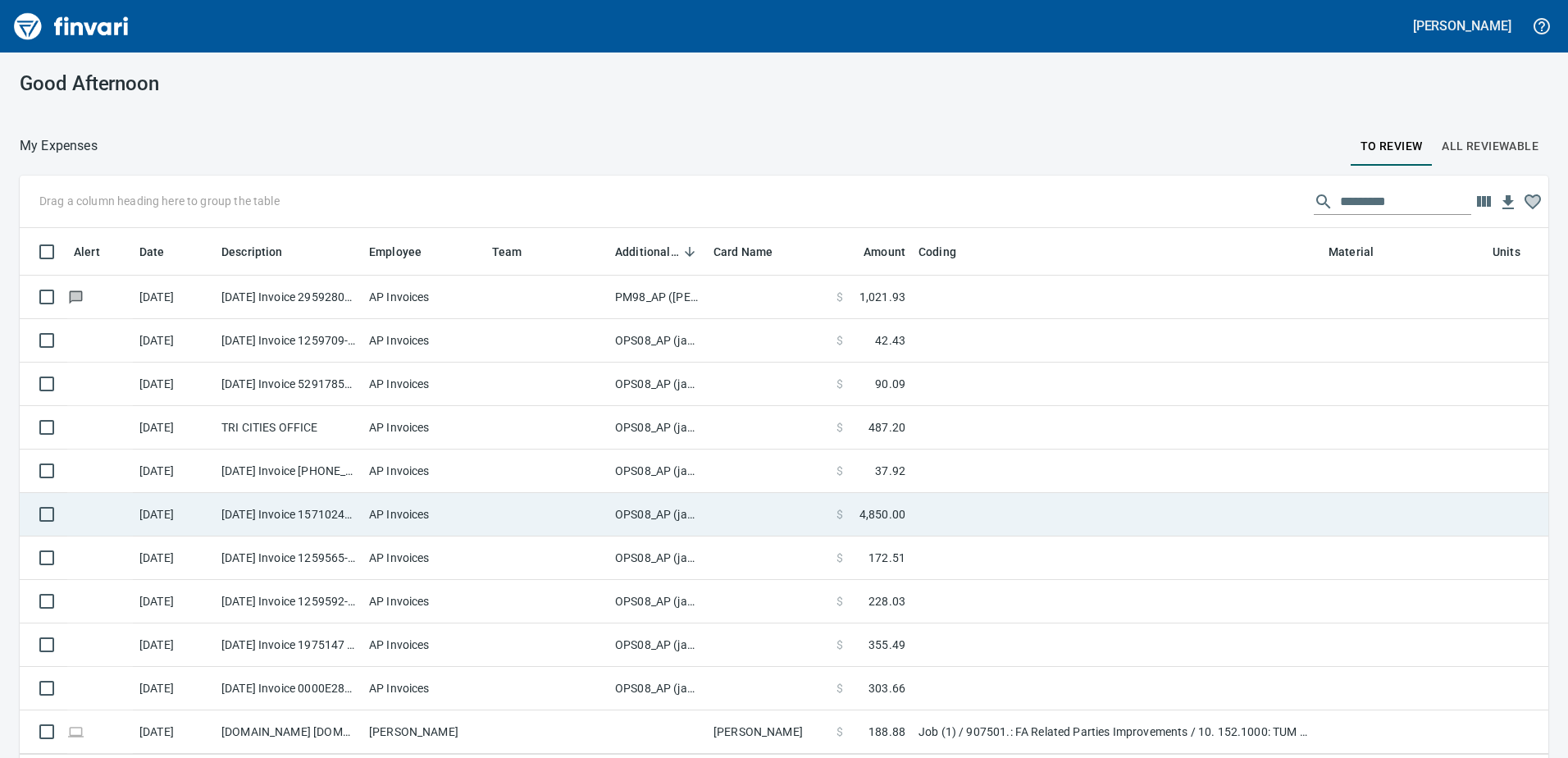
scroll to position [5, 0]
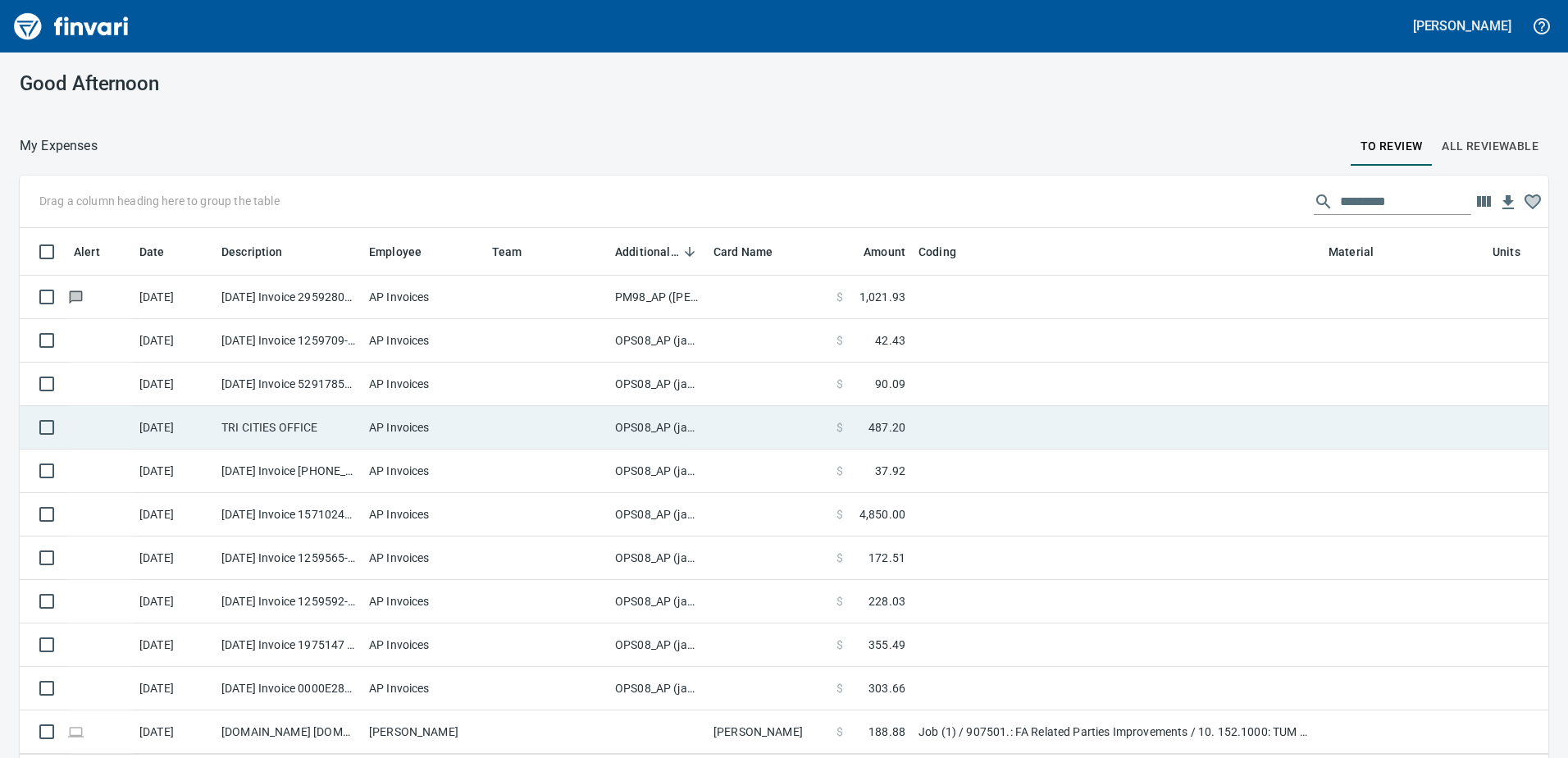
click at [651, 420] on td "OPS08_AP (janettep, samr)" at bounding box center [658, 427] width 98 height 44
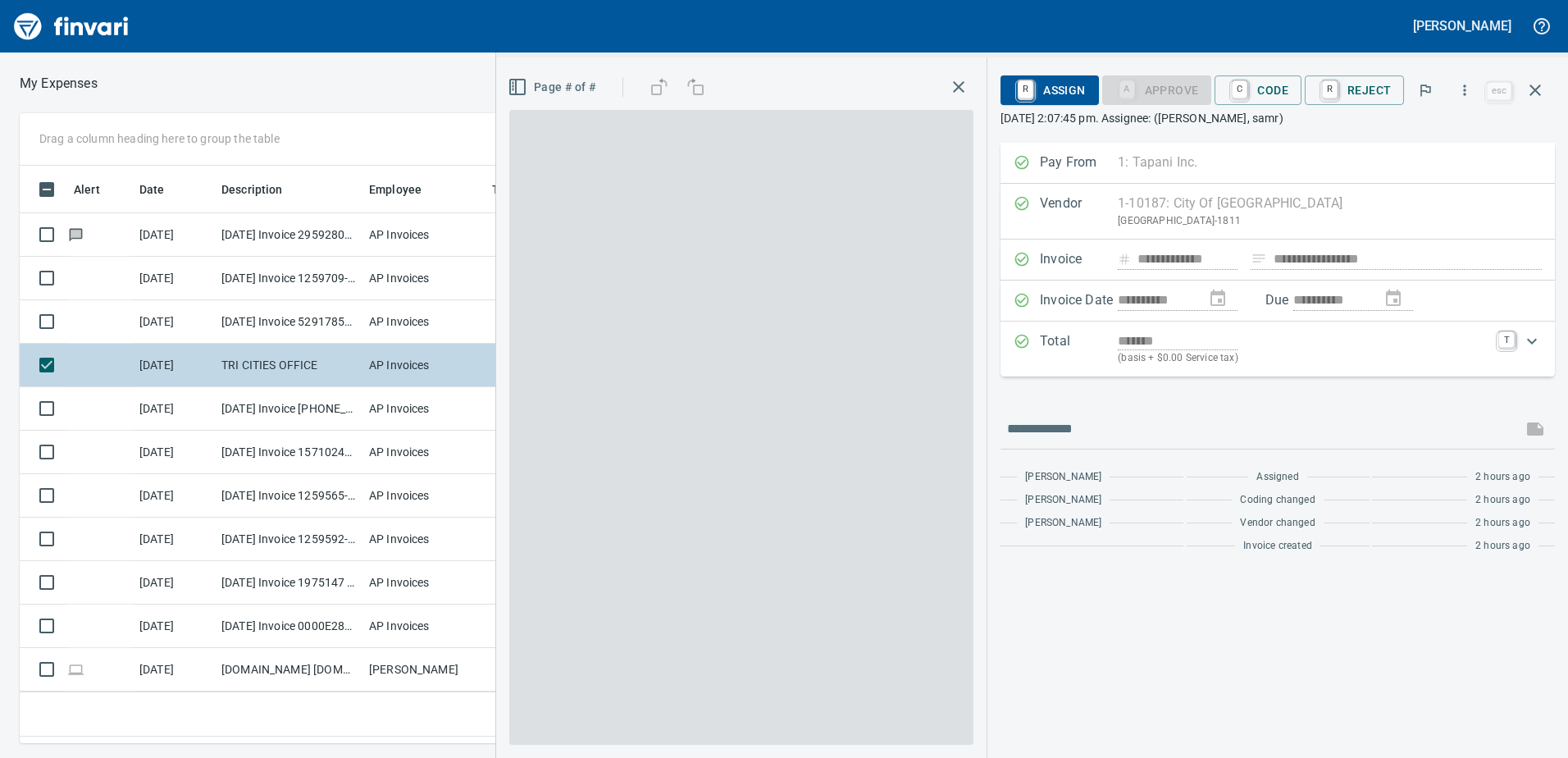
scroll to position [553, 1094]
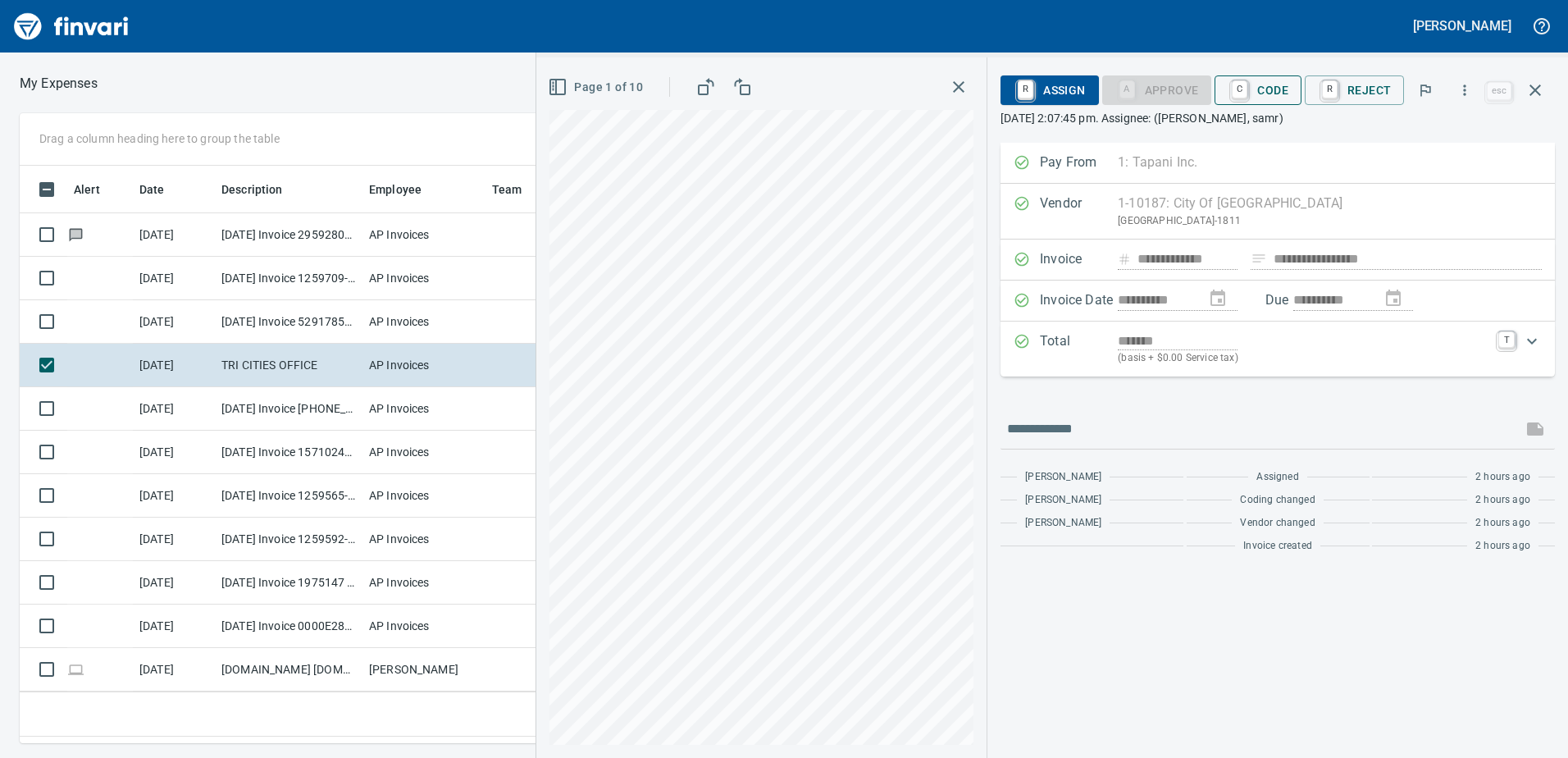
click at [1277, 90] on span "C Code" at bounding box center [1259, 90] width 61 height 28
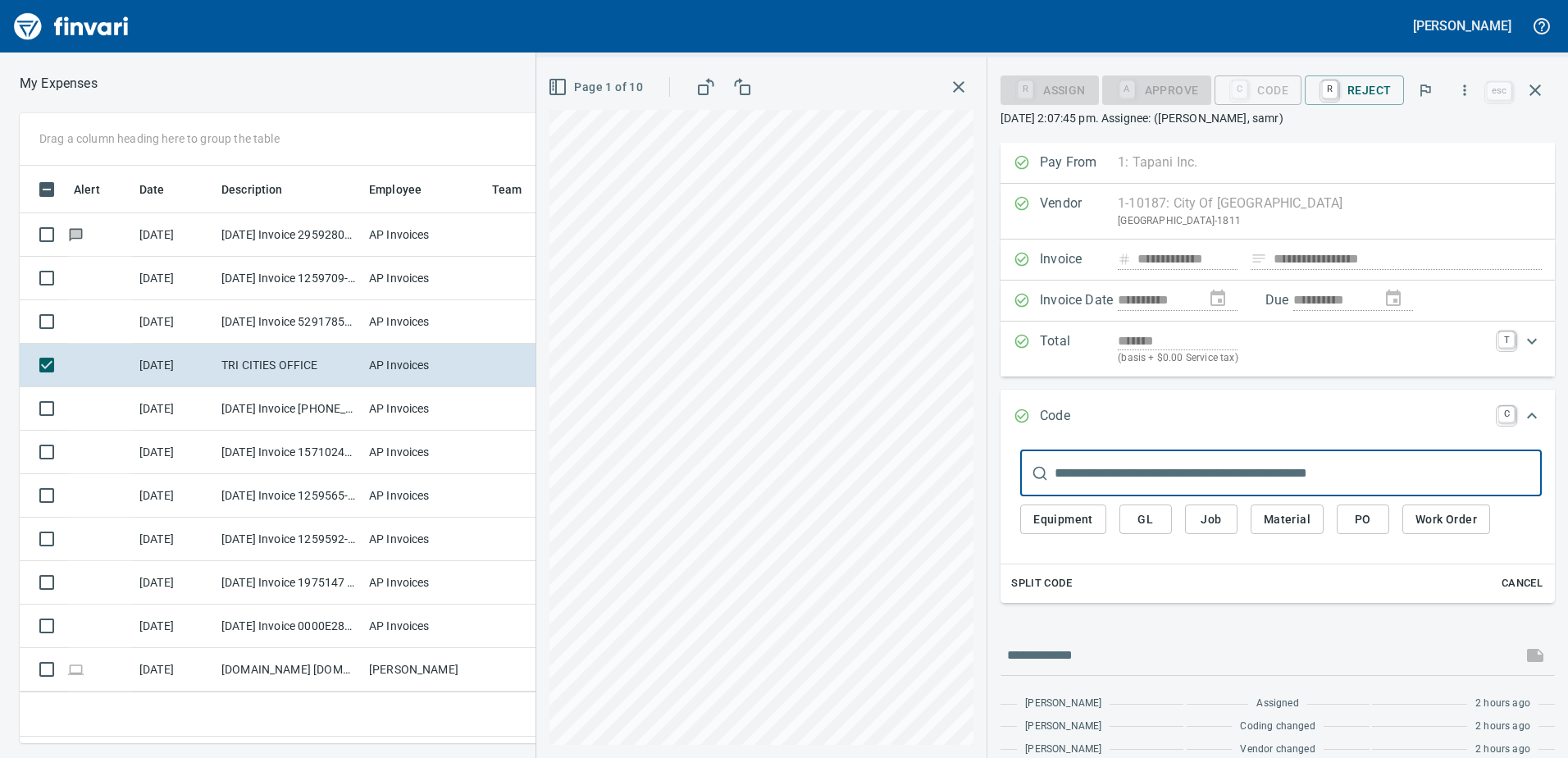
click at [1151, 515] on span "GL" at bounding box center [1146, 520] width 26 height 20
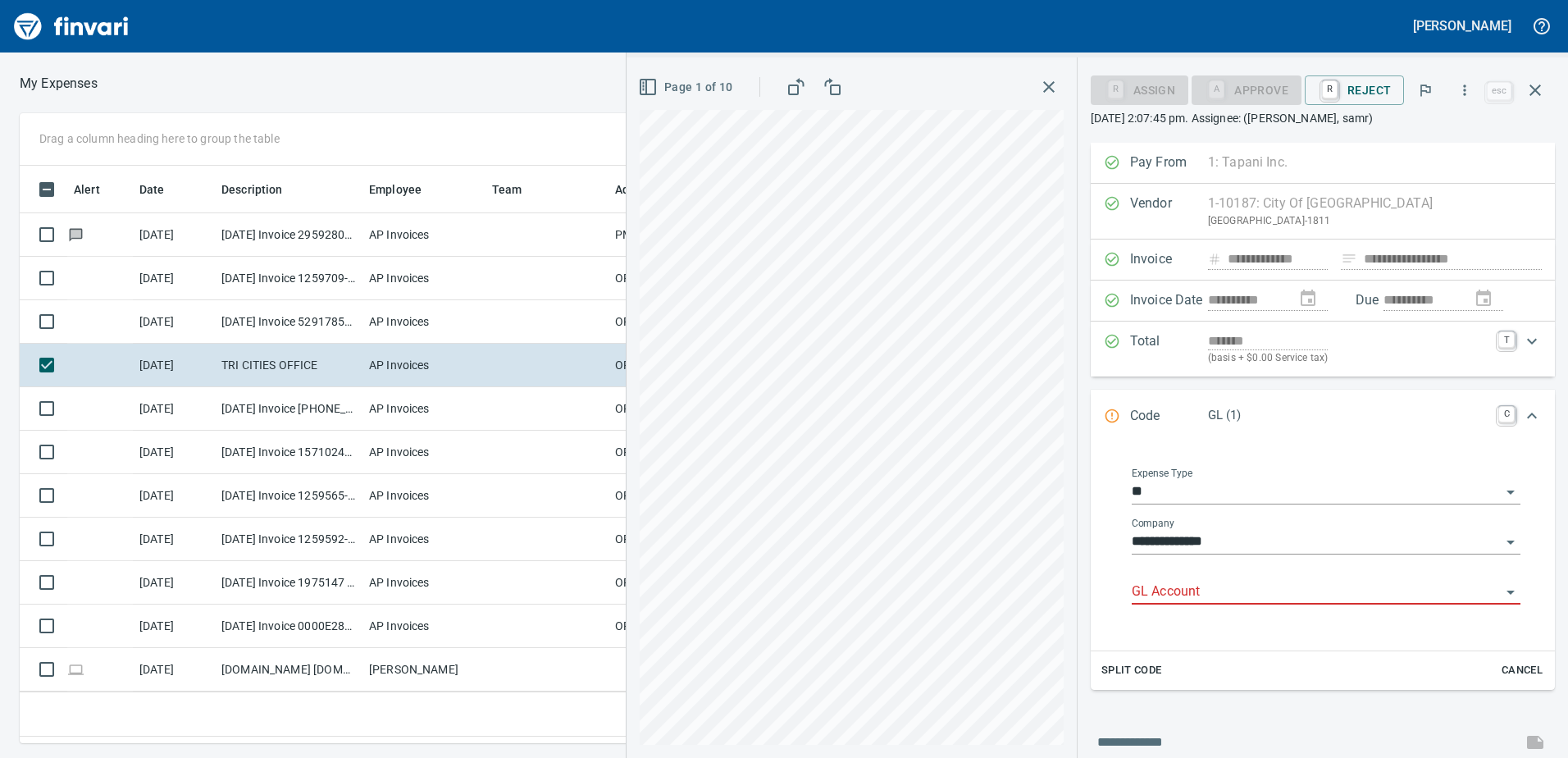
click at [1184, 592] on input "GL Account" at bounding box center [1316, 592] width 370 height 23
click at [1245, 636] on li "8270.75.15: FA Telephone And Utilities" at bounding box center [1322, 634] width 374 height 40
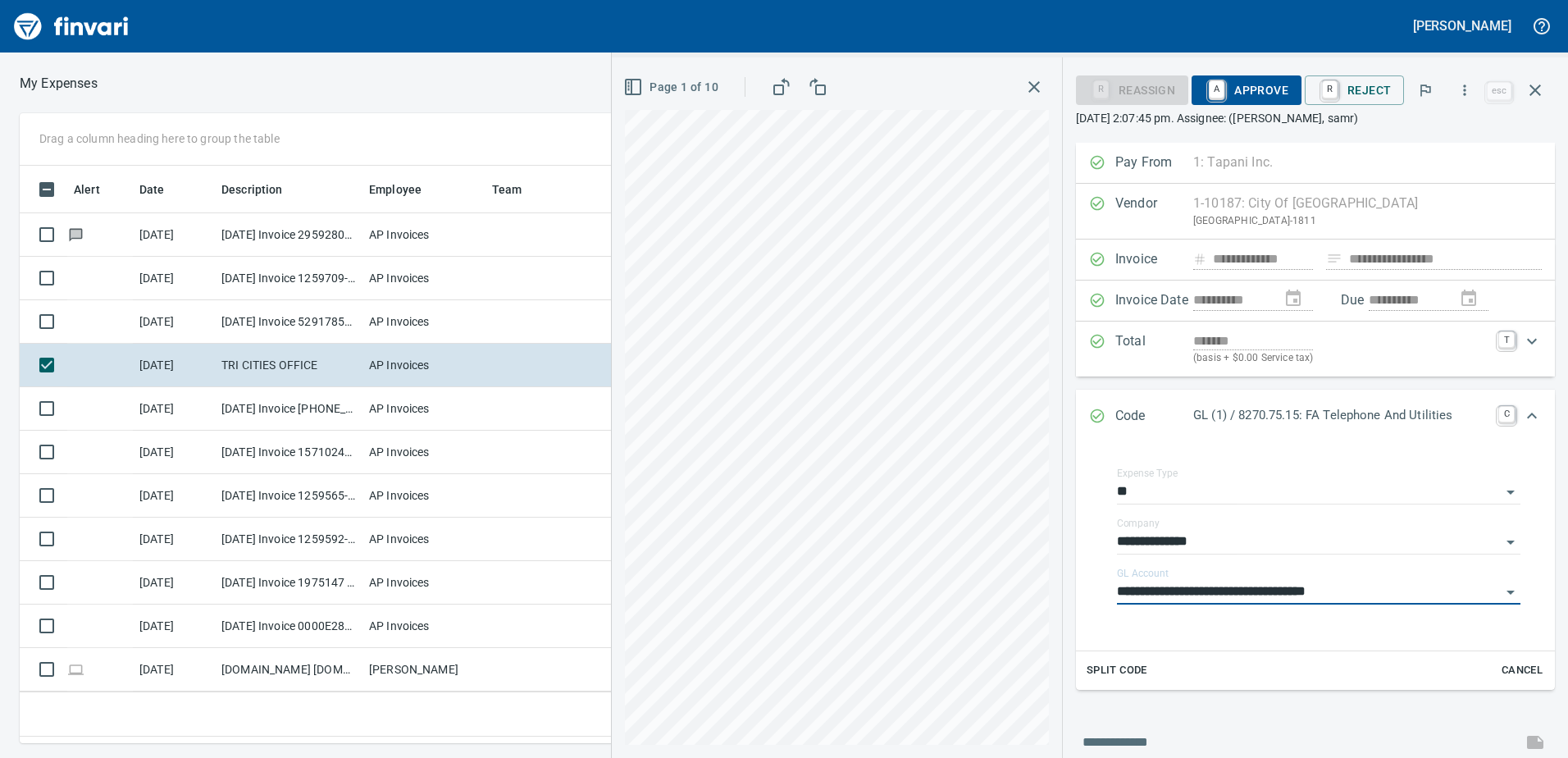
type input "**********"
click at [1265, 88] on span "A Approve" at bounding box center [1247, 90] width 83 height 28
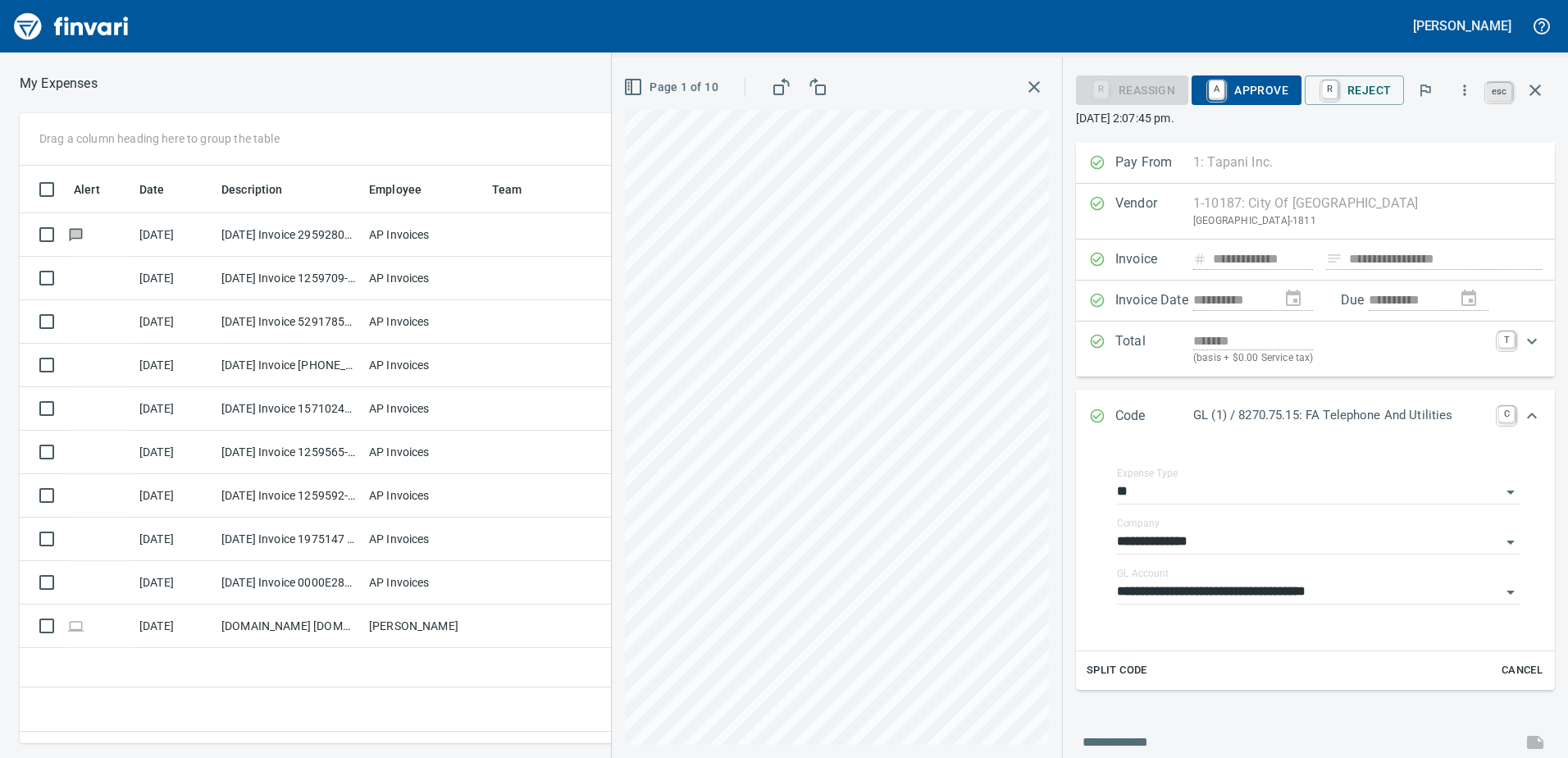
scroll to position [0, 0]
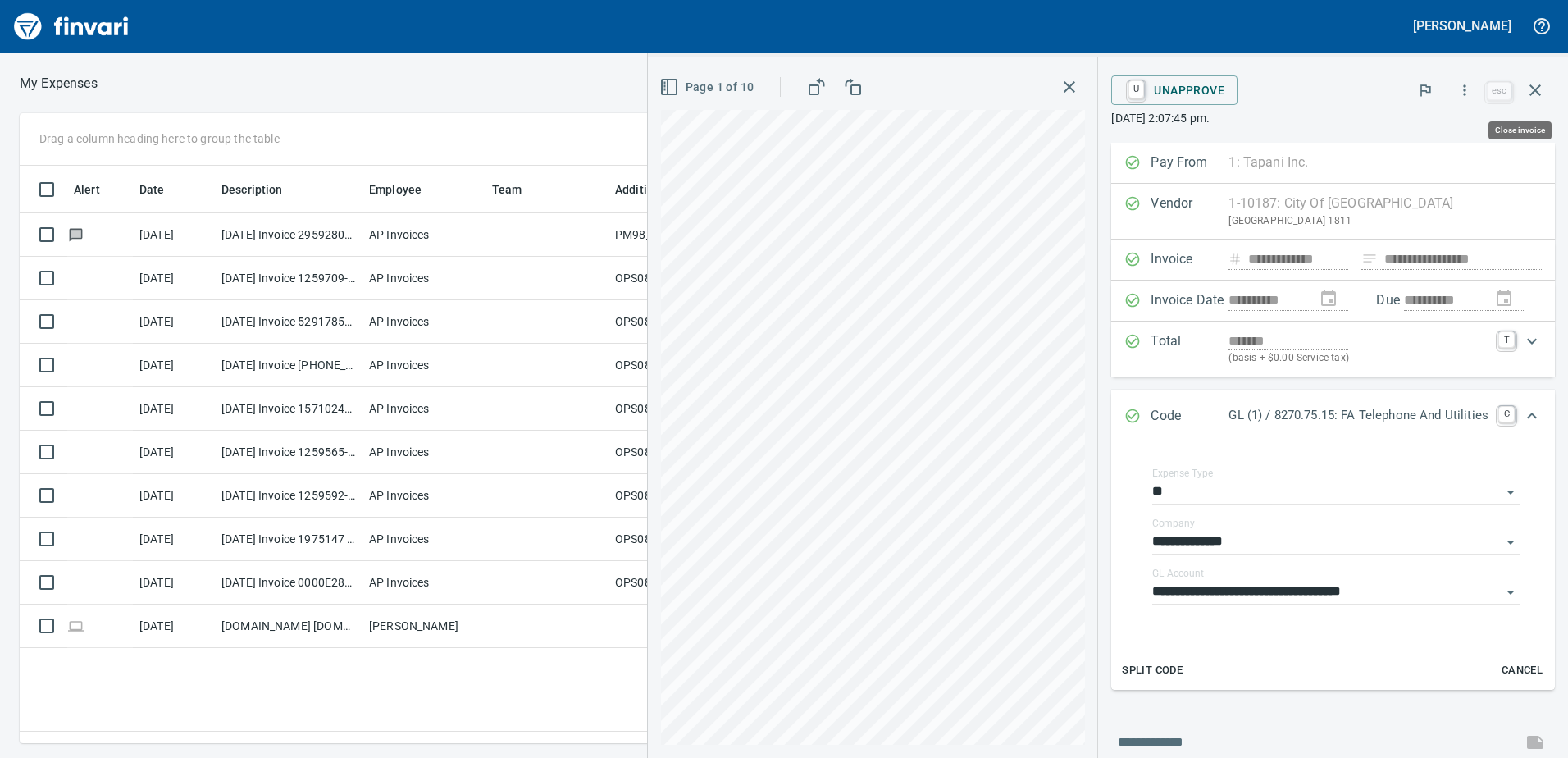
click at [1533, 86] on icon "button" at bounding box center [1535, 90] width 19 height 19
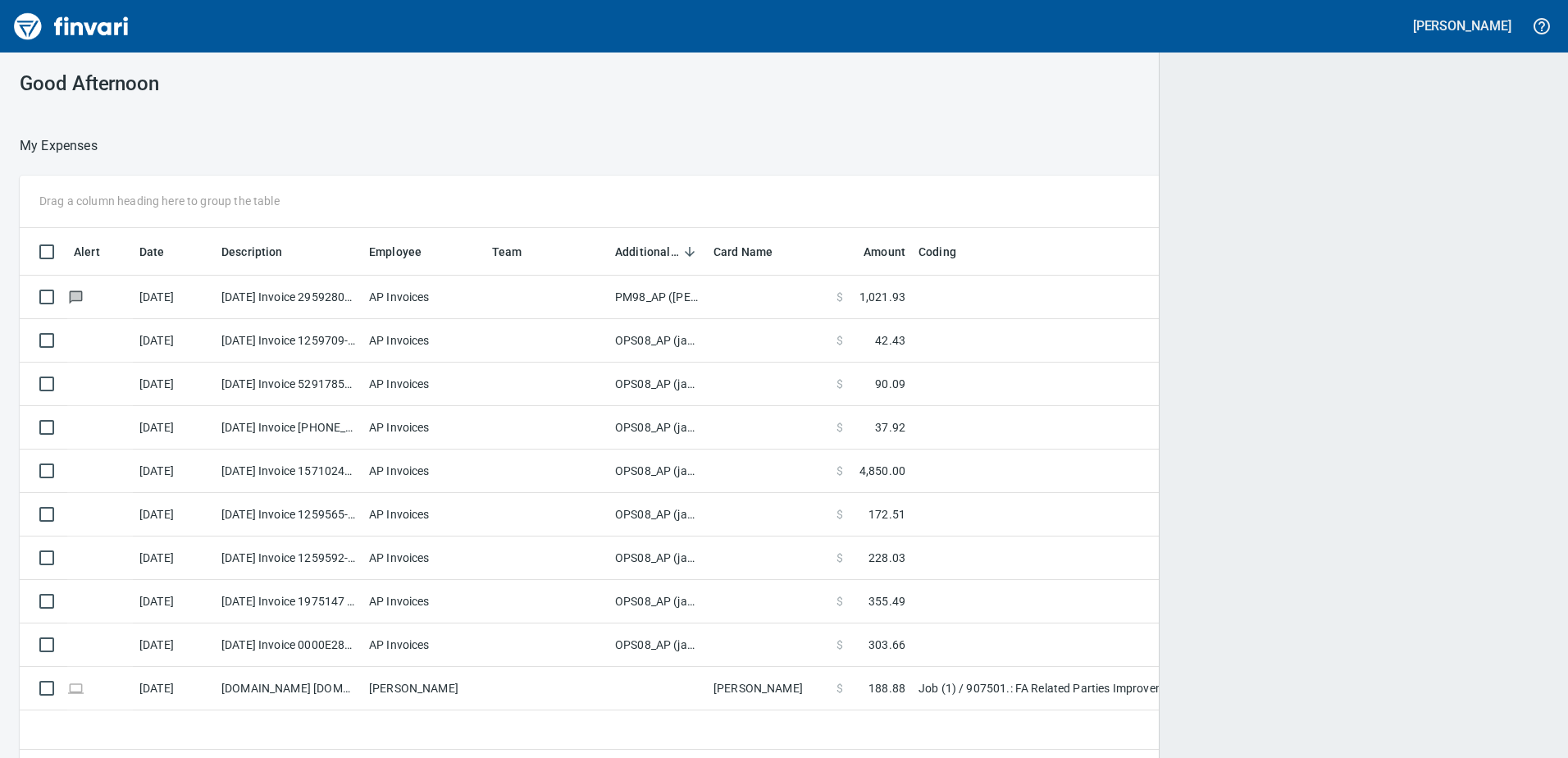
scroll to position [553, 1501]
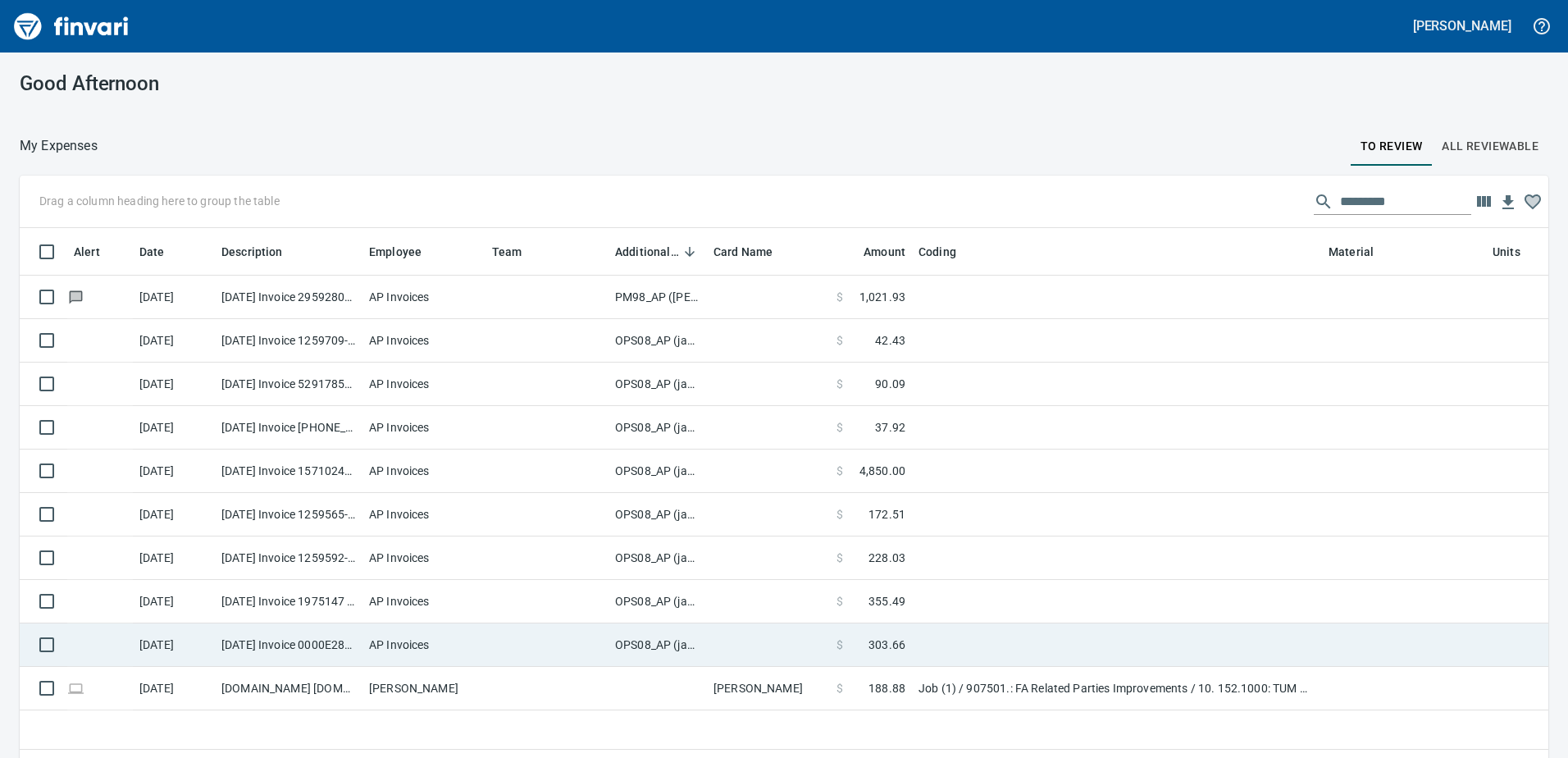
click at [672, 645] on td "OPS08_AP (janettep, samr)" at bounding box center [658, 645] width 98 height 44
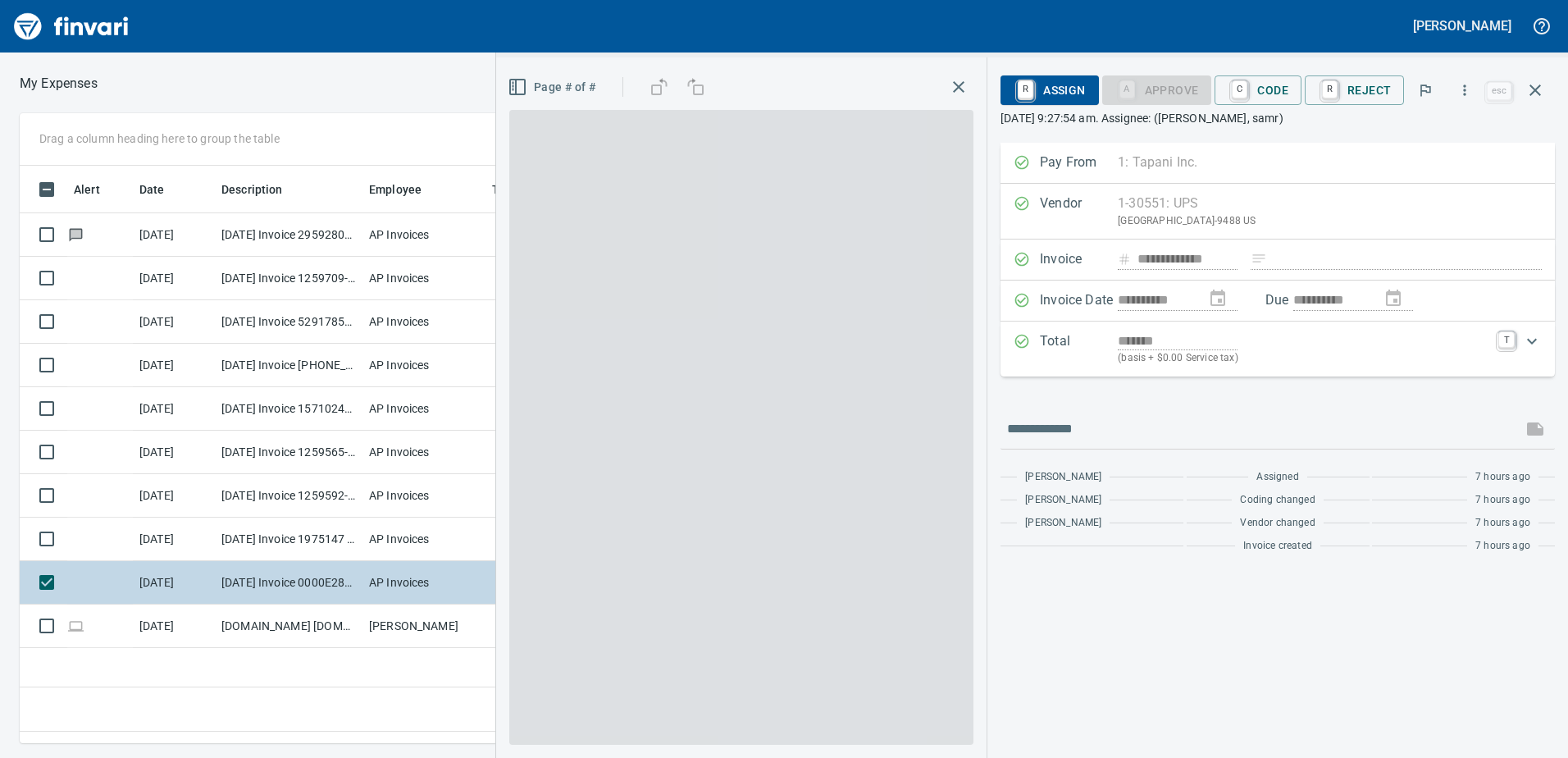
scroll to position [553, 1107]
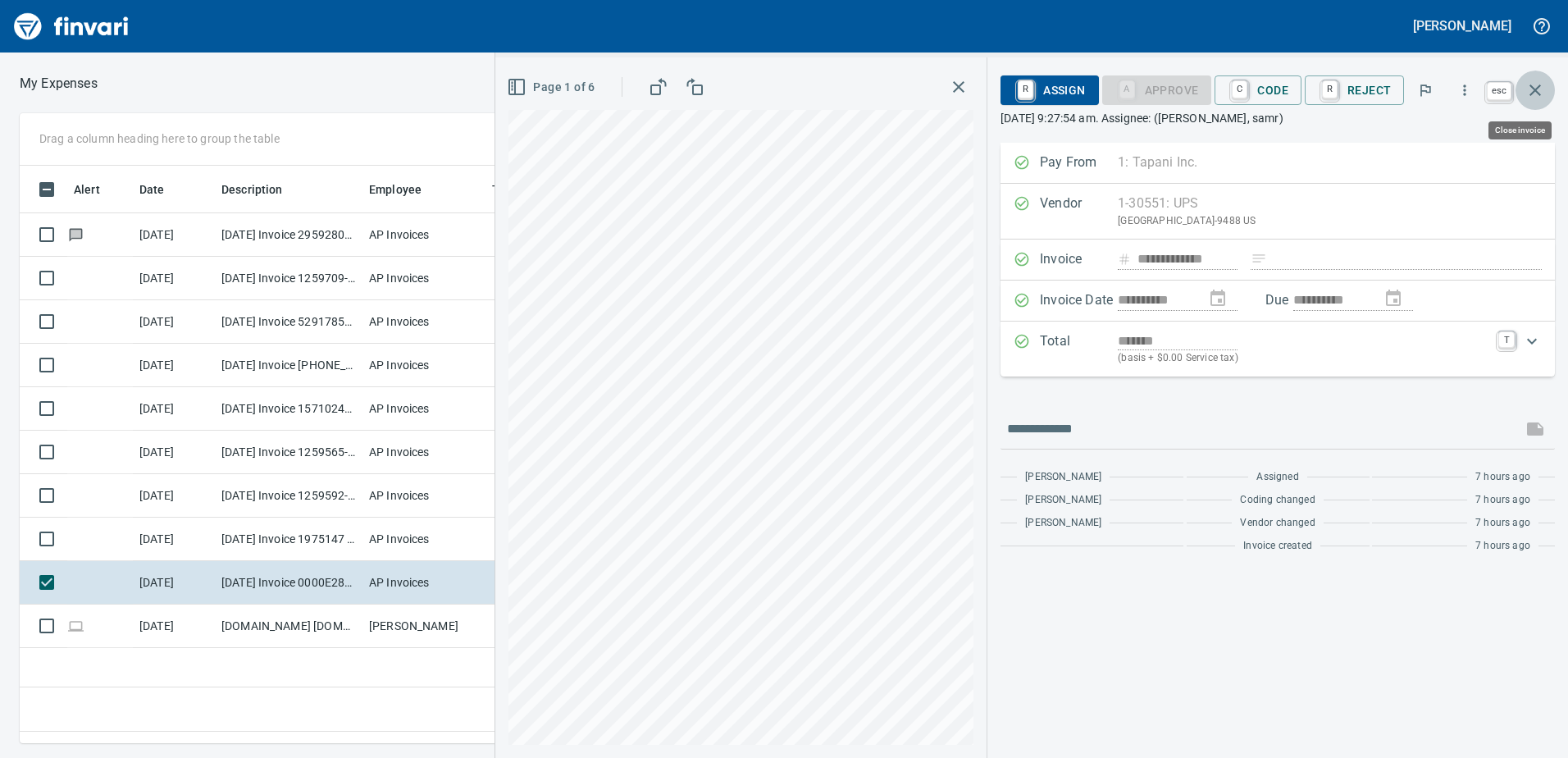
click at [1536, 88] on icon "button" at bounding box center [1535, 90] width 19 height 19
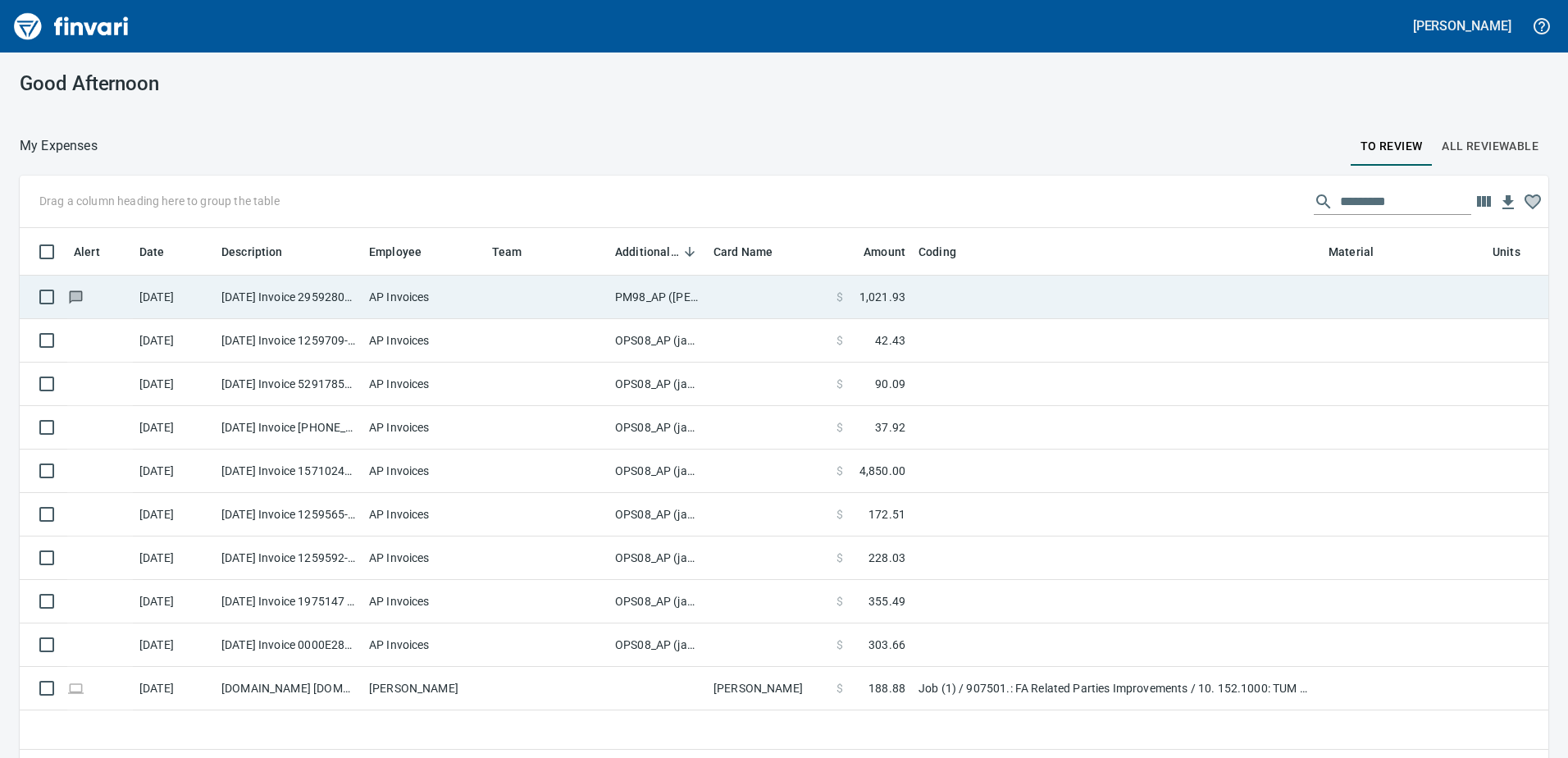
scroll to position [553, 1501]
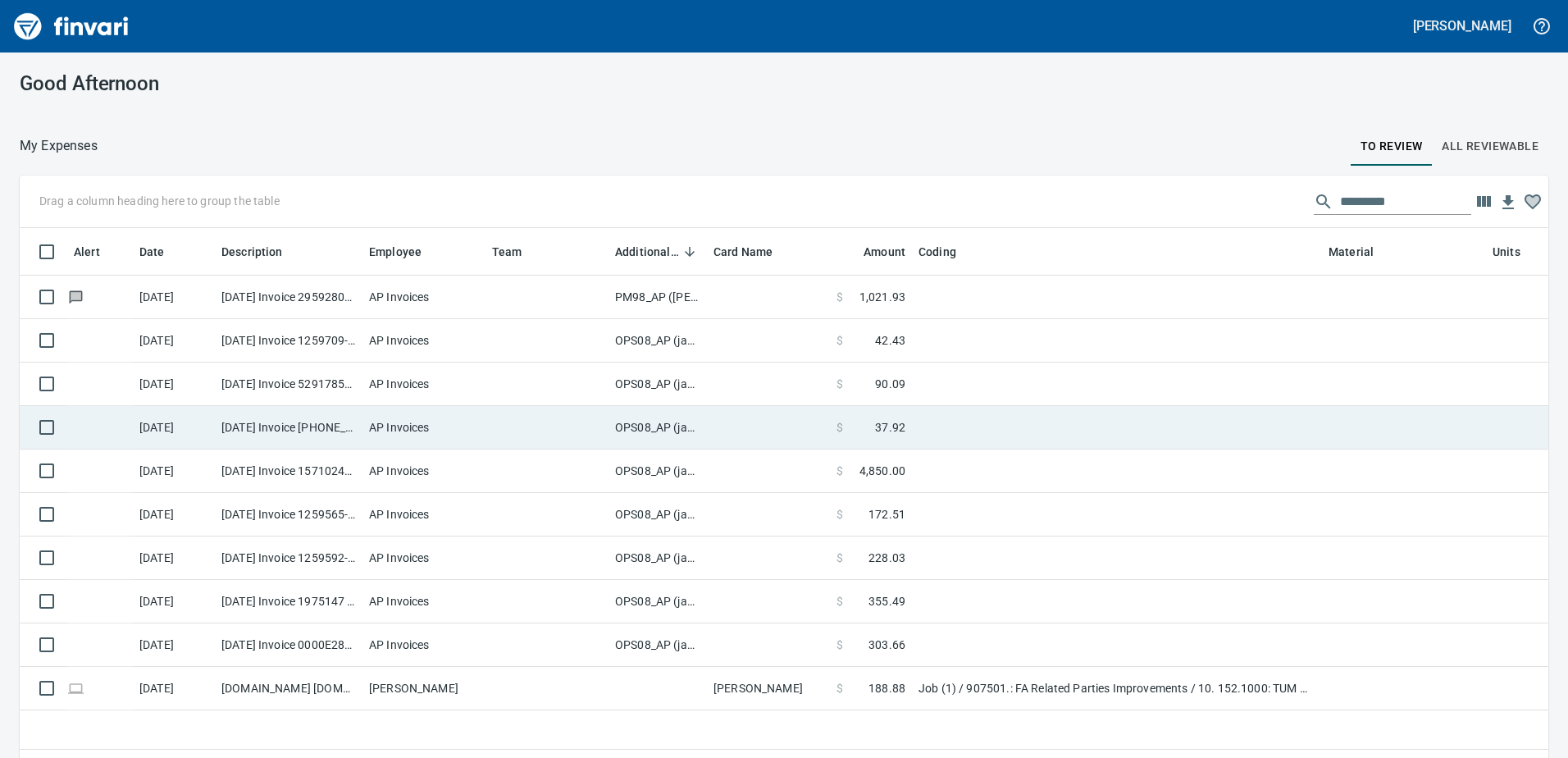
click at [636, 431] on td "OPS08_AP (janettep, samr)" at bounding box center [658, 427] width 98 height 44
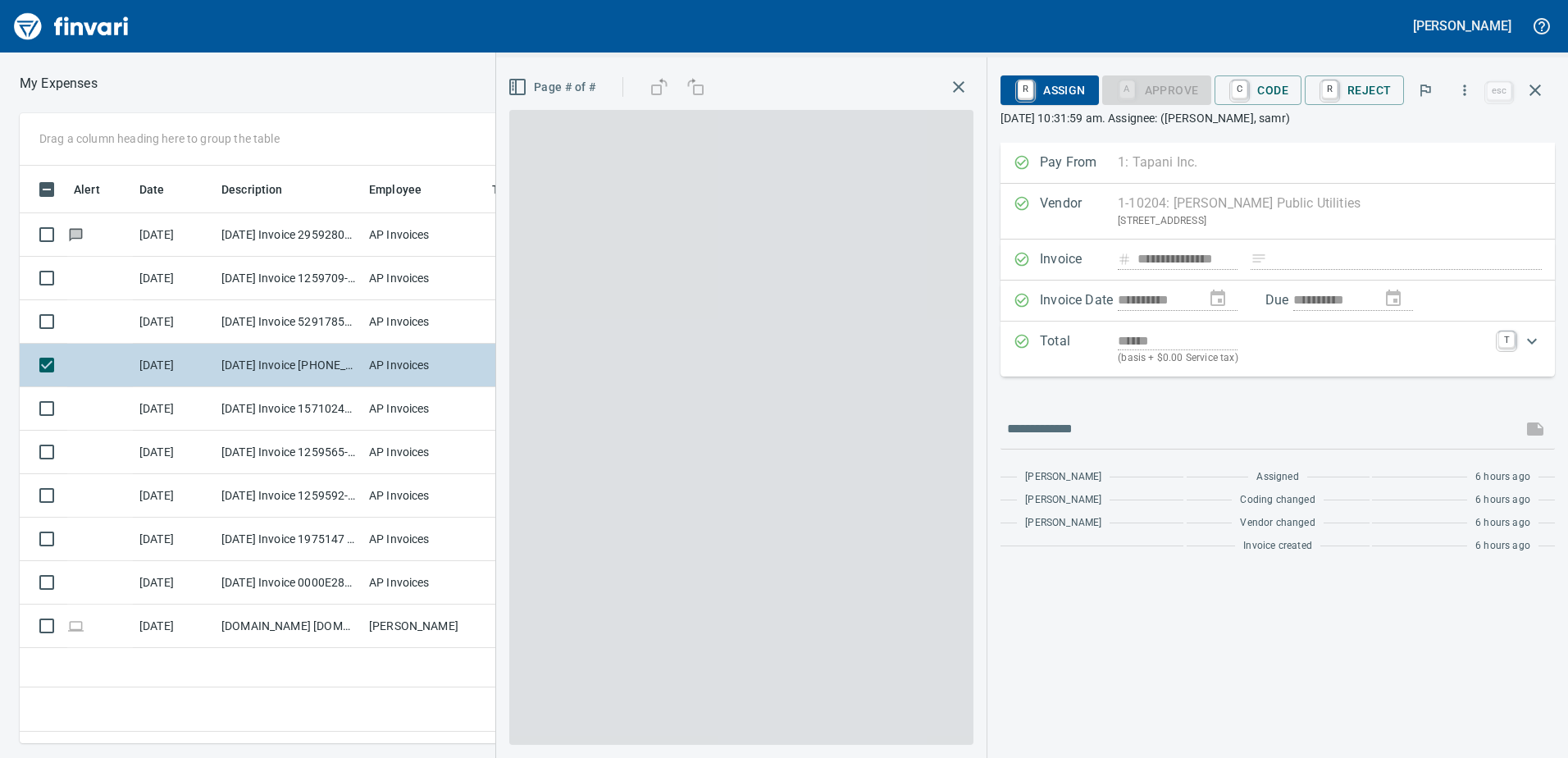
scroll to position [553, 1107]
